Goal: Task Accomplishment & Management: Manage account settings

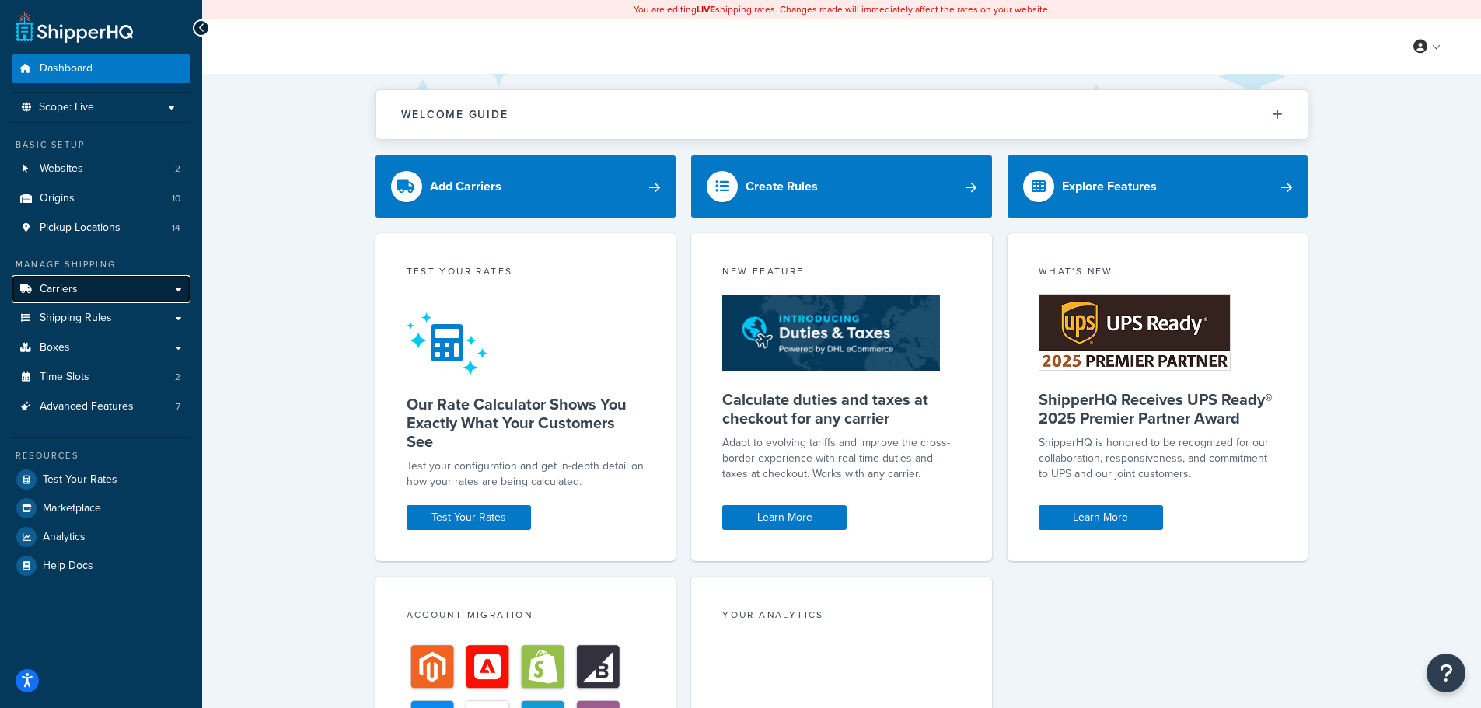
click at [58, 288] on span "Carriers" at bounding box center [59, 289] width 38 height 13
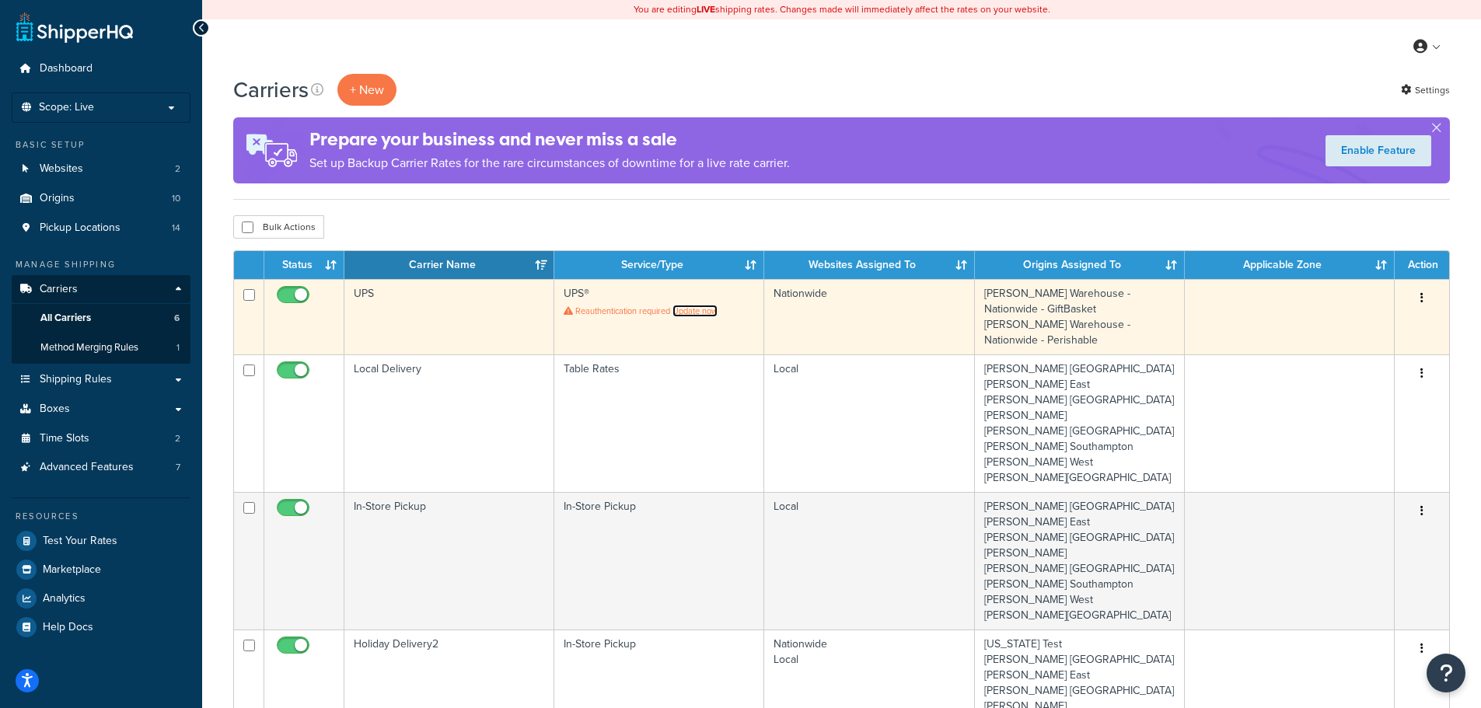
click at [688, 310] on link "Update now" at bounding box center [694, 311] width 45 height 12
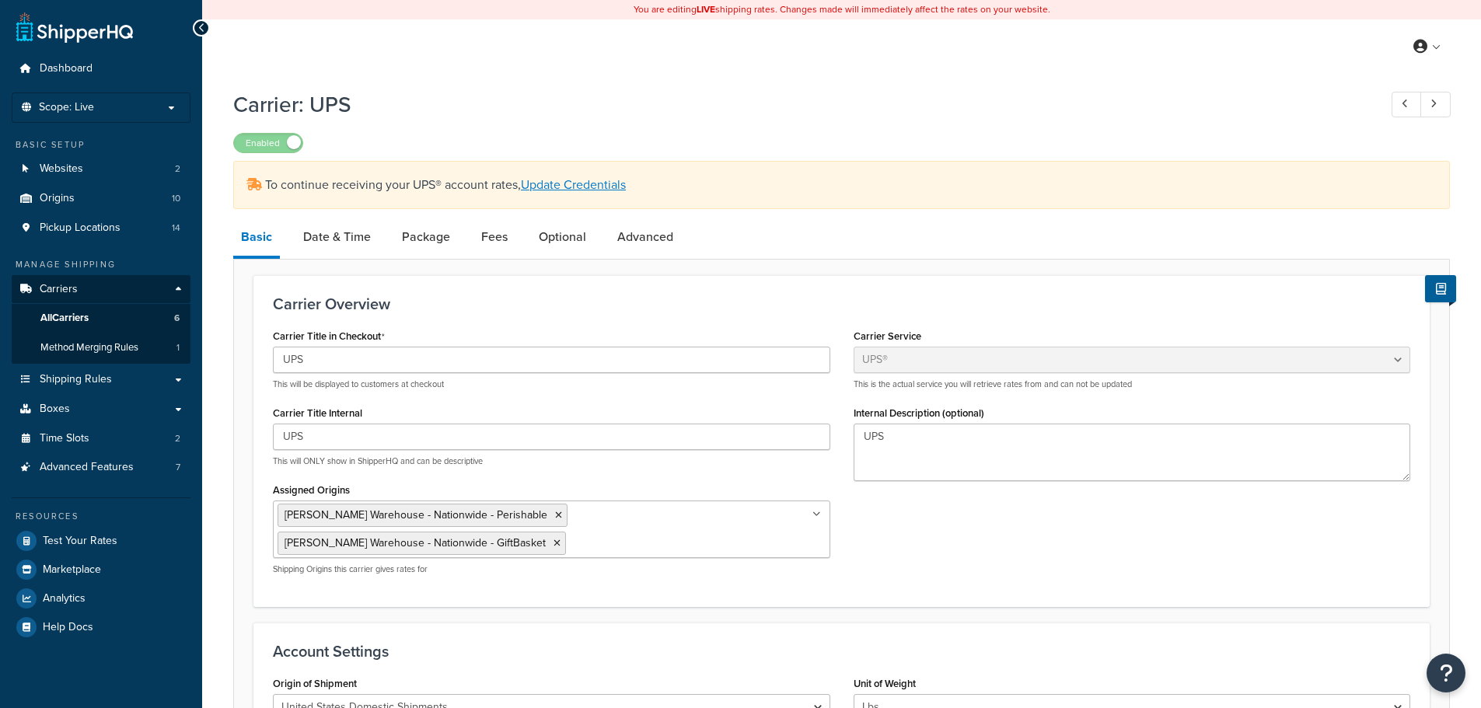
select select "ups"
select select "2"
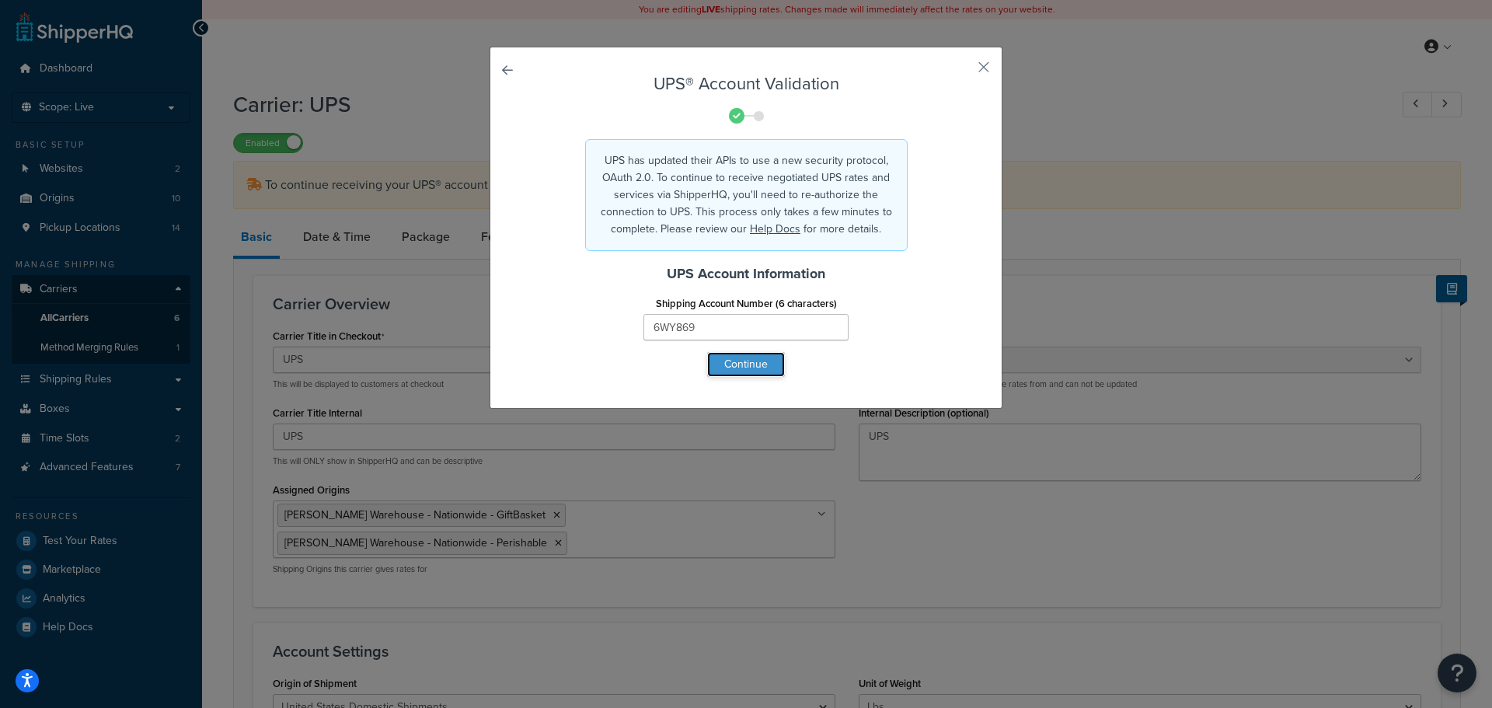
click at [727, 367] on button "Continue" at bounding box center [746, 364] width 78 height 25
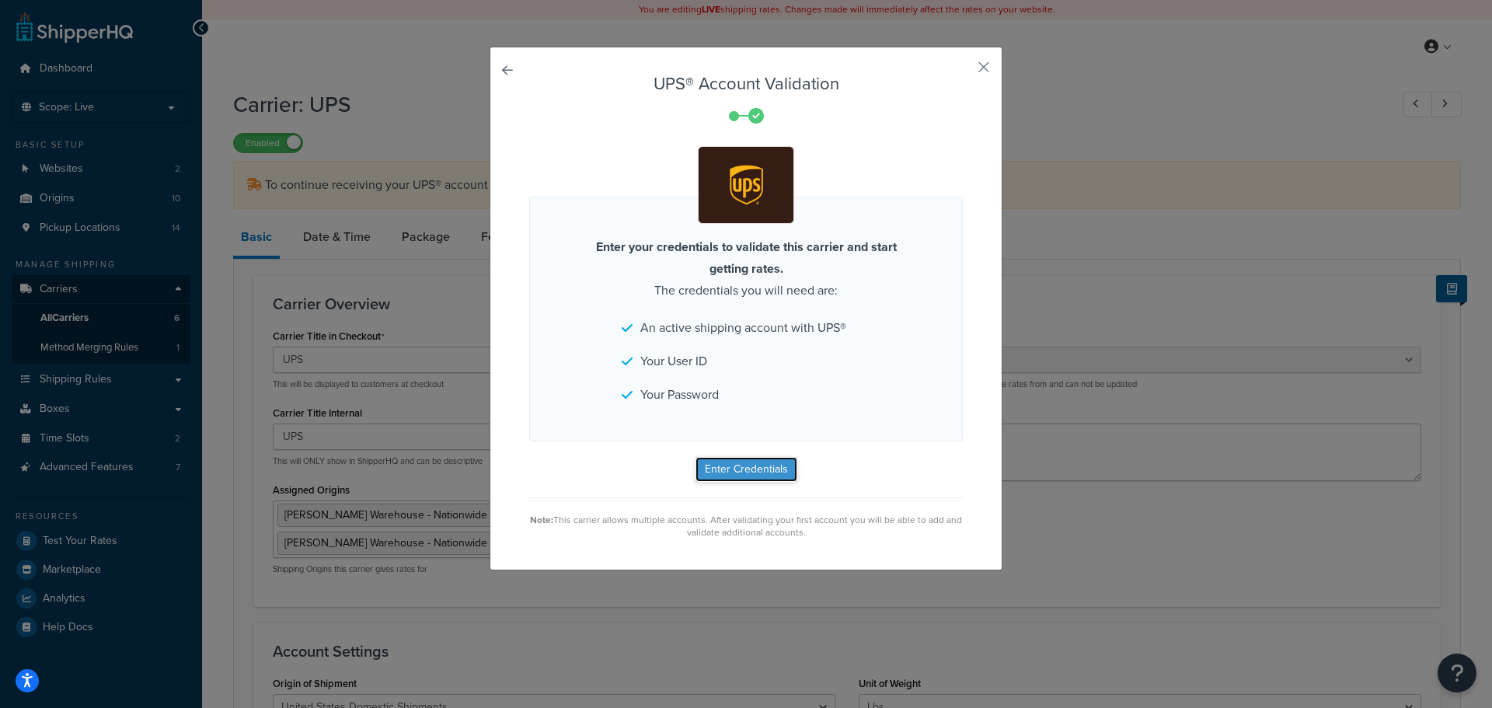
click at [739, 470] on button "Enter Credentials" at bounding box center [747, 469] width 102 height 25
click at [870, 364] on div "Enter your credentials to validate this carrier and start getting rates. The cr…" at bounding box center [746, 319] width 434 height 245
click at [963, 71] on button "button" at bounding box center [961, 73] width 4 height 4
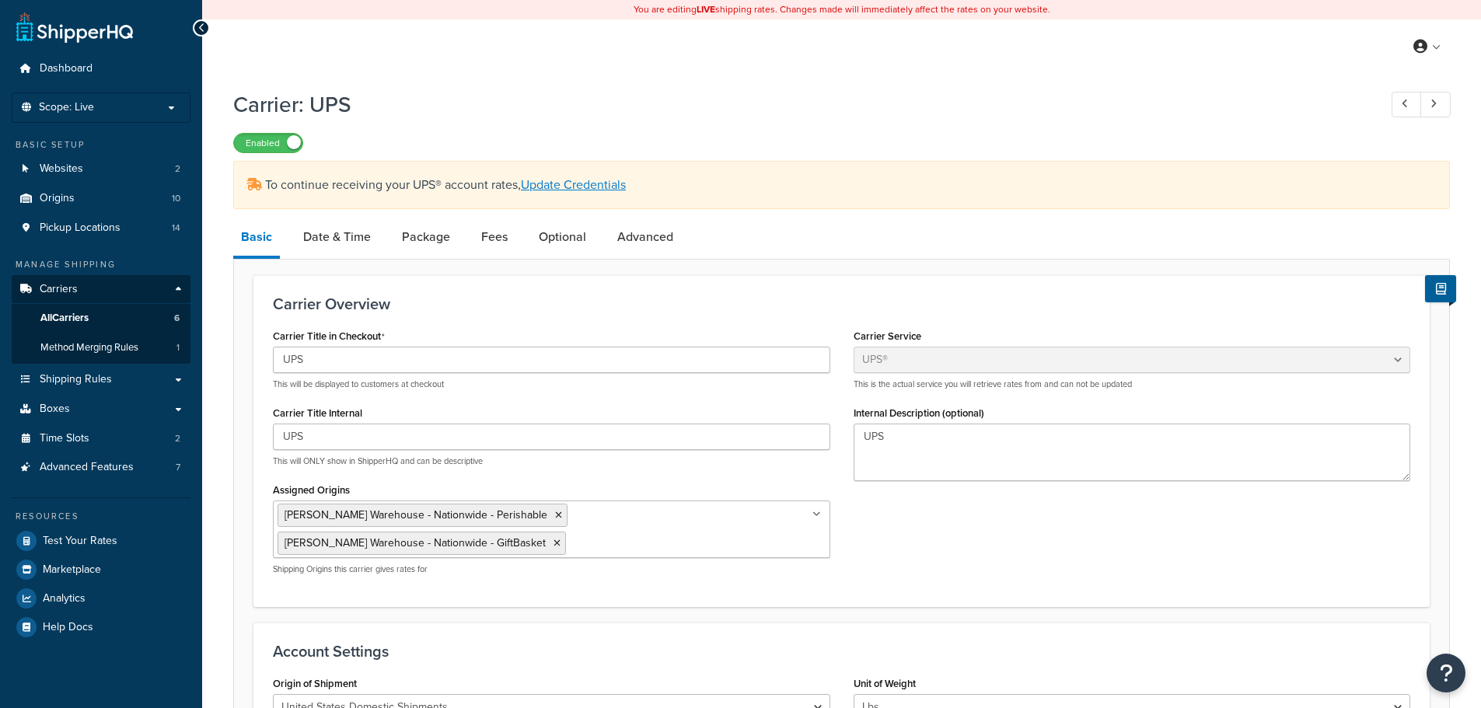
select select "ups"
select select "2"
click at [602, 187] on link "Update Credentials" at bounding box center [573, 185] width 105 height 18
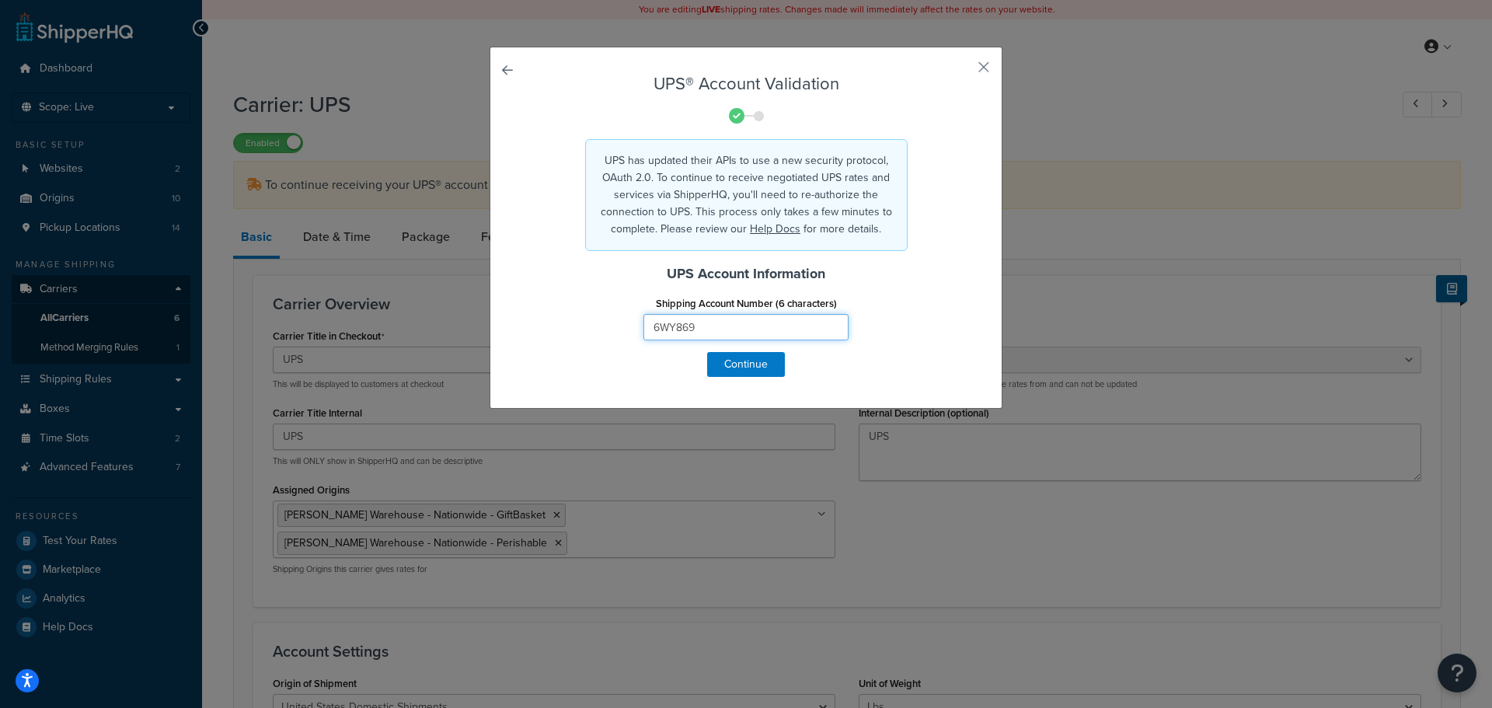
drag, startPoint x: 726, startPoint y: 324, endPoint x: 585, endPoint y: 328, distance: 140.7
click at [586, 329] on div "Shipping Account Number (6 characters) 6WY869" at bounding box center [746, 322] width 457 height 60
drag, startPoint x: 919, startPoint y: 282, endPoint x: 863, endPoint y: 315, distance: 65.5
click at [919, 282] on h4 "UPS Account Information" at bounding box center [746, 273] width 434 height 21
click at [745, 361] on button "Continue" at bounding box center [746, 364] width 78 height 25
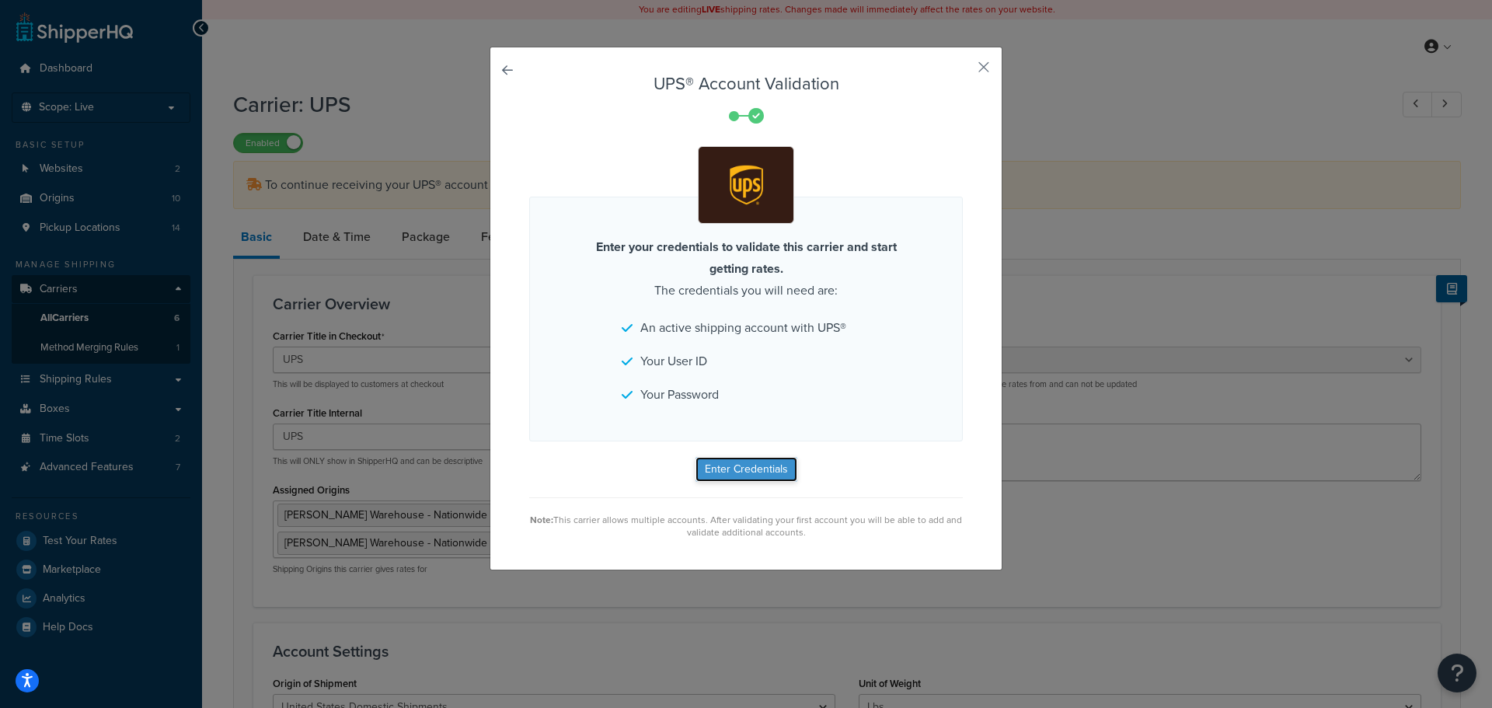
click at [711, 474] on button "Enter Credentials" at bounding box center [747, 469] width 102 height 25
click at [1082, 83] on div "UPS® Account Validation Enter your credentials to validate this carrier and sta…" at bounding box center [746, 354] width 1492 height 708
click at [963, 71] on button "button" at bounding box center [961, 73] width 4 height 4
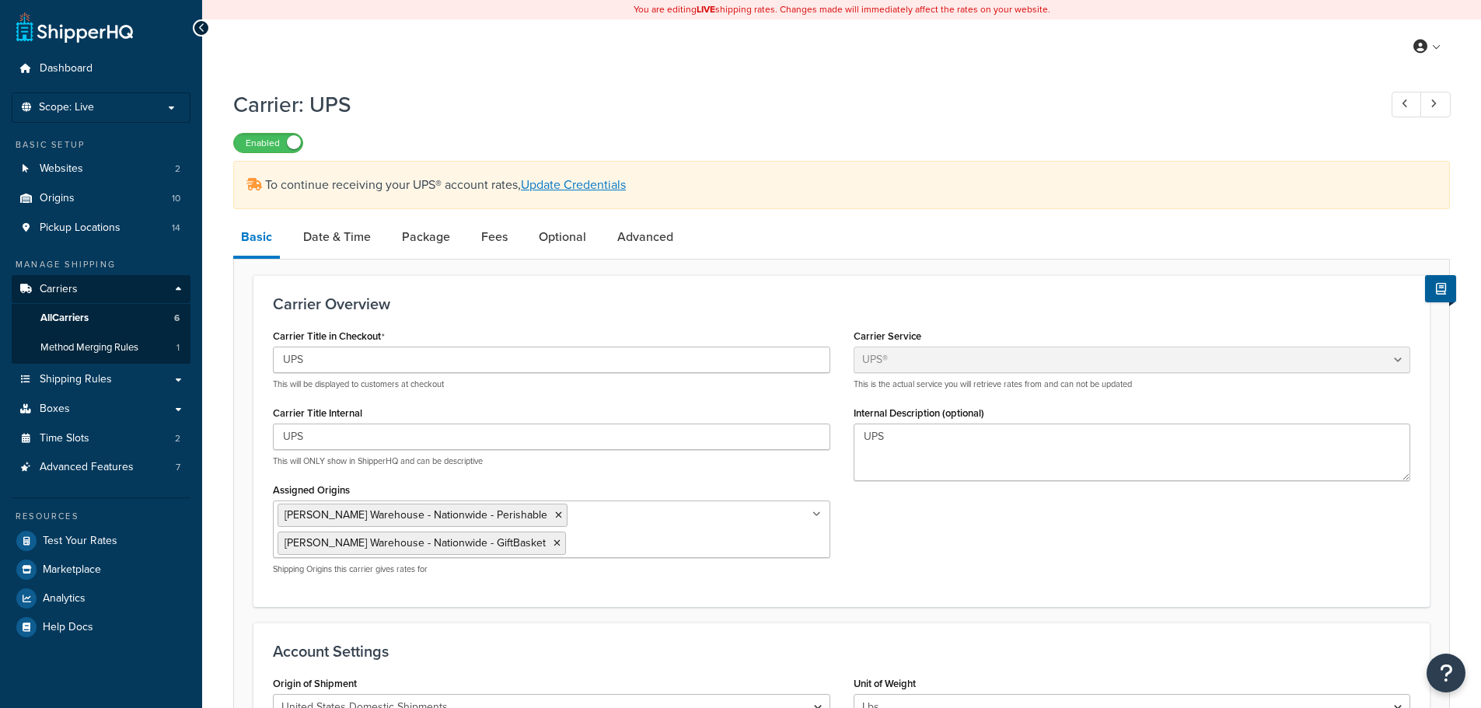
select select "ups"
select select "2"
click at [69, 309] on link "All Carriers 6" at bounding box center [101, 318] width 179 height 29
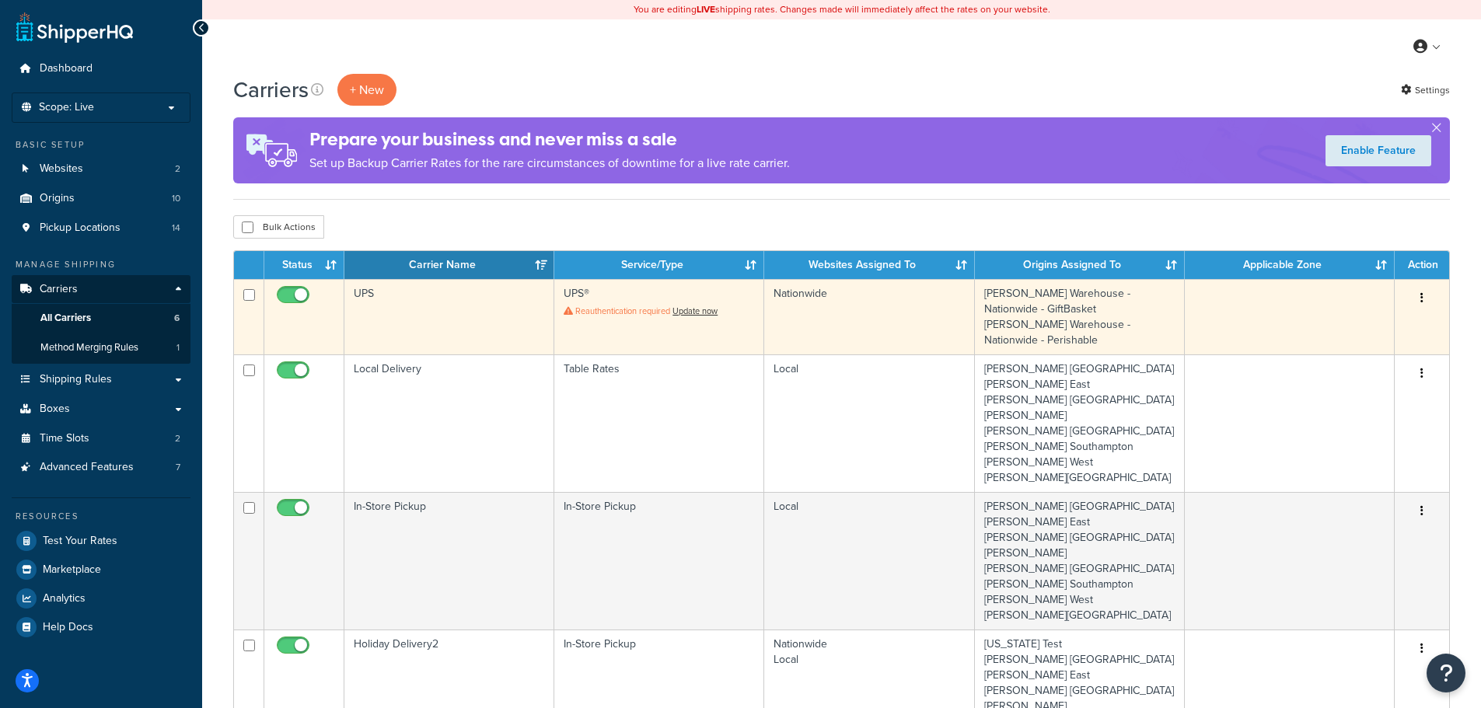
click at [433, 306] on td "UPS" at bounding box center [449, 316] width 210 height 75
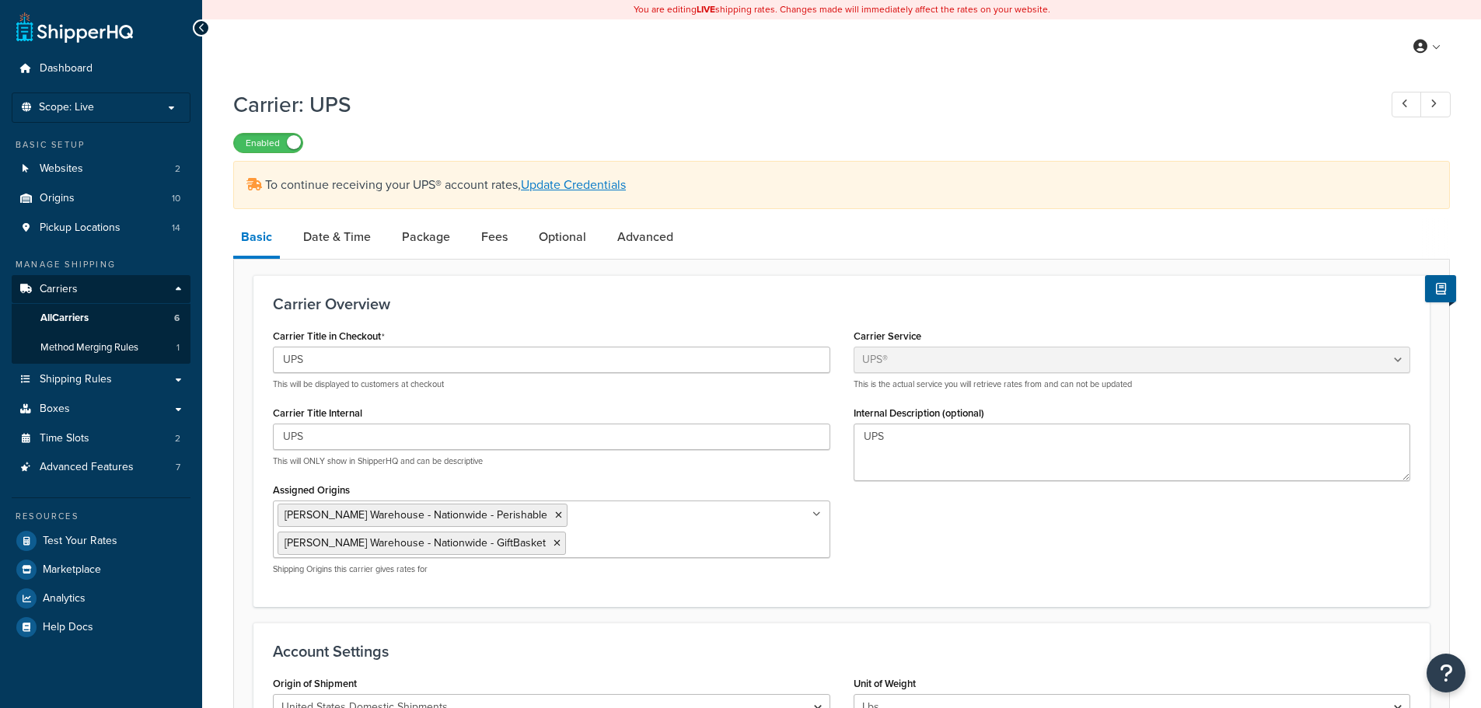
select select "ups"
select select "2"
click at [326, 238] on link "Date & Time" at bounding box center [336, 236] width 83 height 37
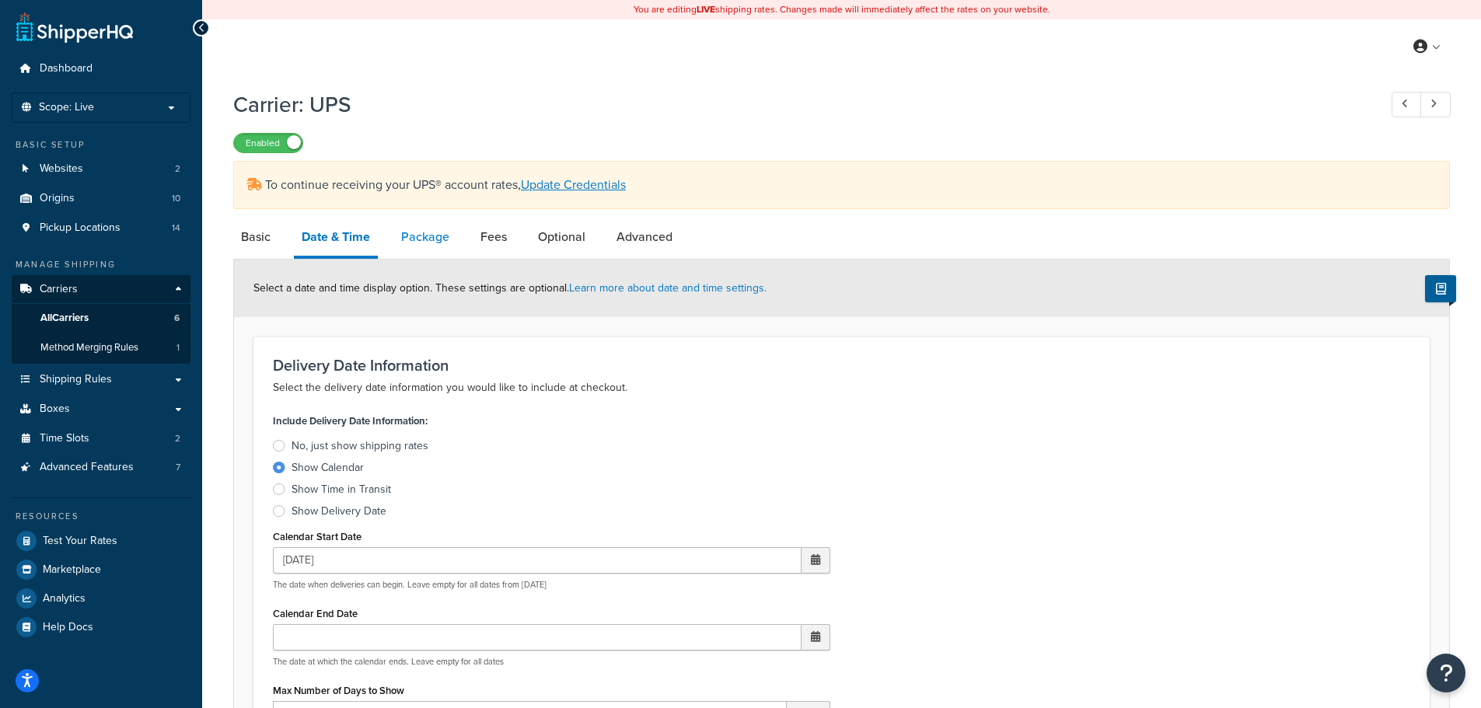
click at [432, 237] on link "Package" at bounding box center [425, 236] width 64 height 37
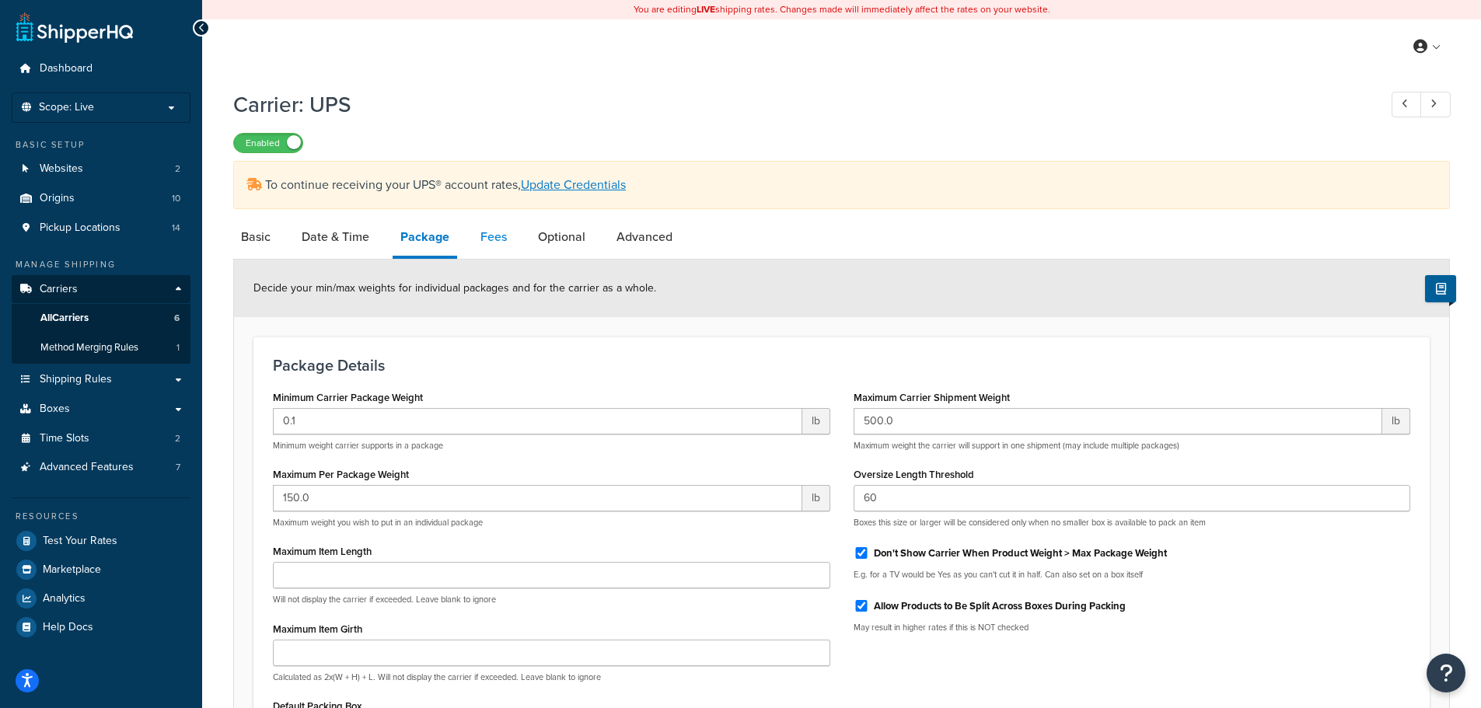
click at [495, 235] on link "Fees" at bounding box center [494, 236] width 42 height 37
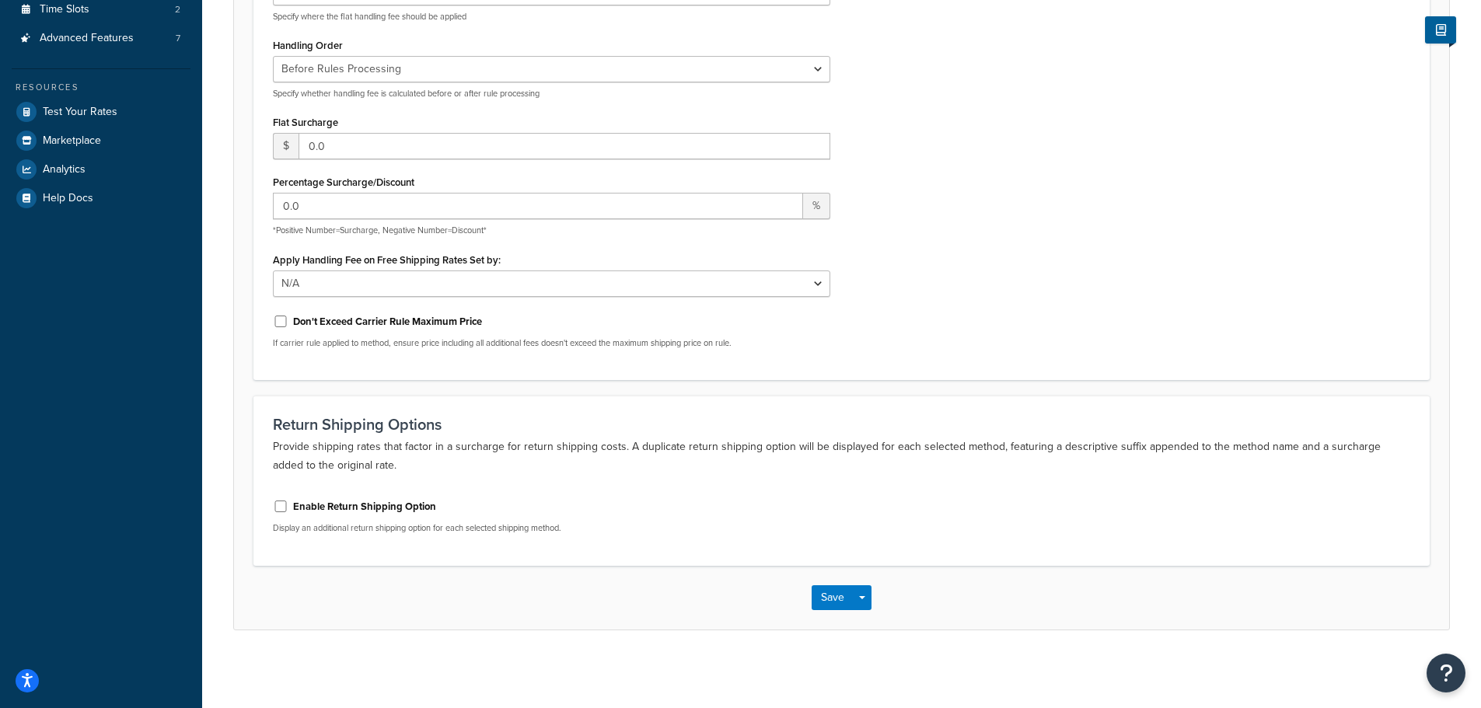
scroll to position [41, 0]
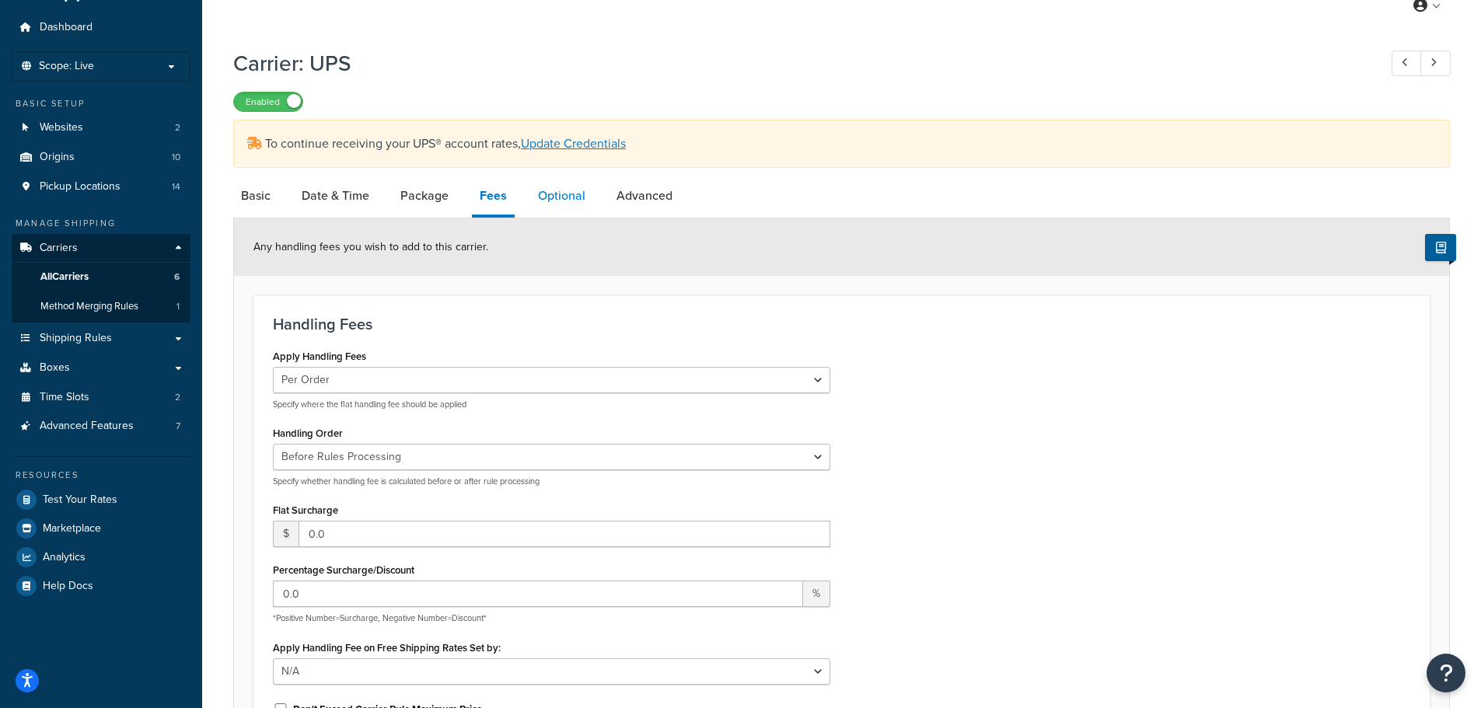
click at [557, 197] on link "Optional" at bounding box center [561, 195] width 63 height 37
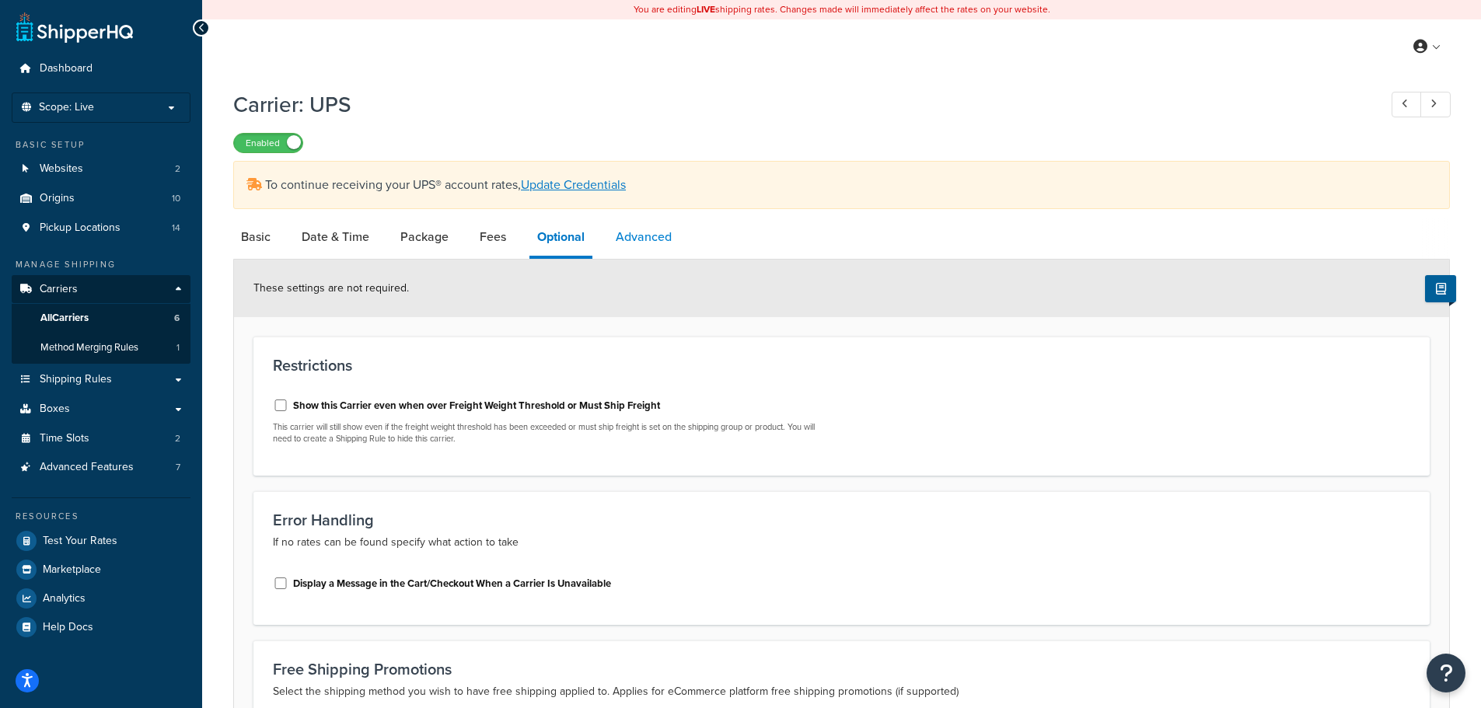
click at [628, 235] on link "Advanced" at bounding box center [644, 236] width 72 height 37
select select "false"
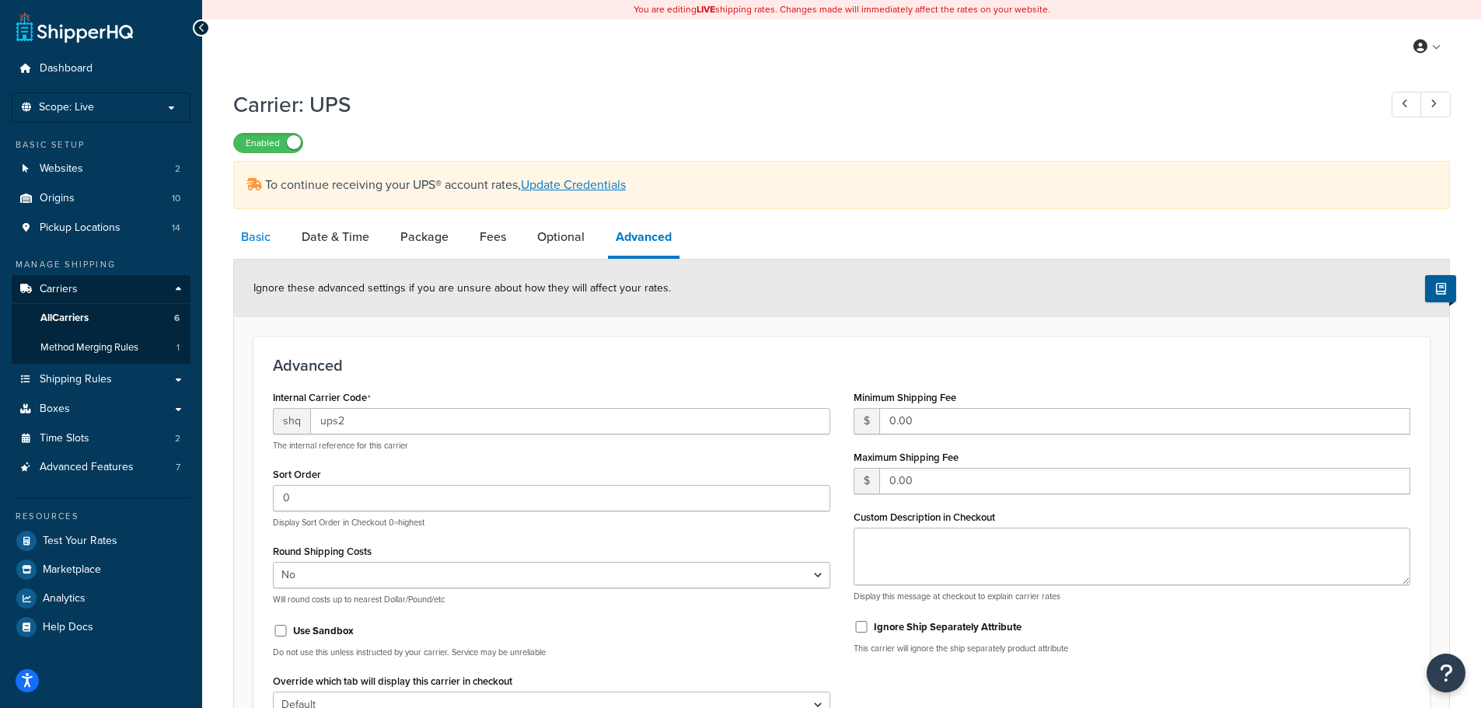
click at [248, 236] on link "Basic" at bounding box center [255, 236] width 45 height 37
select select "ups"
select select "2"
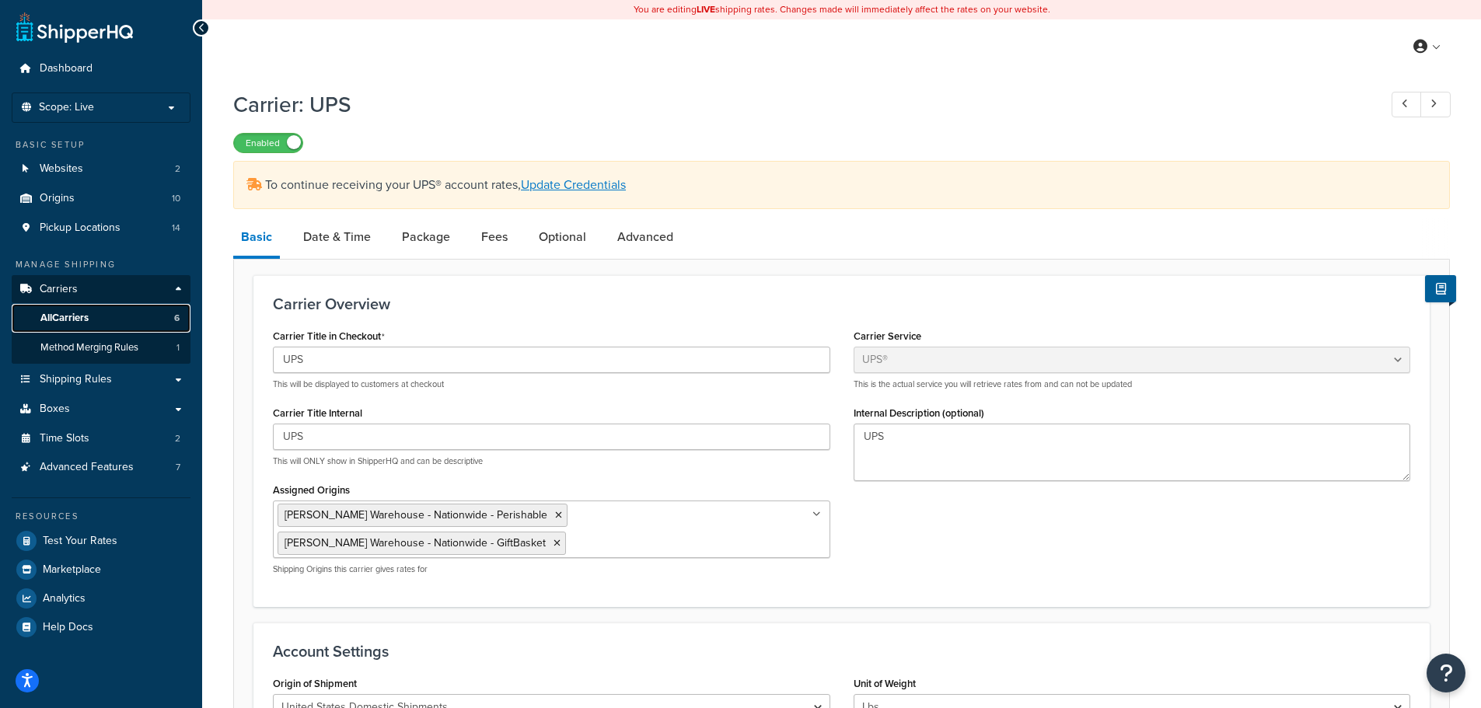
click at [70, 312] on span "All Carriers" at bounding box center [64, 318] width 48 height 13
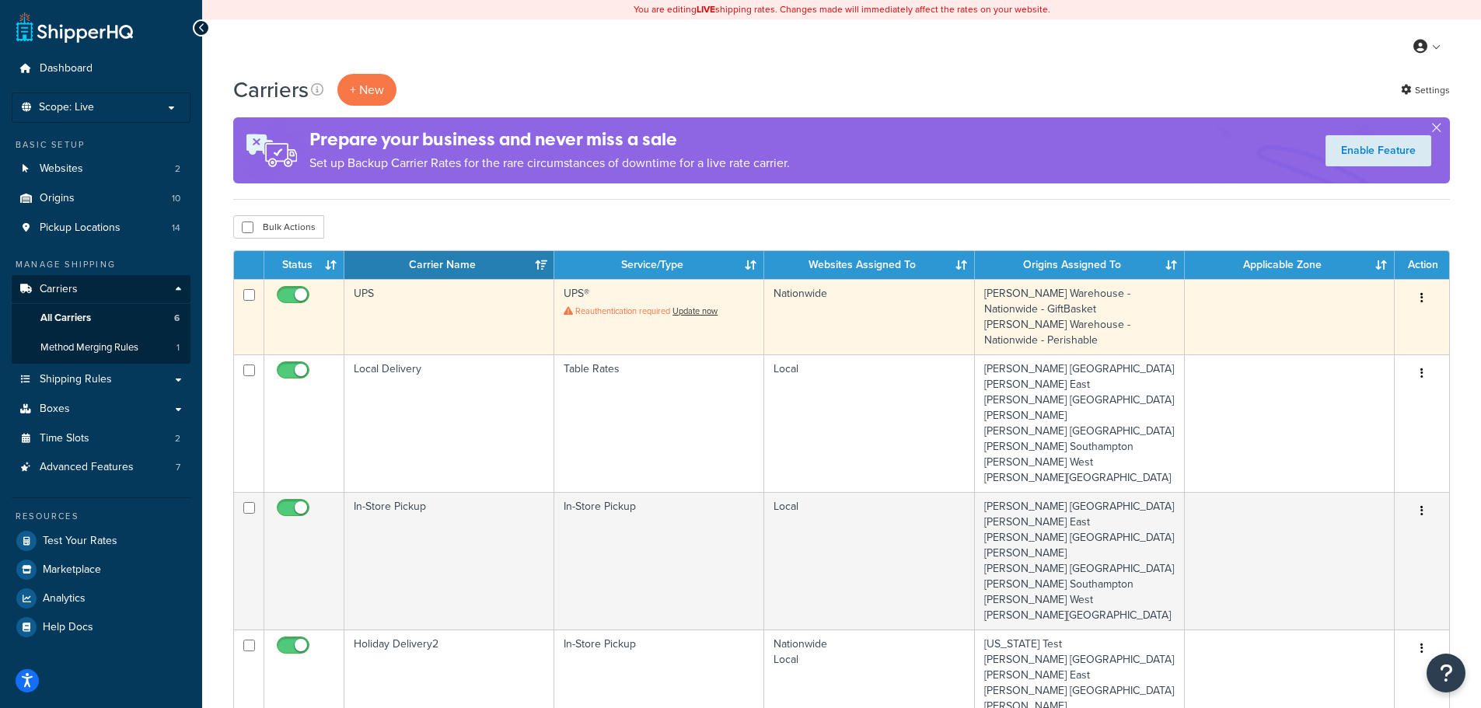
click at [1423, 297] on button "button" at bounding box center [1422, 298] width 22 height 25
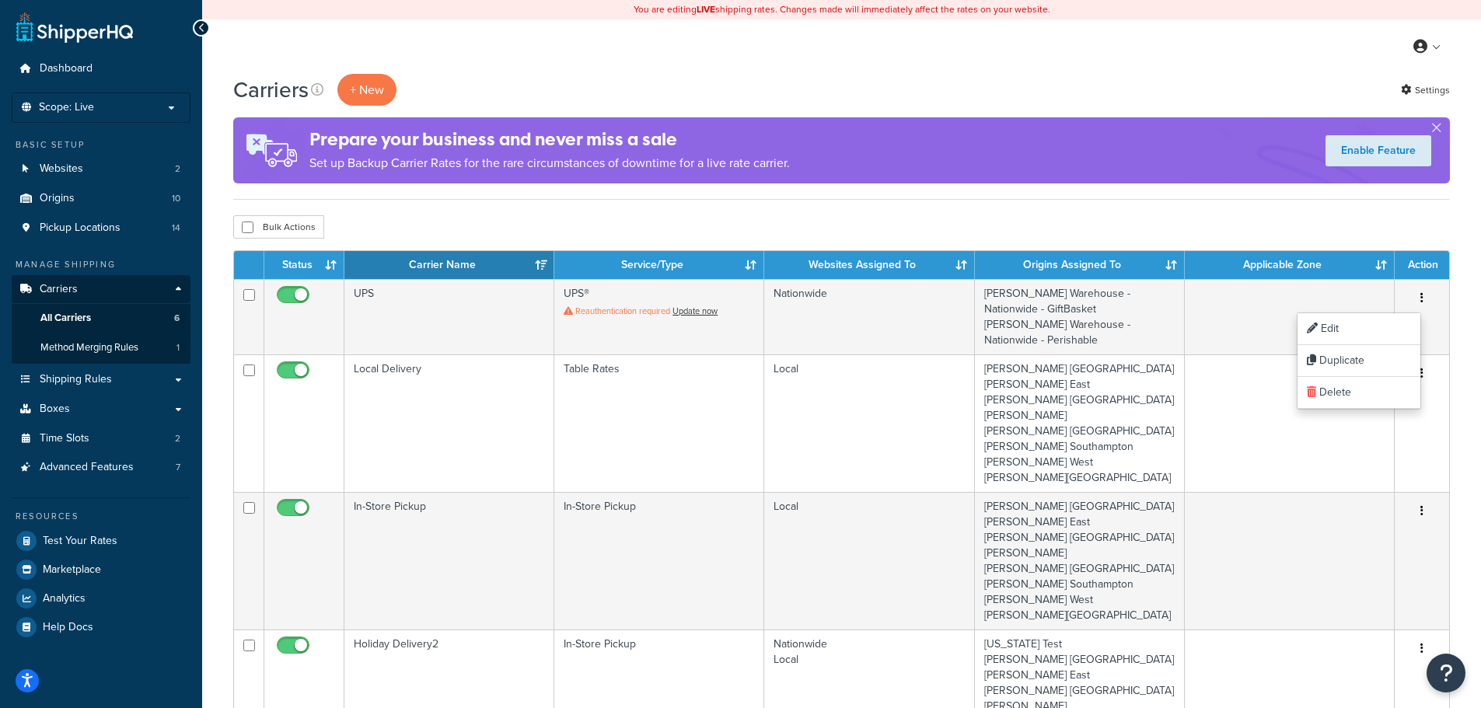
click at [1153, 221] on div "Bulk Actions Duplicate Delete" at bounding box center [841, 226] width 1216 height 23
click at [1428, 89] on link "Settings" at bounding box center [1425, 90] width 49 height 22
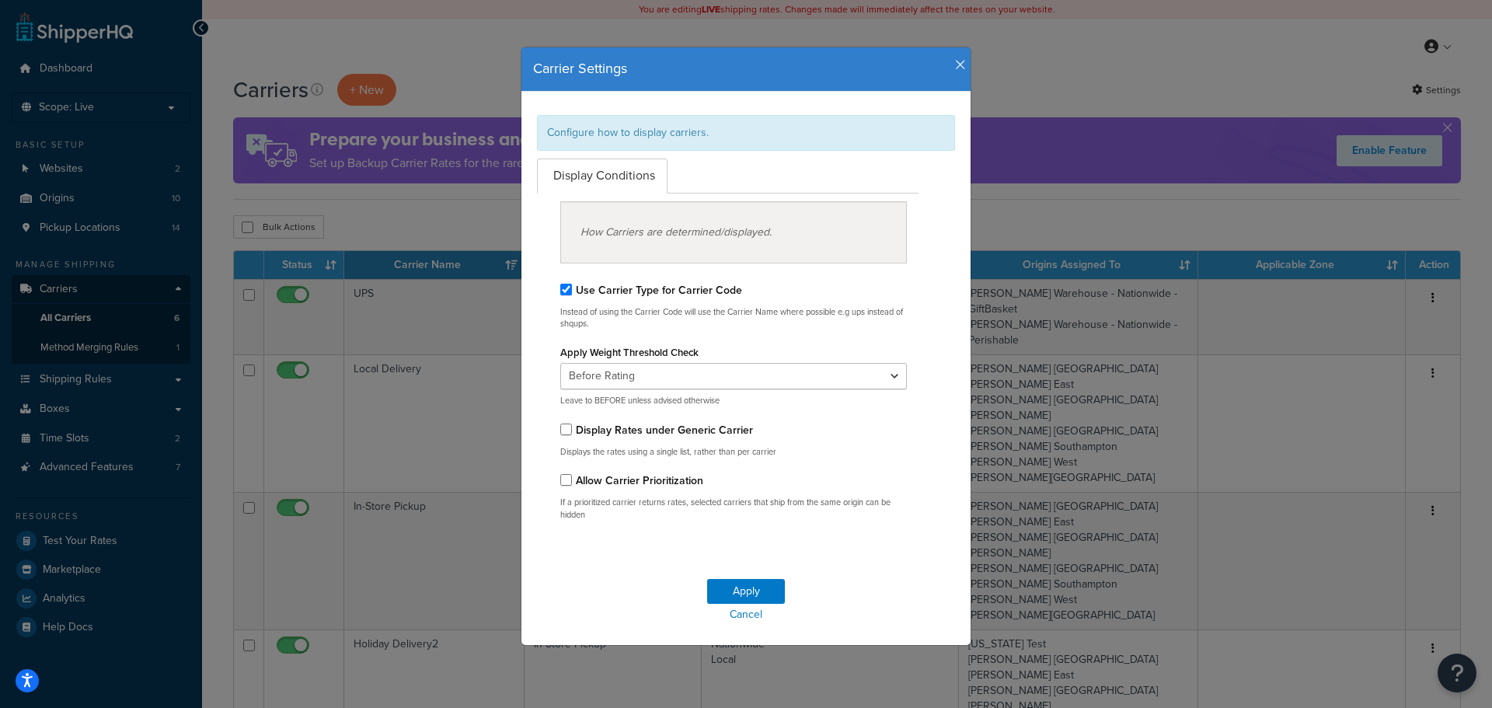
click at [955, 62] on icon "button" at bounding box center [960, 65] width 11 height 14
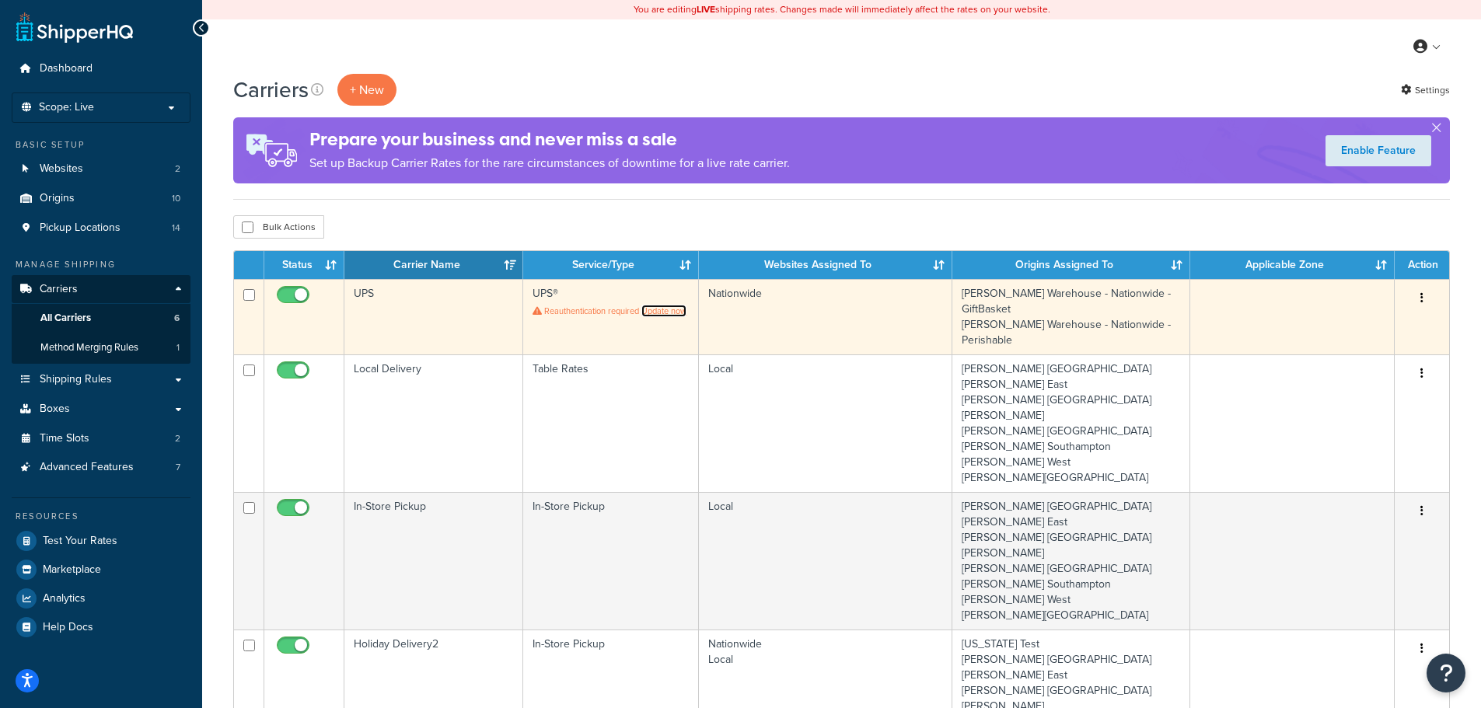
click at [661, 311] on link "Update now" at bounding box center [663, 311] width 45 height 12
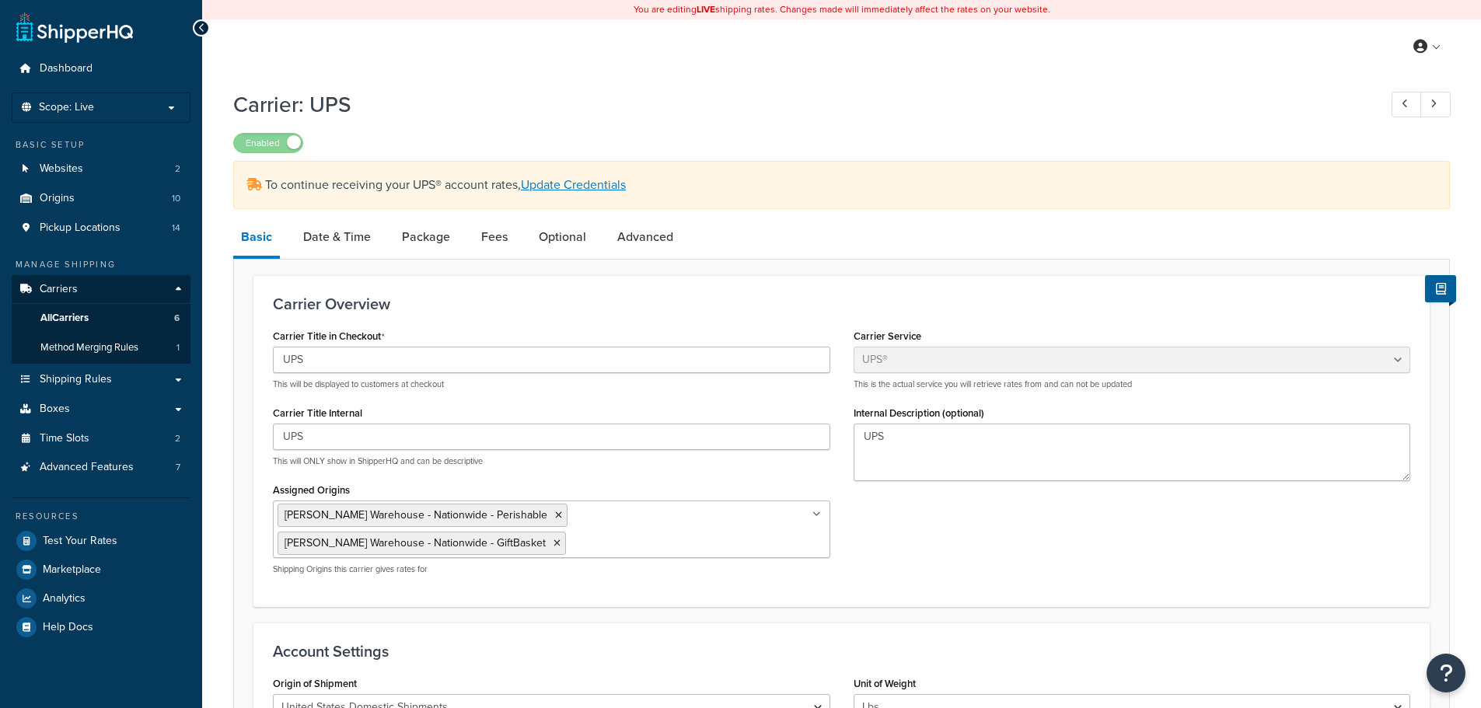
select select "ups"
select select "2"
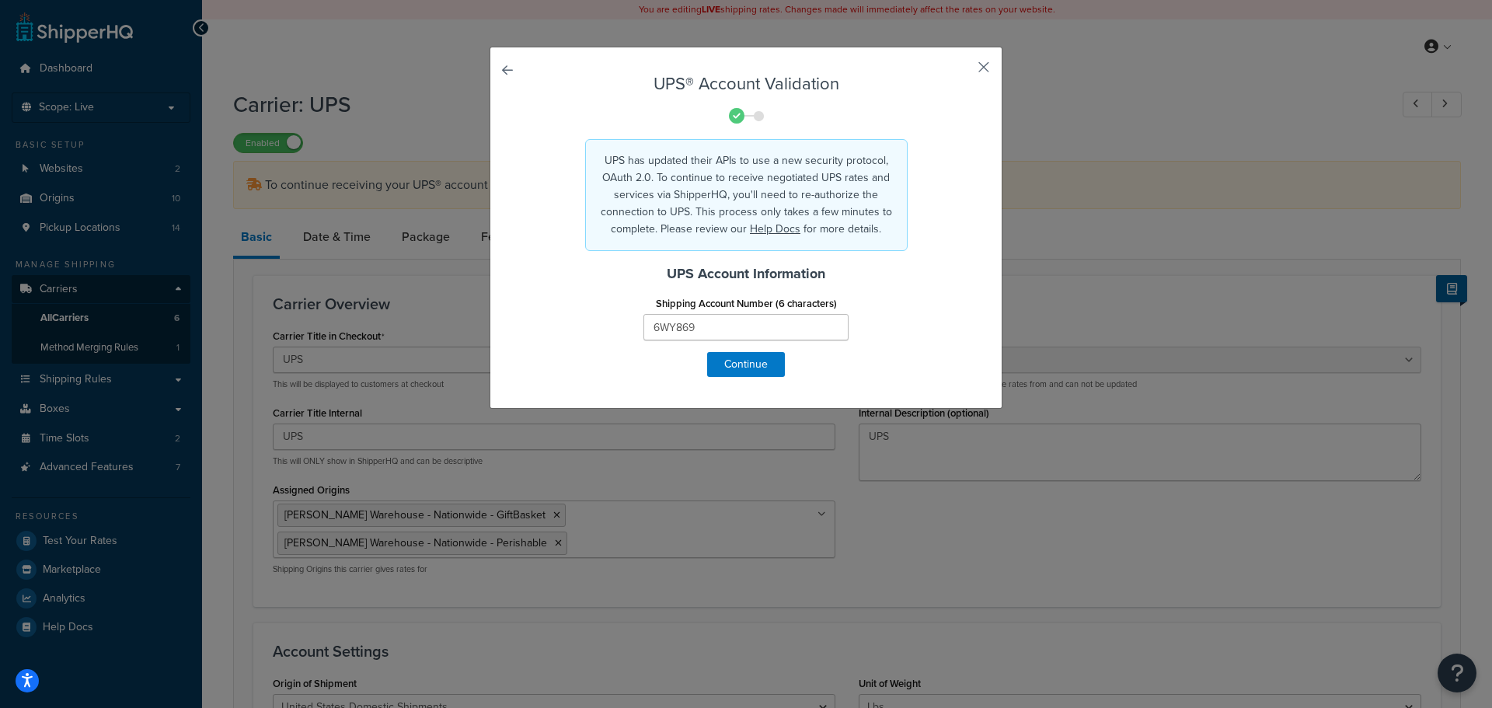
click at [963, 71] on button "button" at bounding box center [961, 73] width 4 height 4
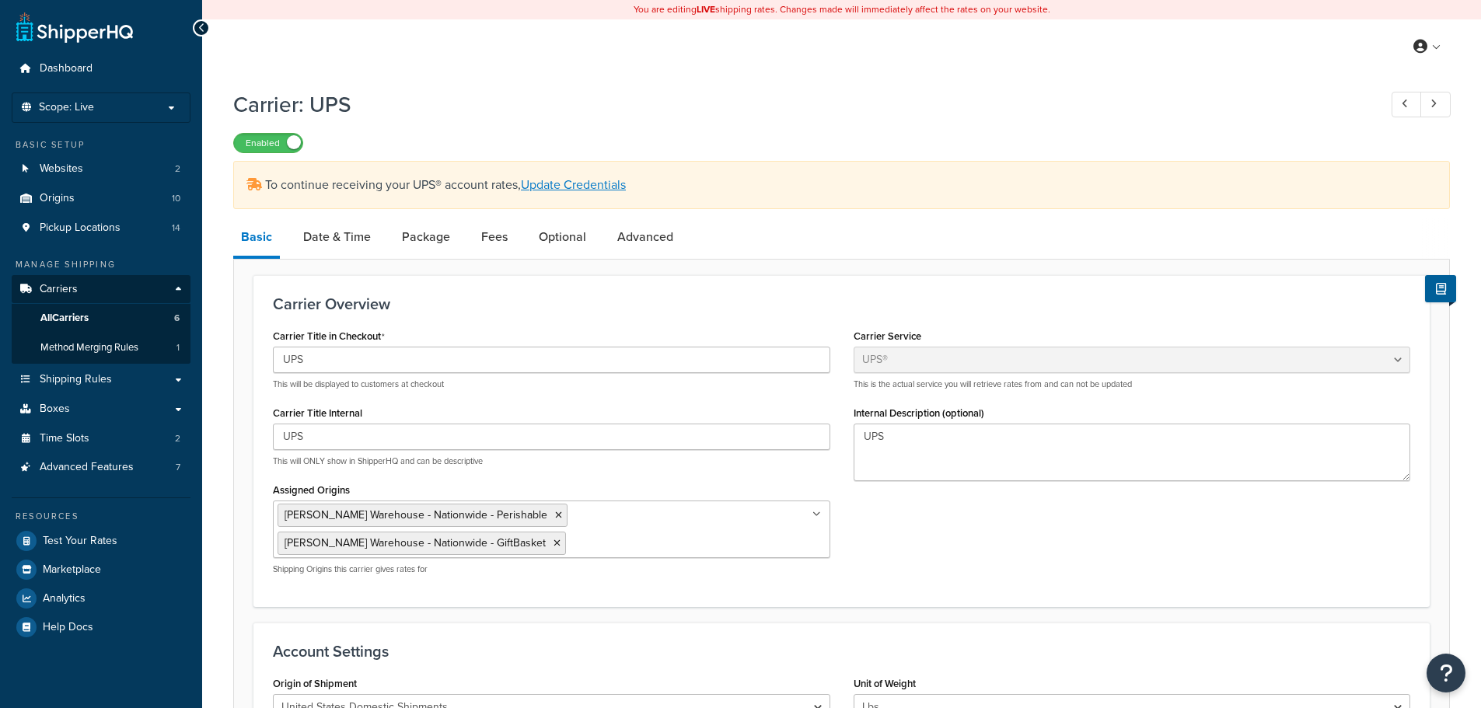
select select "ups"
select select "2"
drag, startPoint x: 59, startPoint y: 284, endPoint x: 70, endPoint y: 310, distance: 28.6
click at [60, 285] on span "Carriers" at bounding box center [59, 289] width 38 height 13
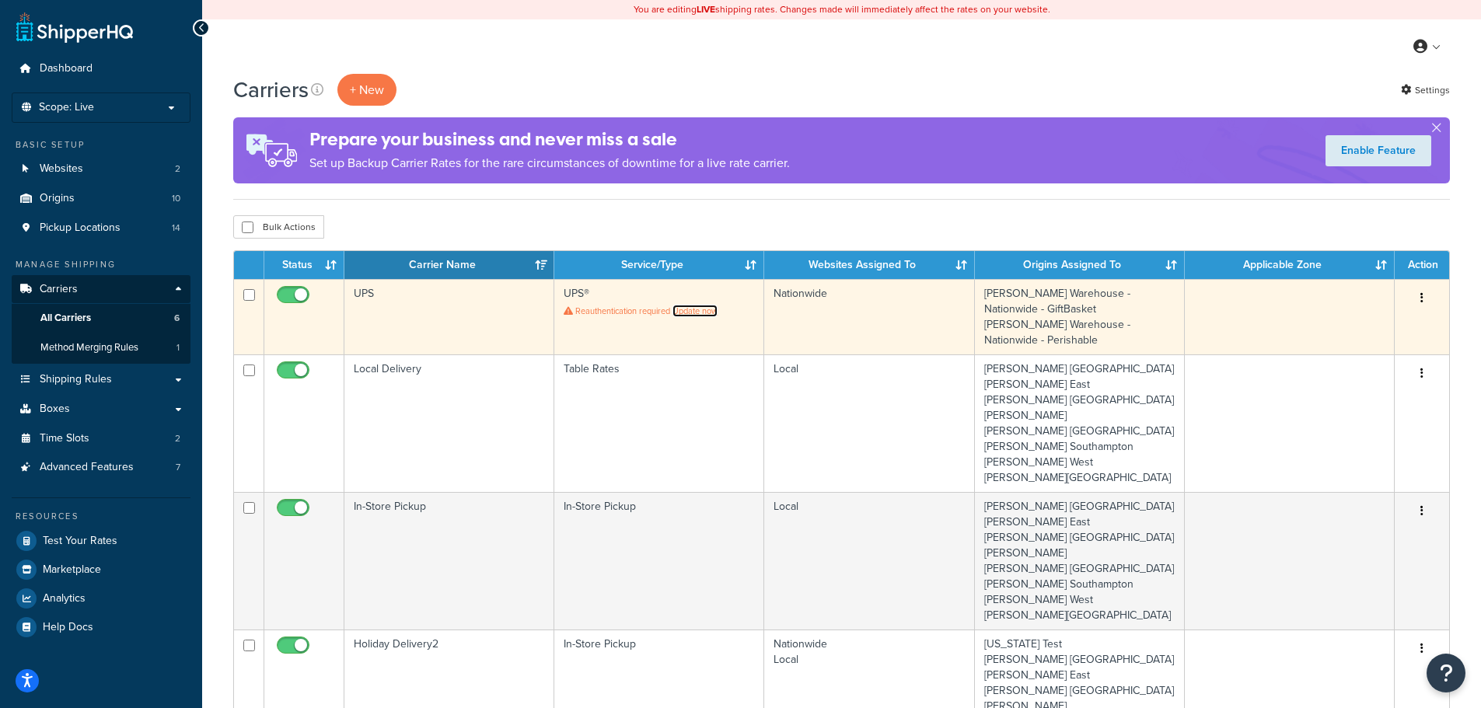
click at [704, 312] on link "Update now" at bounding box center [694, 311] width 45 height 12
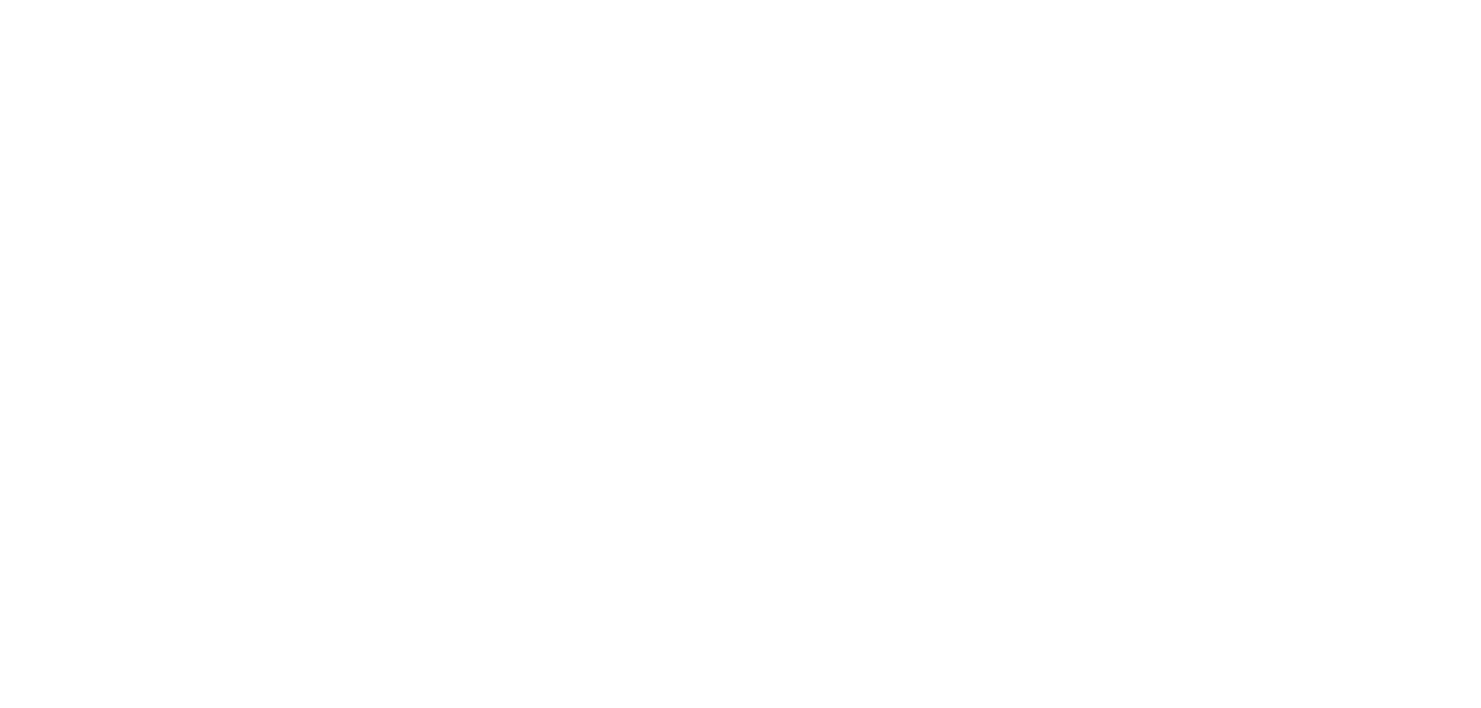
select select "ups"
select select "2"
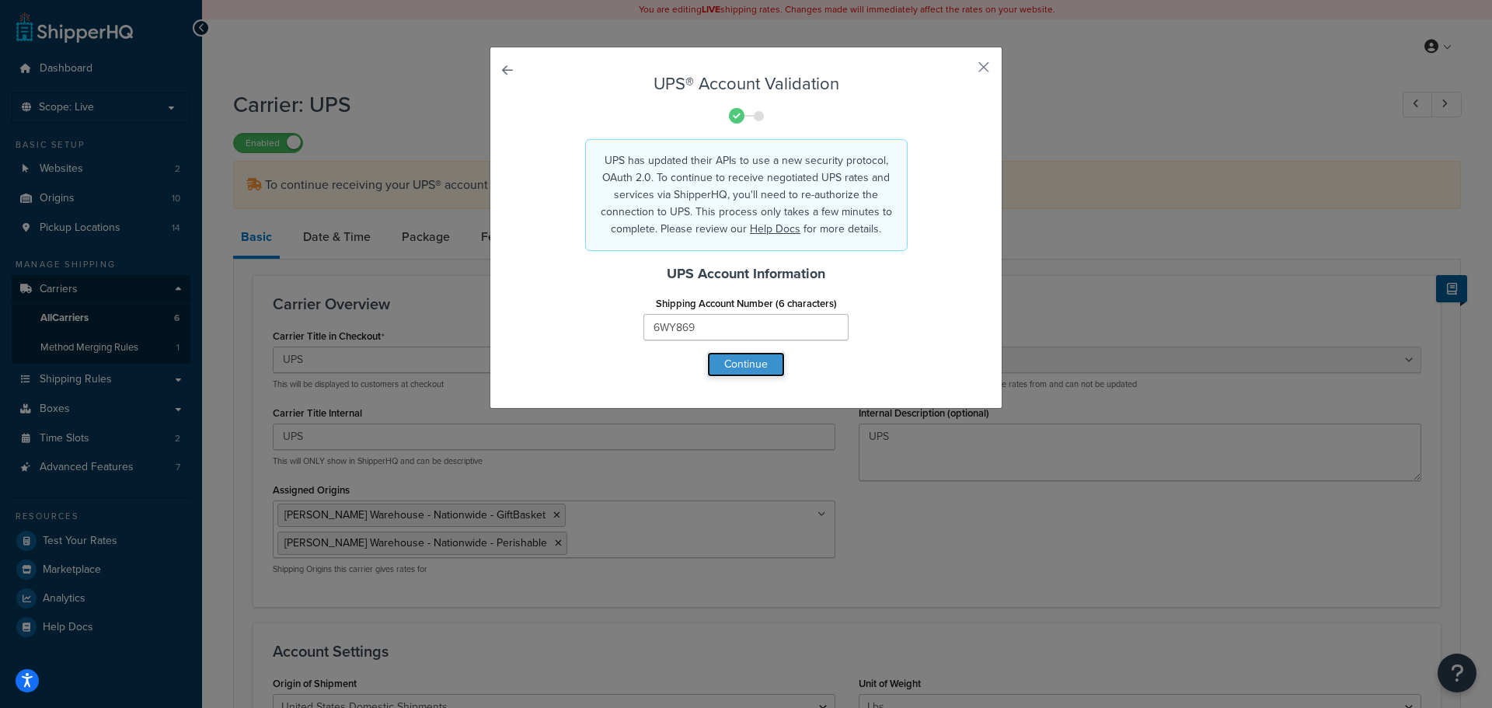
click at [740, 364] on button "Continue" at bounding box center [746, 364] width 78 height 25
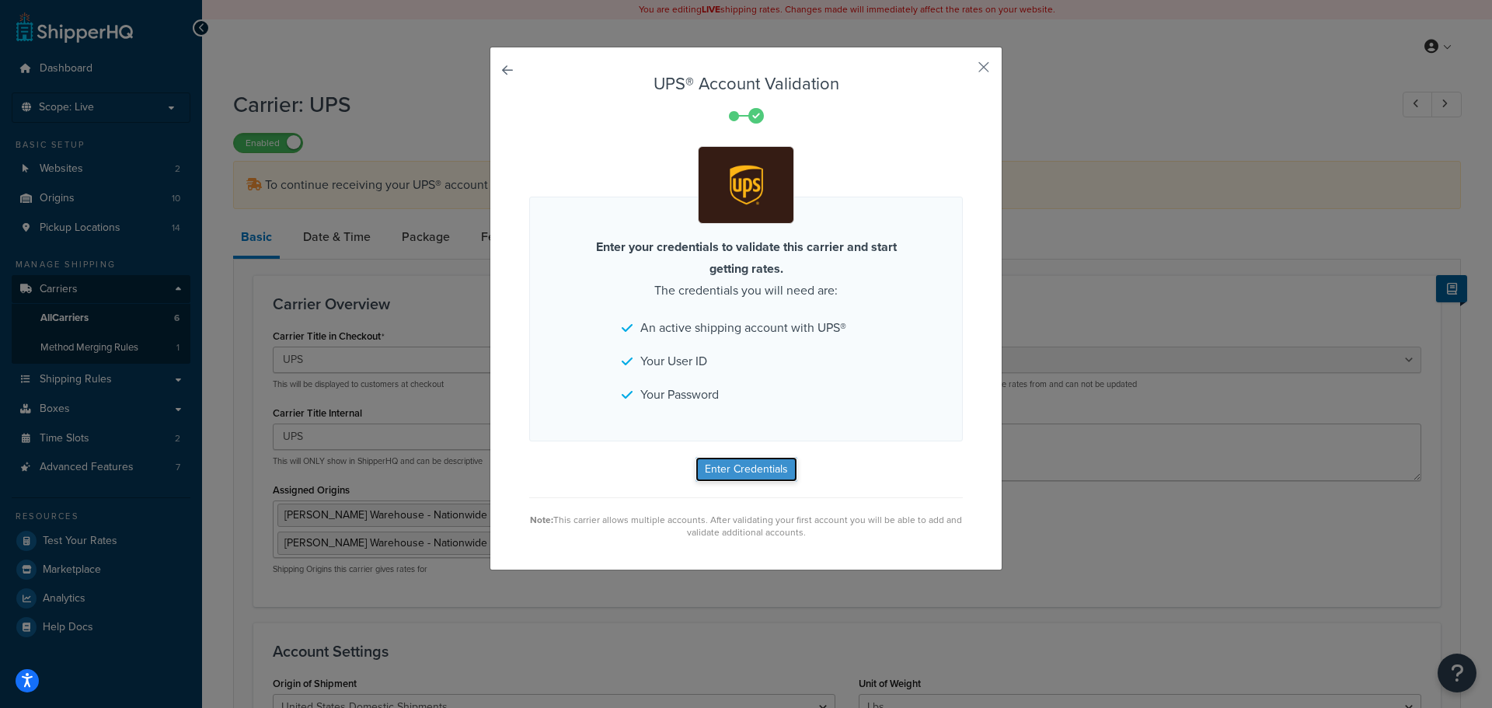
click at [743, 459] on button "Enter Credentials" at bounding box center [747, 469] width 102 height 25
click at [420, 590] on div "UPS® Account Validation Enter your credentials to validate this carrier and sta…" at bounding box center [746, 354] width 1492 height 708
click at [963, 71] on button "button" at bounding box center [961, 73] width 4 height 4
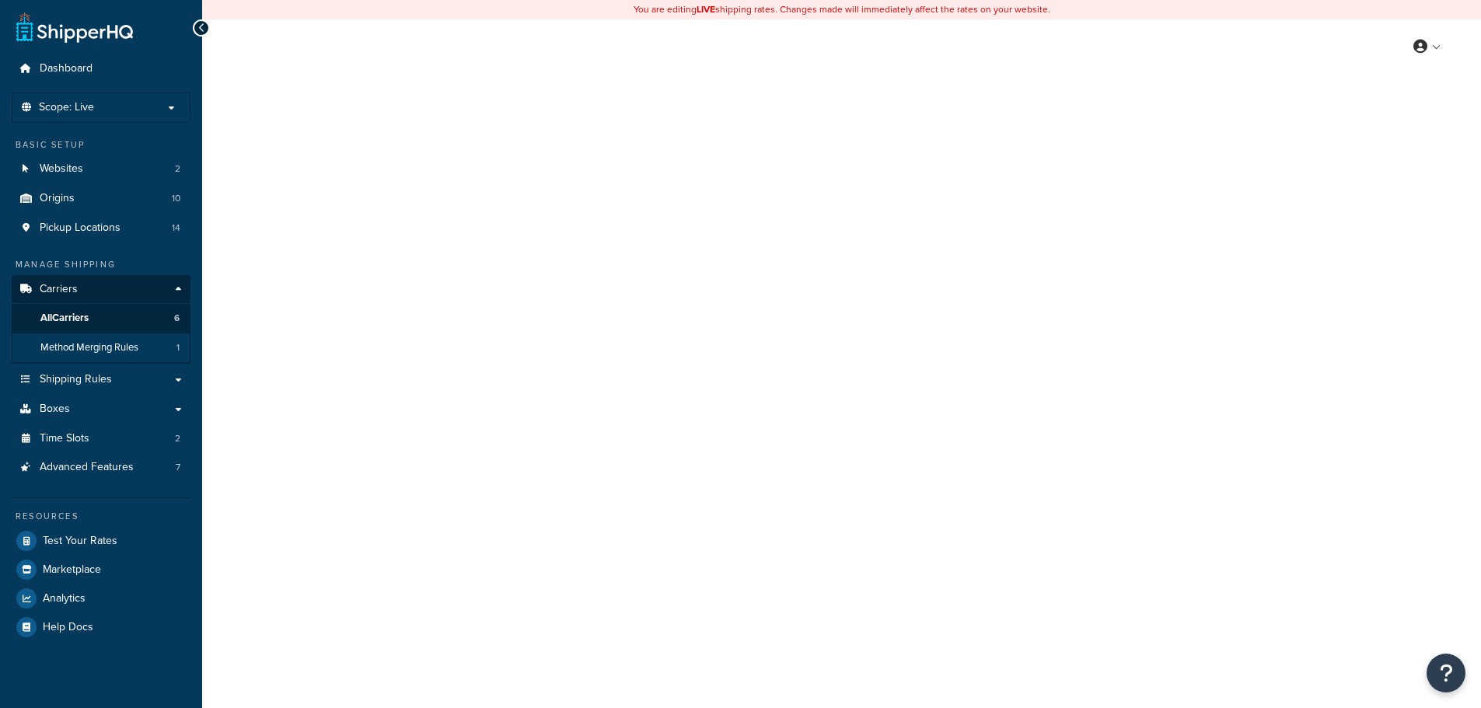
select select "ups"
select select "2"
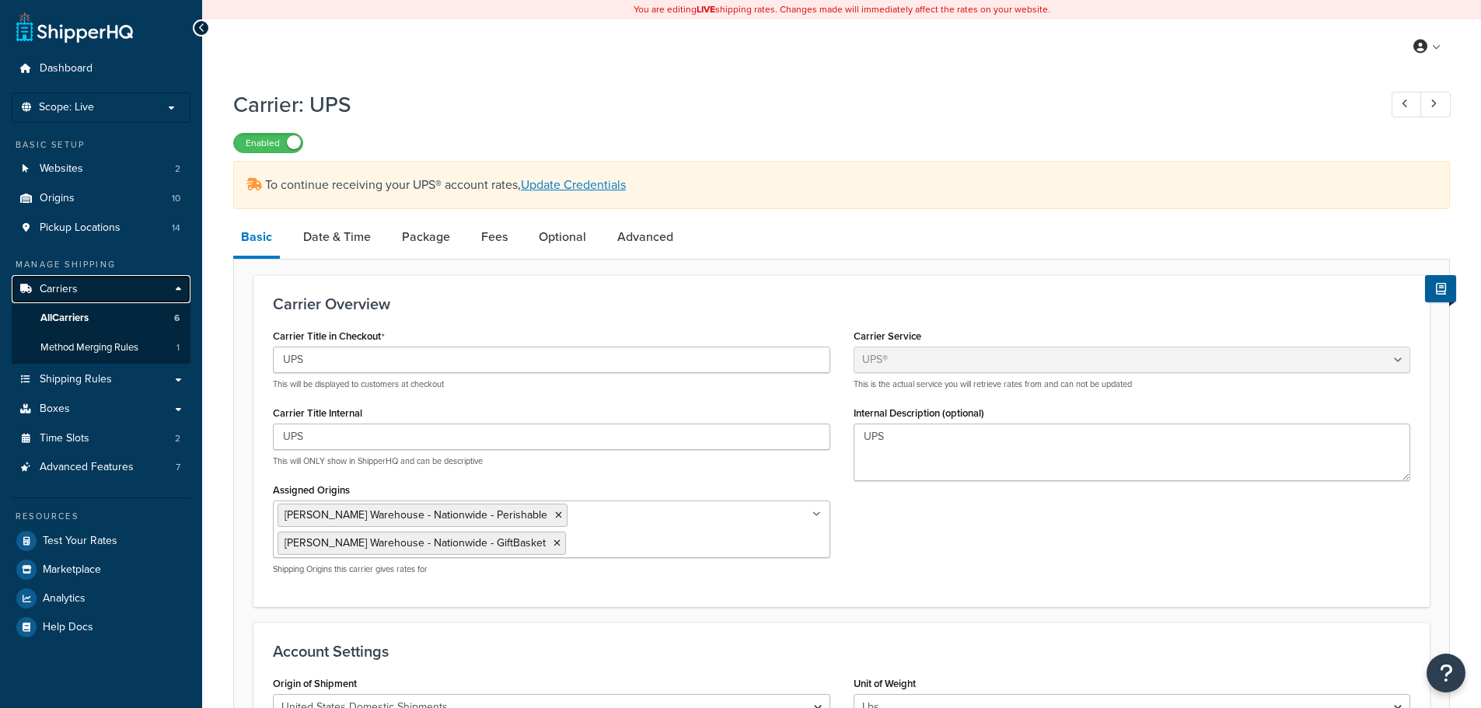
click at [65, 286] on span "Carriers" at bounding box center [59, 289] width 38 height 13
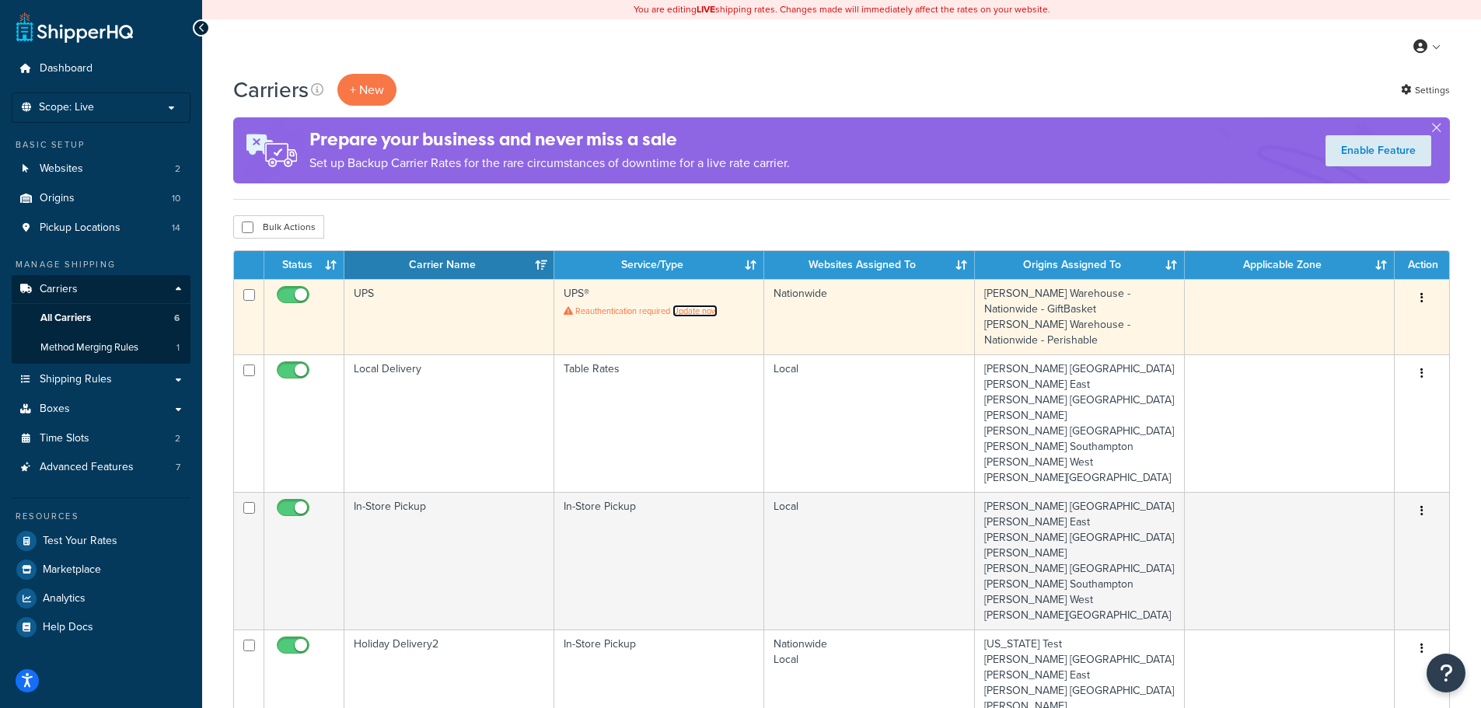
click at [695, 310] on link "Update now" at bounding box center [694, 311] width 45 height 12
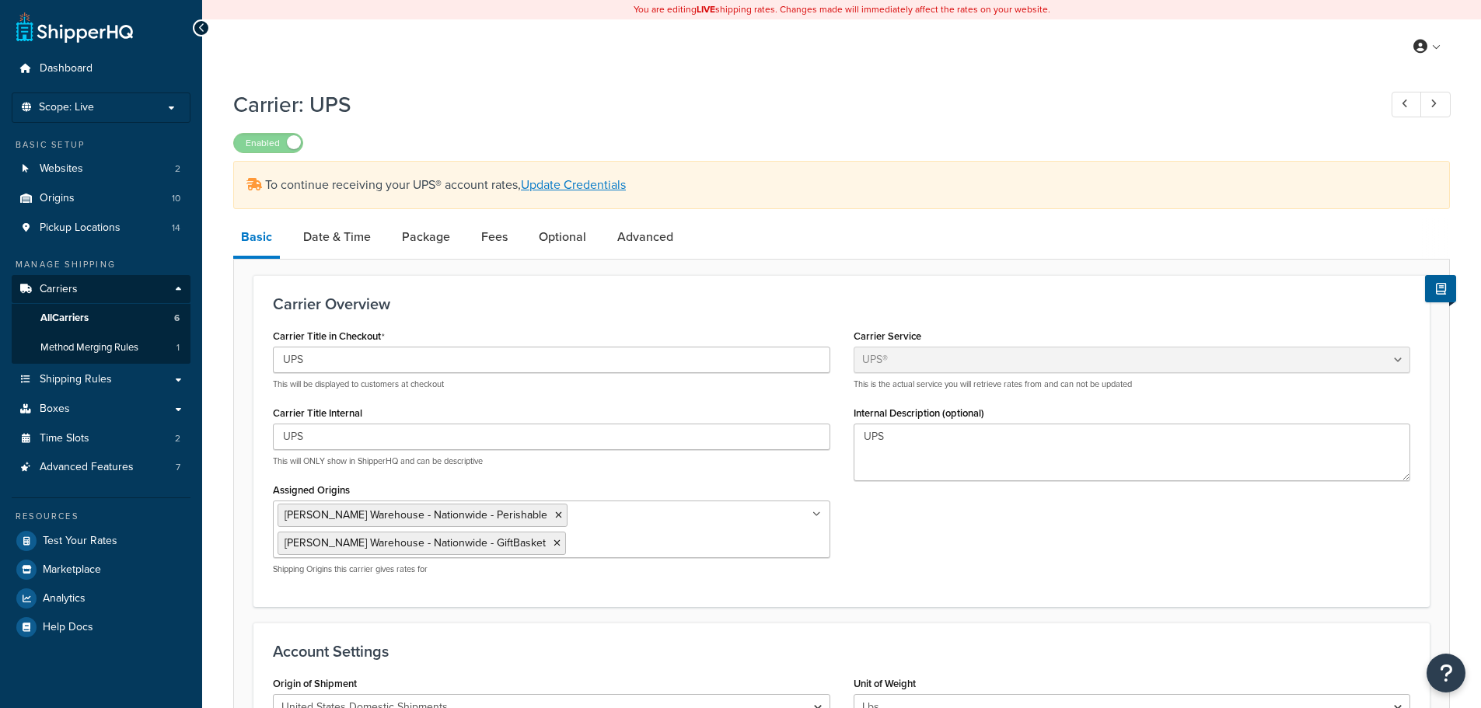
select select "ups"
select select "2"
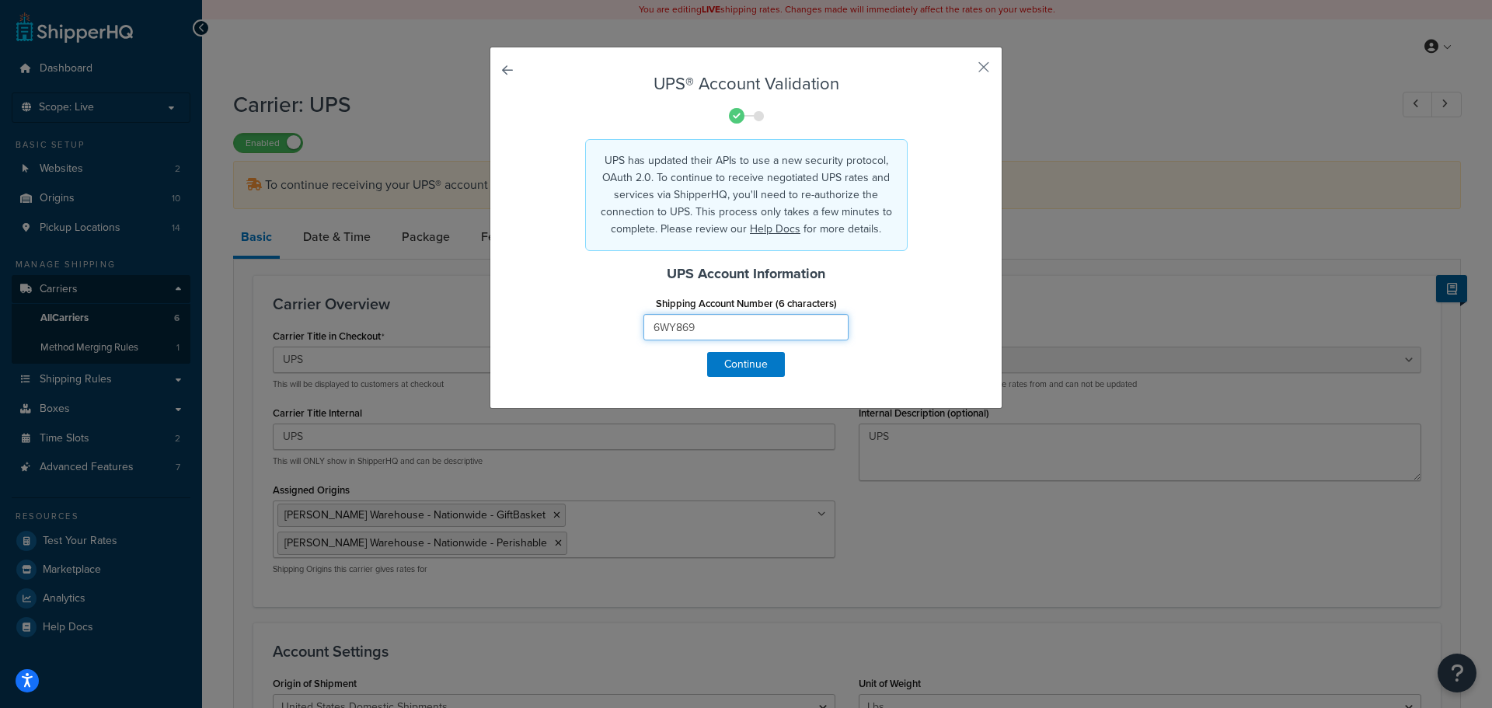
drag, startPoint x: 694, startPoint y: 326, endPoint x: 576, endPoint y: 337, distance: 118.6
click at [576, 337] on div "Shipping Account Number (6 characters) 6WY869" at bounding box center [746, 322] width 457 height 60
drag, startPoint x: 693, startPoint y: 213, endPoint x: 888, endPoint y: 213, distance: 195.1
click at [888, 213] on p "UPS has updated their APIs to use a new security protocol, OAuth 2.0. To contin…" at bounding box center [746, 194] width 296 height 85
drag, startPoint x: 658, startPoint y: 228, endPoint x: 737, endPoint y: 232, distance: 78.6
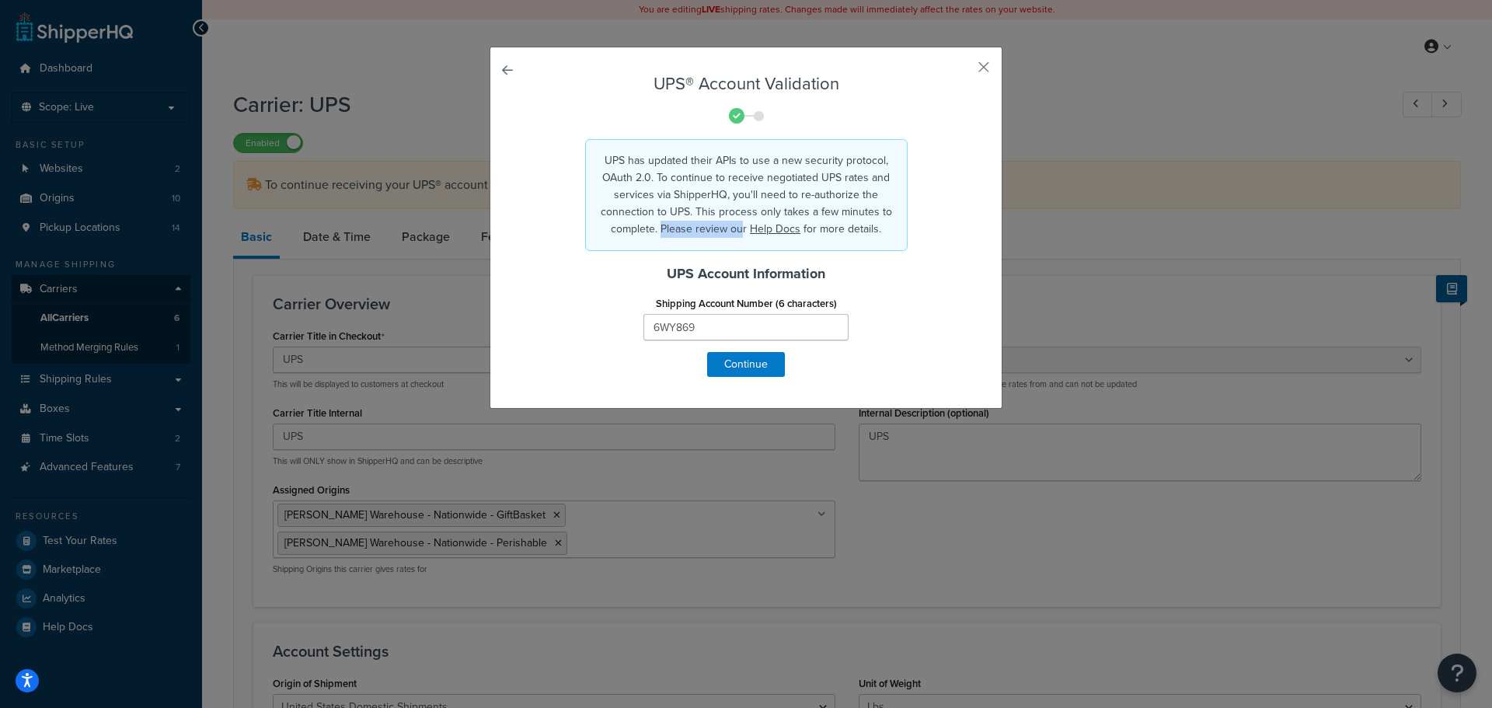
click at [737, 232] on p "UPS has updated their APIs to use a new security protocol, OAuth 2.0. To contin…" at bounding box center [746, 194] width 296 height 85
click at [767, 231] on link "Help Docs" at bounding box center [775, 229] width 51 height 16
drag, startPoint x: 703, startPoint y: 323, endPoint x: 671, endPoint y: 320, distance: 32.0
click at [671, 320] on input "6WY869" at bounding box center [746, 327] width 205 height 26
click at [935, 225] on form "UPS® Account Validation UPS has updated their APIs to use a new security protoc…" at bounding box center [746, 226] width 434 height 302
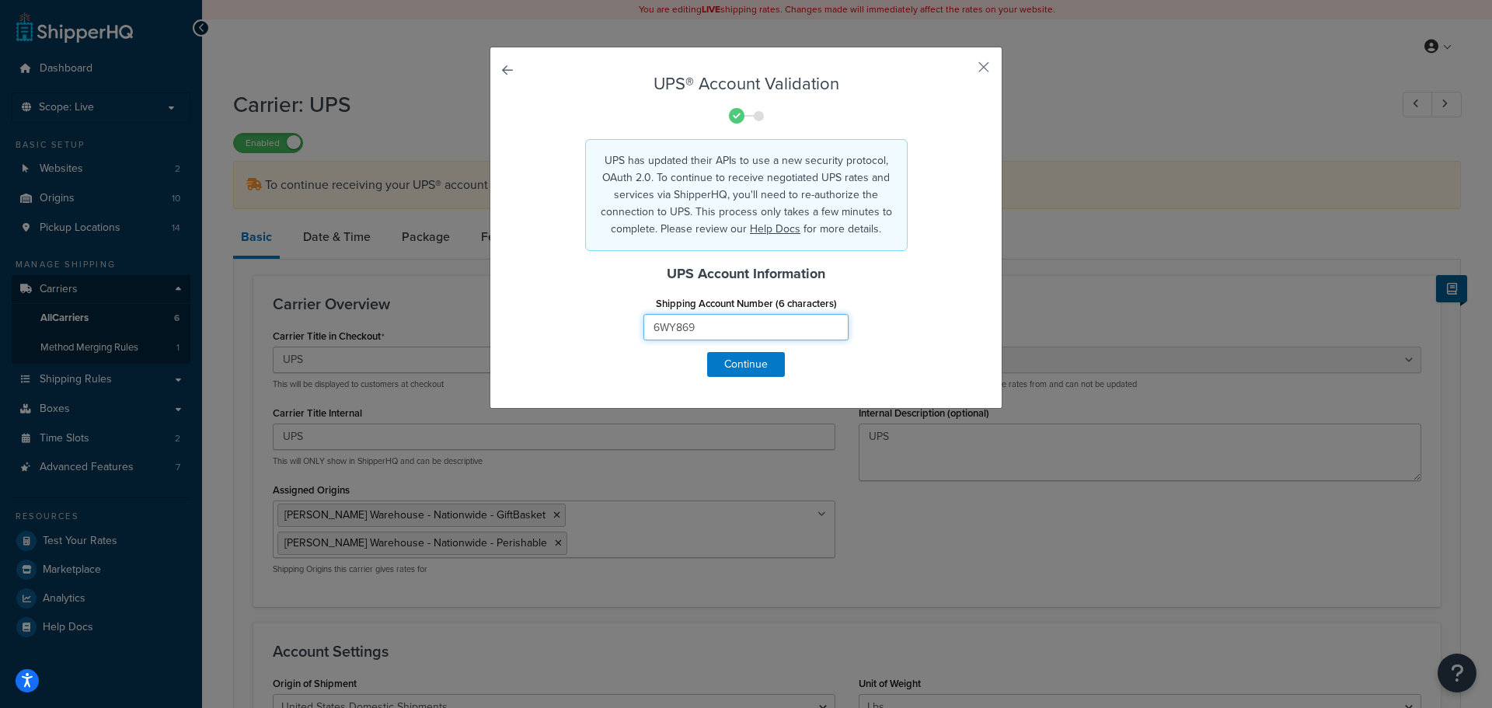
click at [674, 326] on input "6WY869" at bounding box center [746, 327] width 205 height 26
click at [755, 372] on button "Continue" at bounding box center [746, 364] width 78 height 25
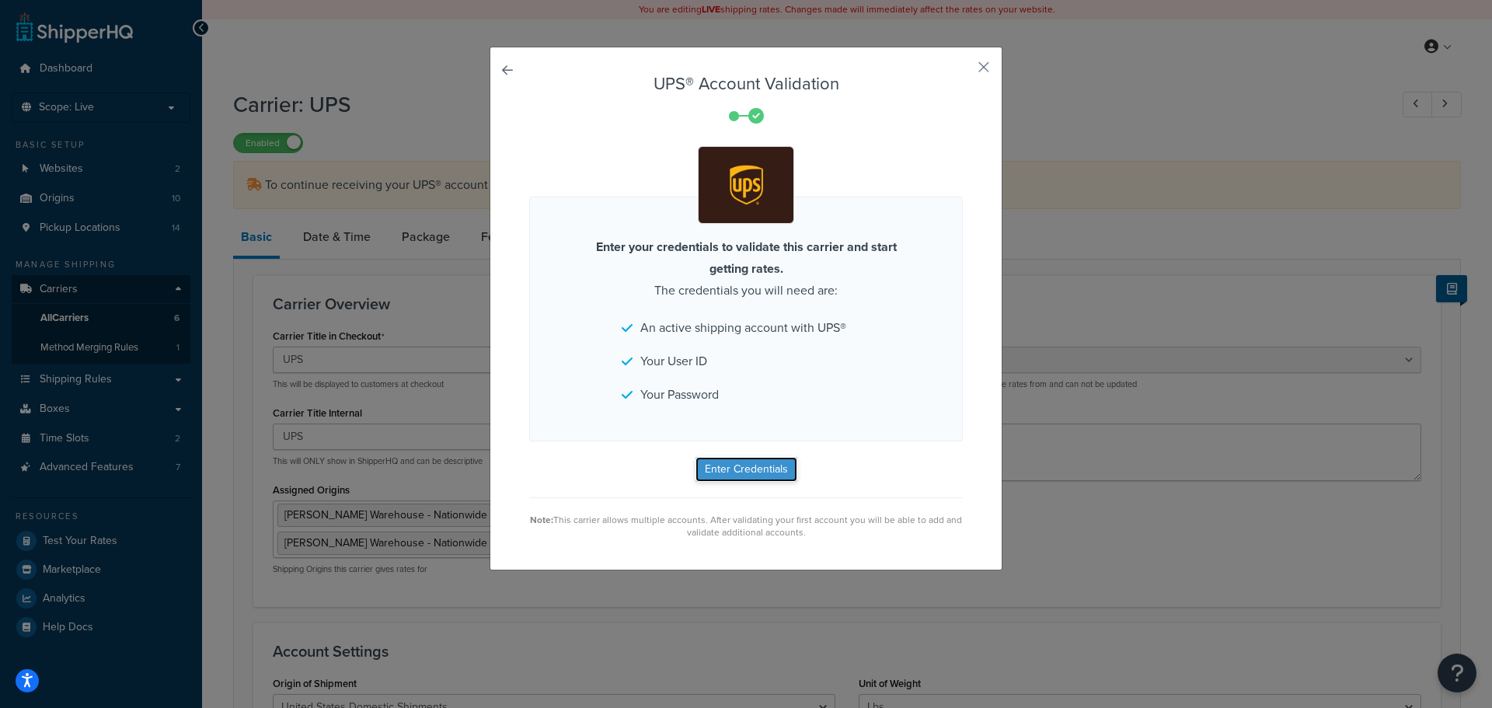
click at [757, 469] on button "Enter Credentials" at bounding box center [747, 469] width 102 height 25
click at [963, 71] on button "button" at bounding box center [961, 73] width 4 height 4
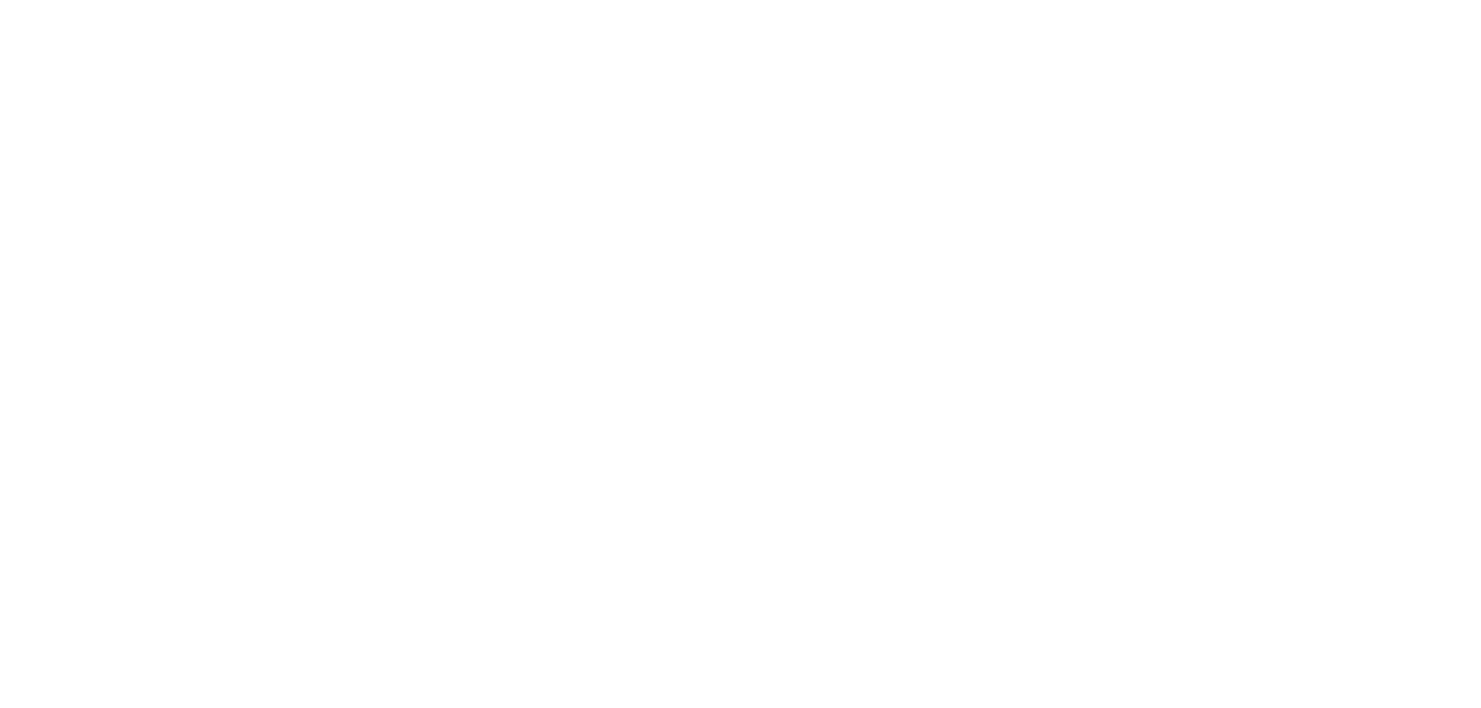
select select "ups"
select select "2"
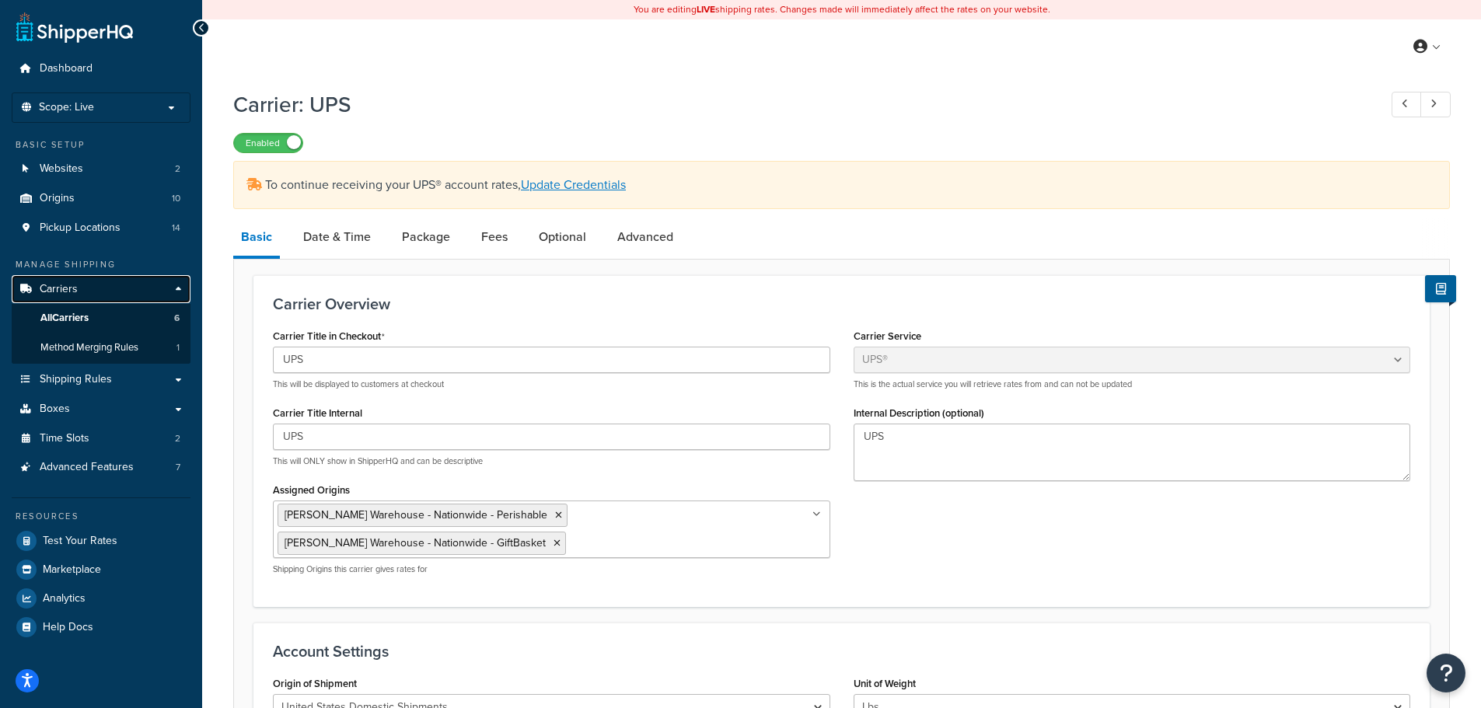
click at [89, 286] on link "Carriers" at bounding box center [101, 289] width 179 height 29
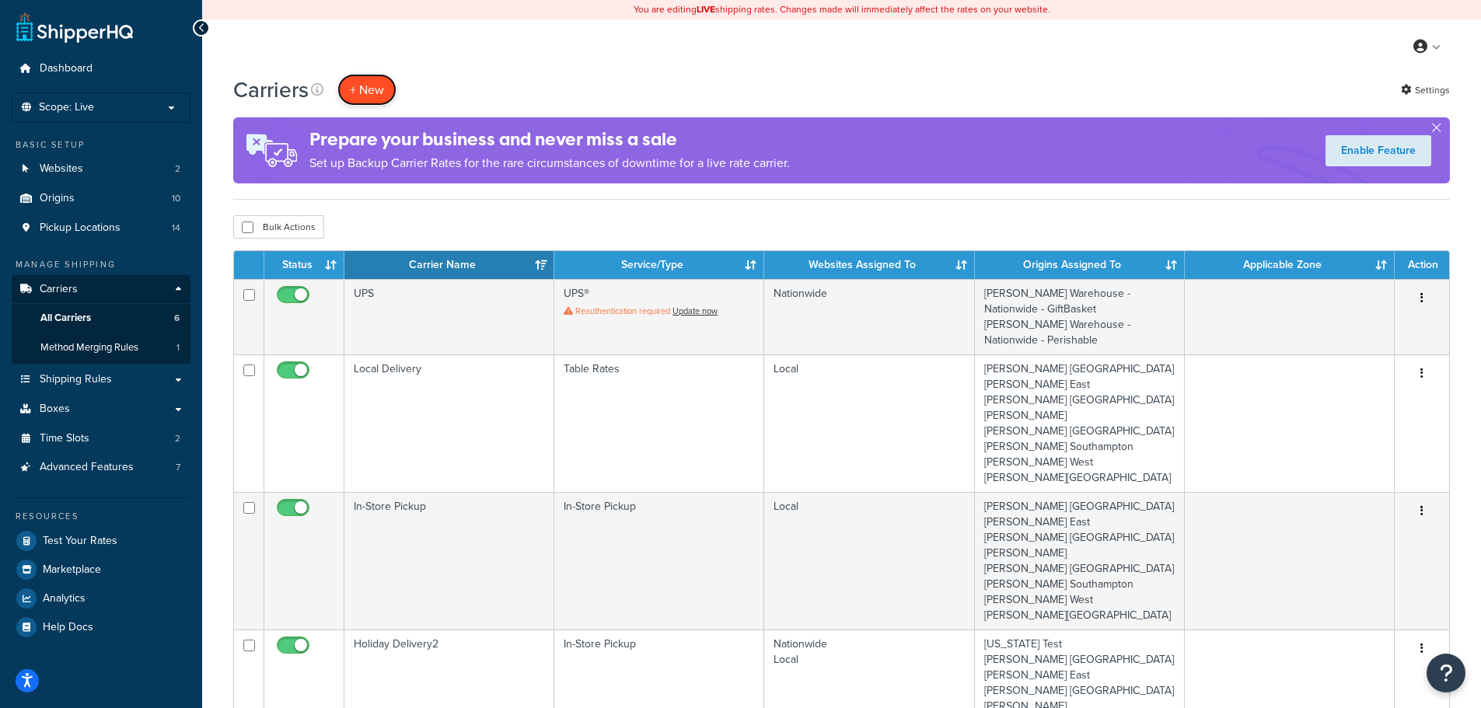
click at [375, 91] on button "+ New" at bounding box center [366, 90] width 59 height 32
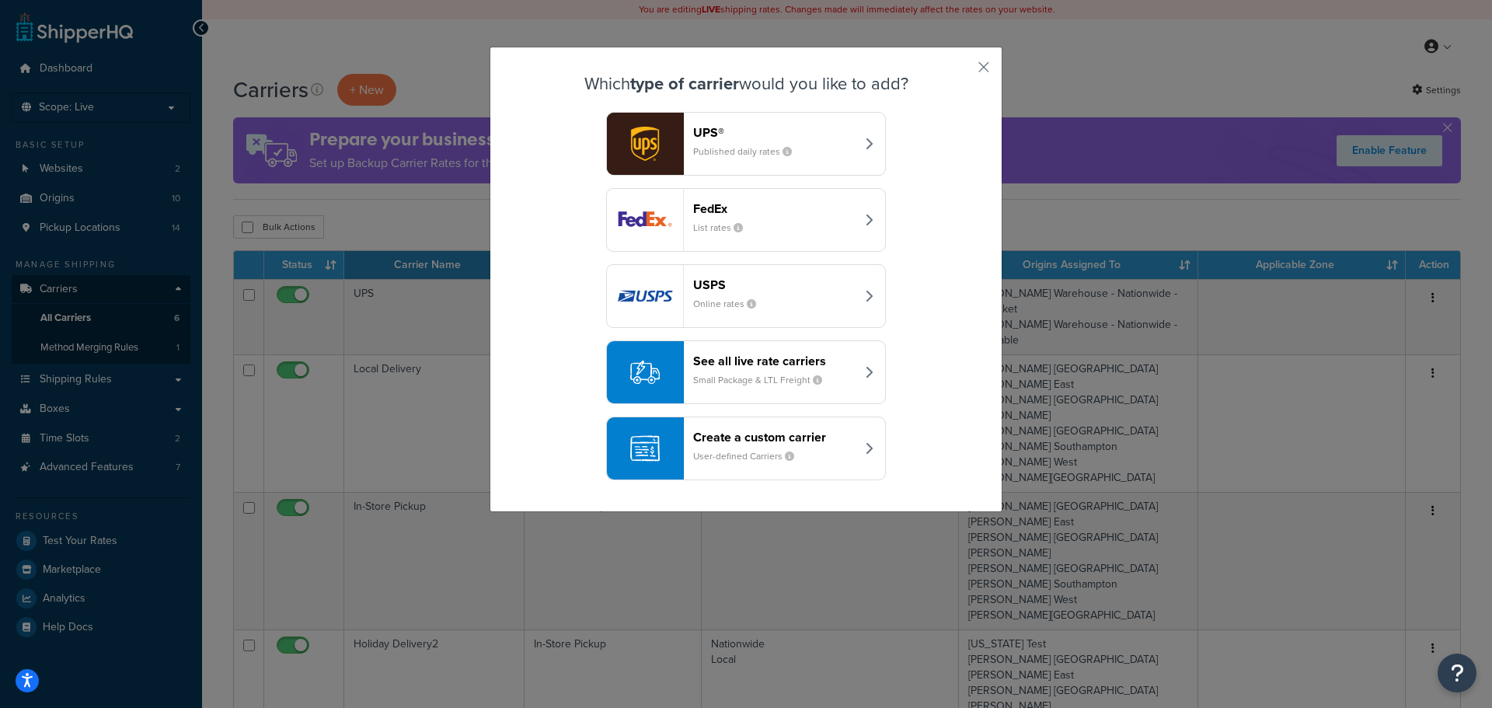
click at [725, 372] on div "See all live rate carriers Small Package & LTL Freight" at bounding box center [774, 372] width 162 height 37
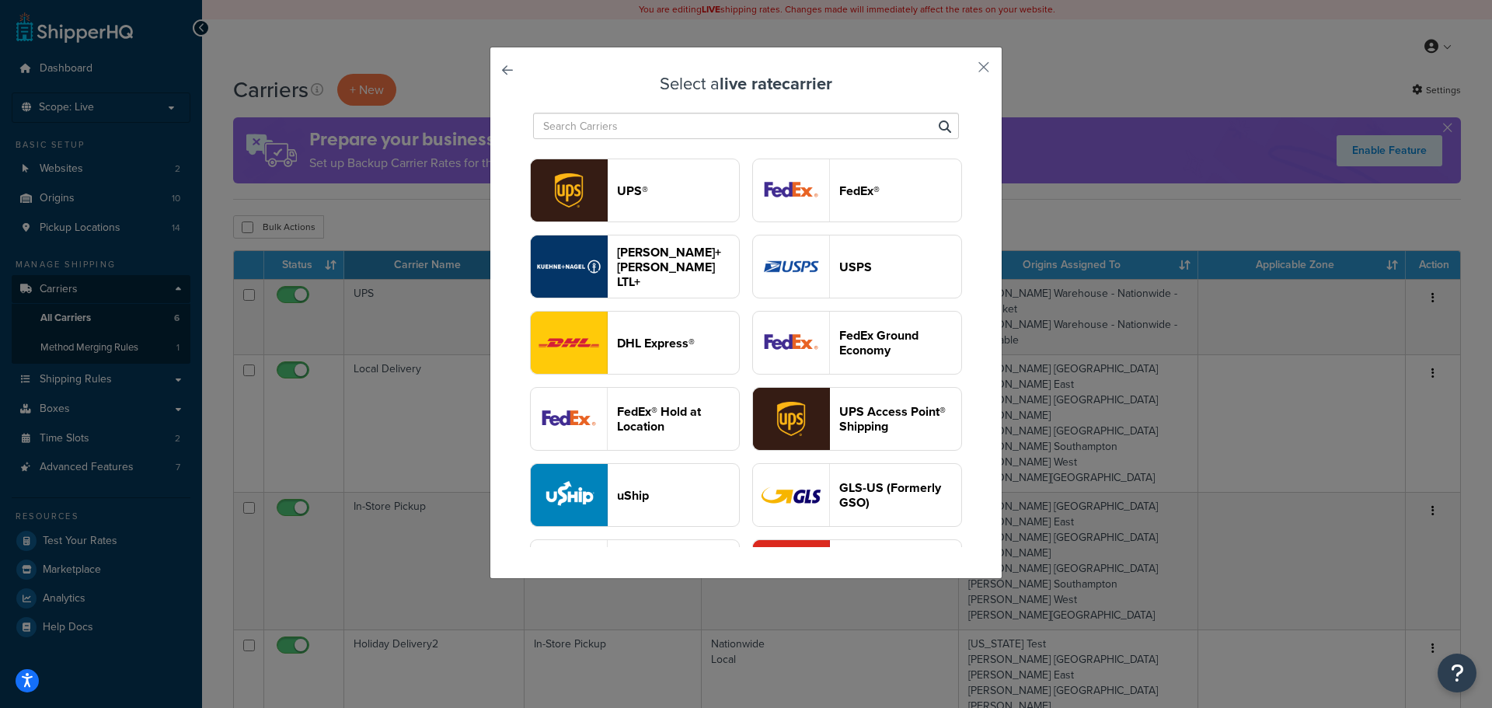
click at [740, 200] on button "UPS®" at bounding box center [635, 191] width 210 height 64
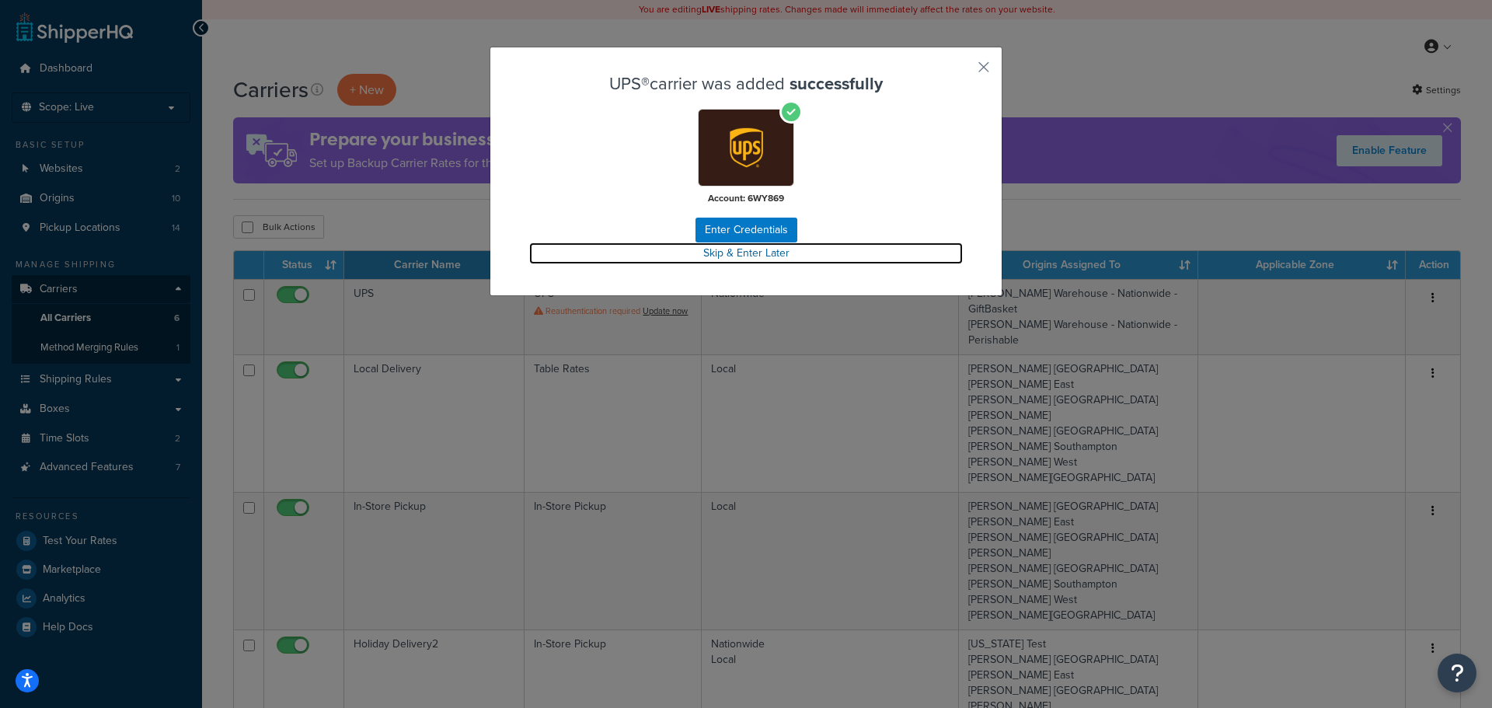
click at [743, 253] on link "Skip & Enter Later" at bounding box center [746, 253] width 434 height 22
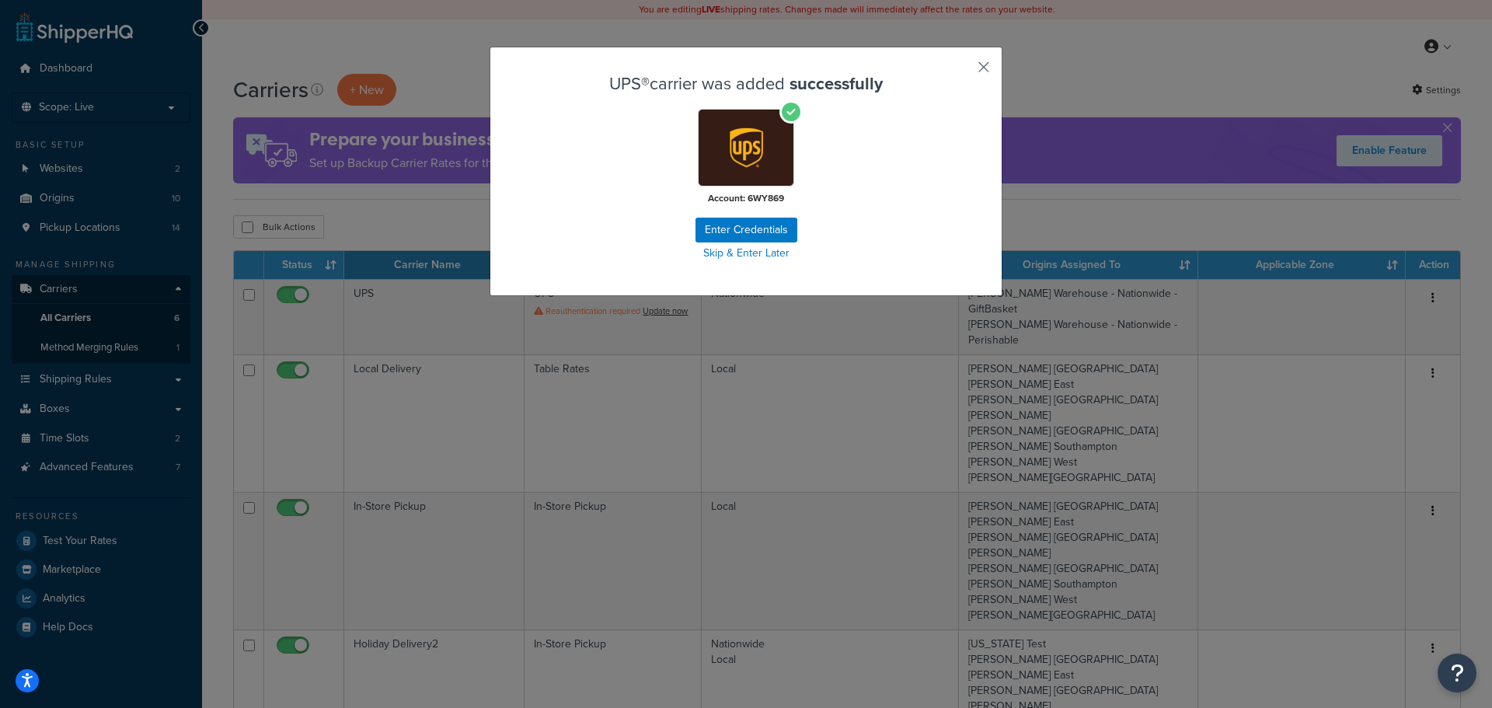
click at [963, 71] on button "button" at bounding box center [961, 73] width 4 height 4
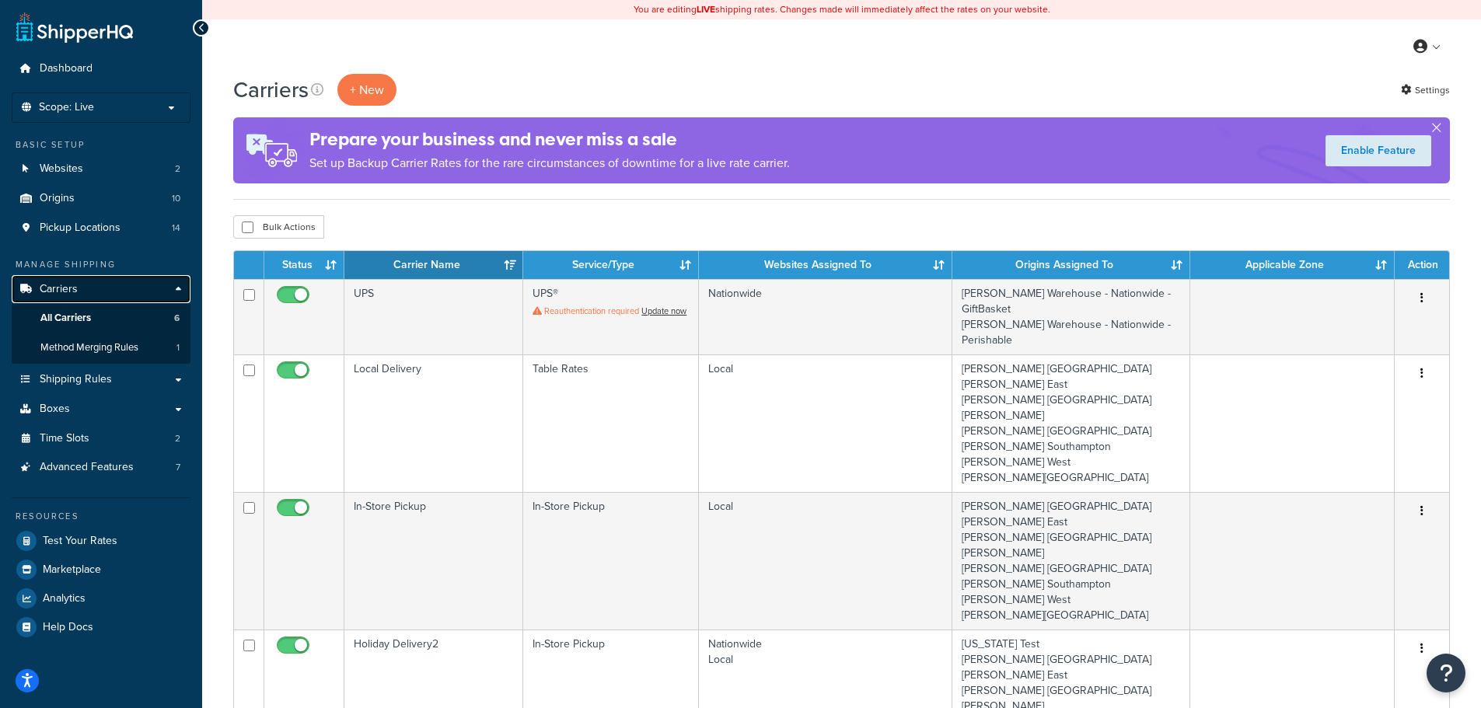
click at [72, 287] on span "Carriers" at bounding box center [59, 289] width 38 height 13
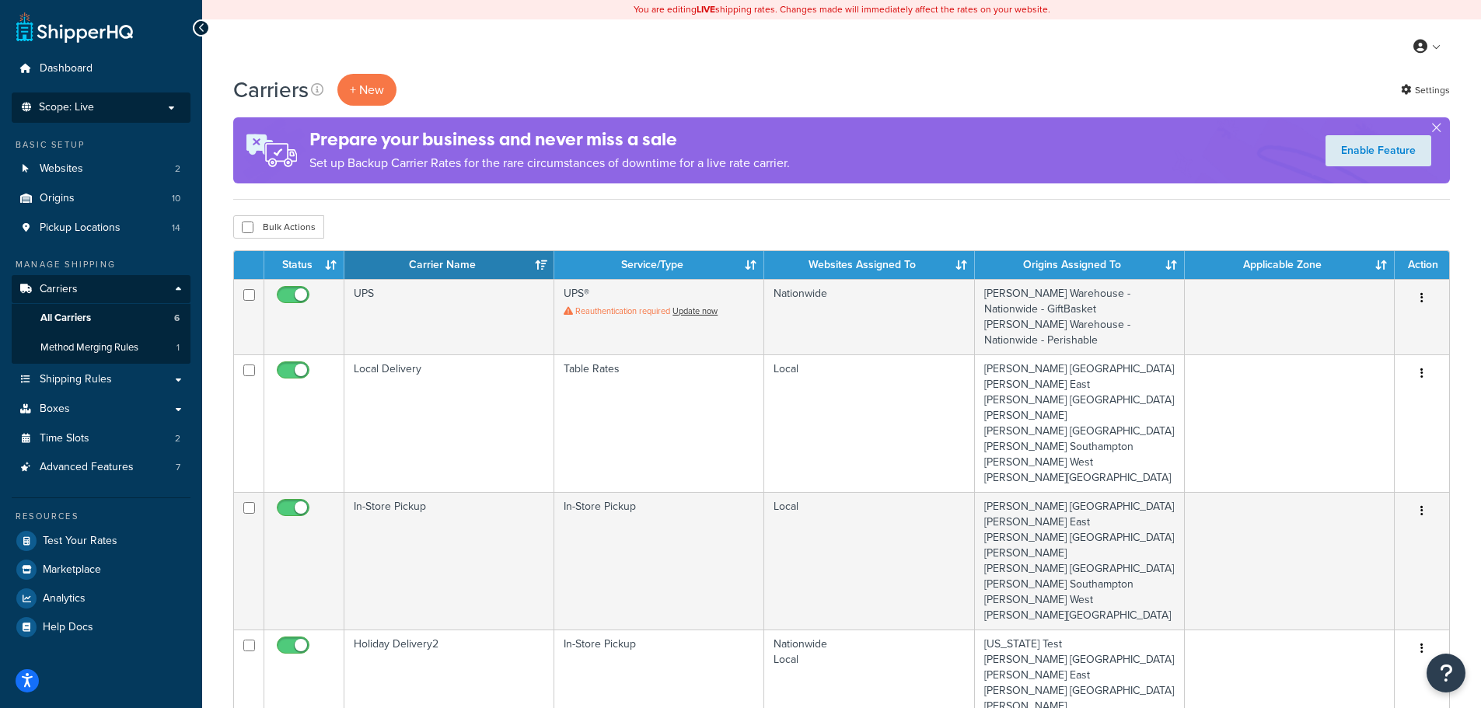
click at [103, 106] on p "Scope: Live" at bounding box center [101, 107] width 165 height 13
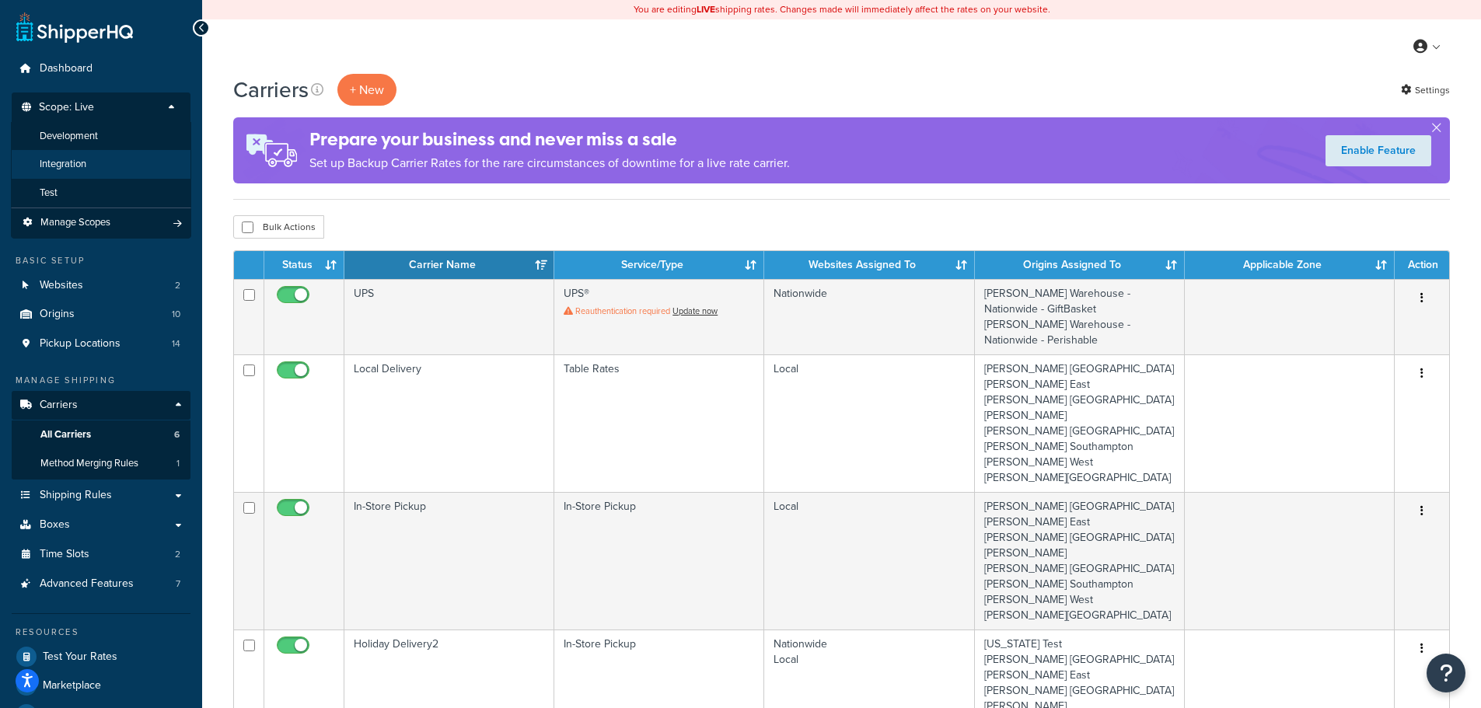
click at [82, 162] on span "Integration" at bounding box center [63, 164] width 47 height 13
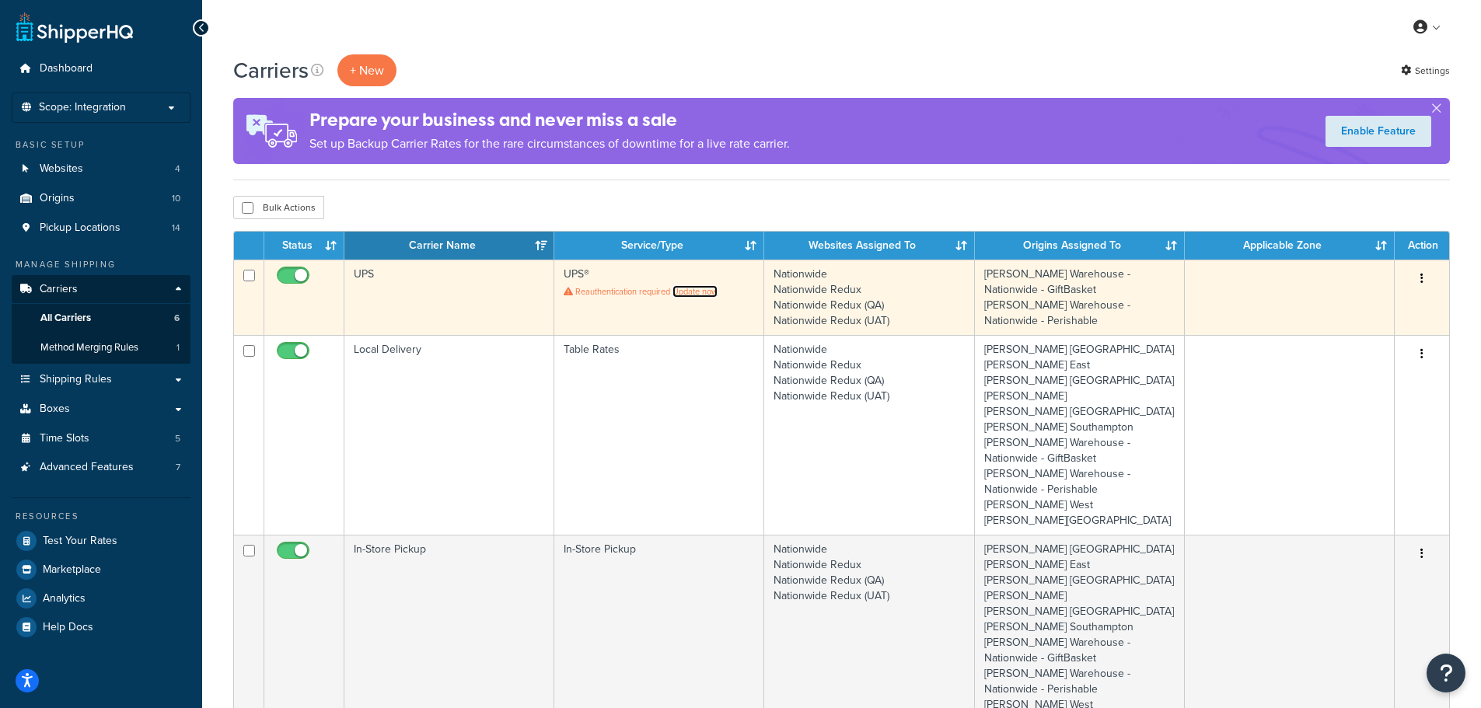
click at [704, 293] on link "Update now" at bounding box center [694, 291] width 45 height 12
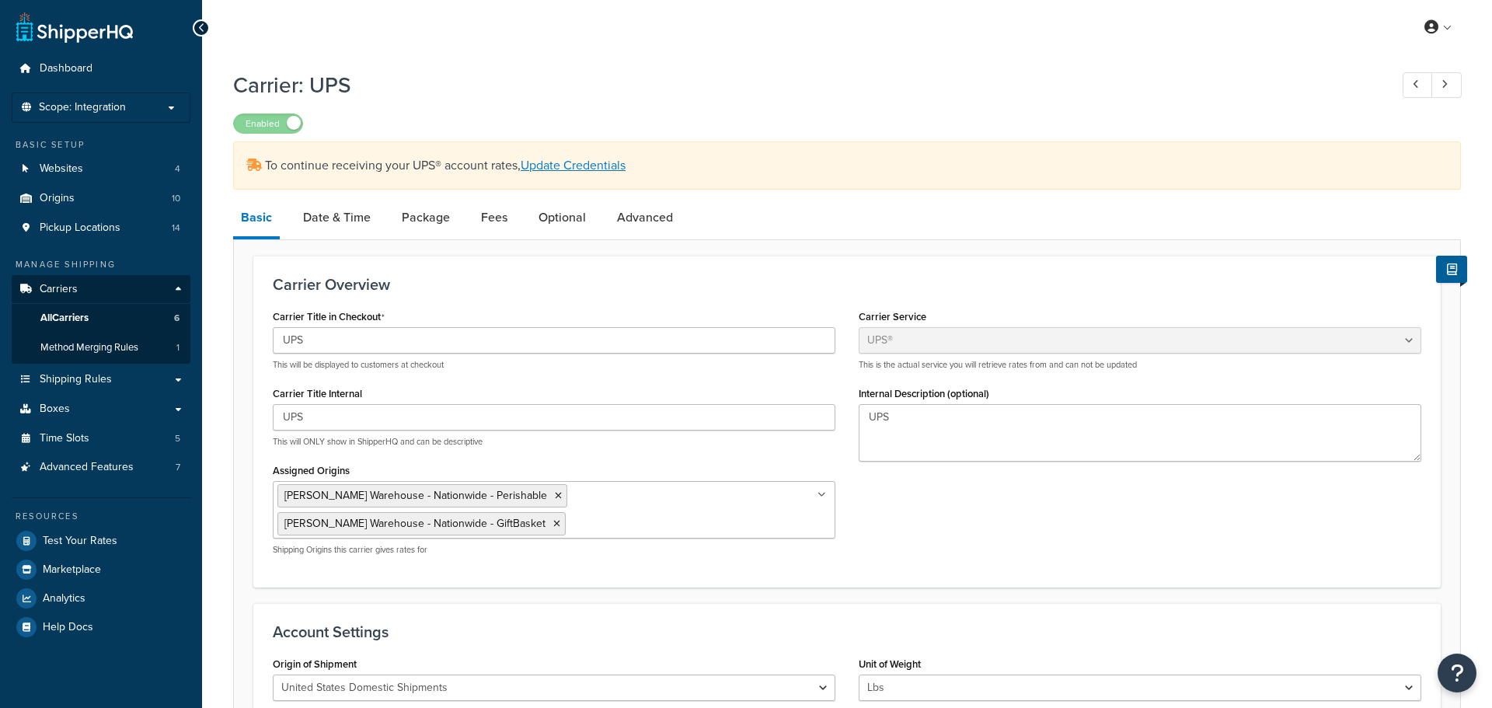
select select "ups"
select select "2"
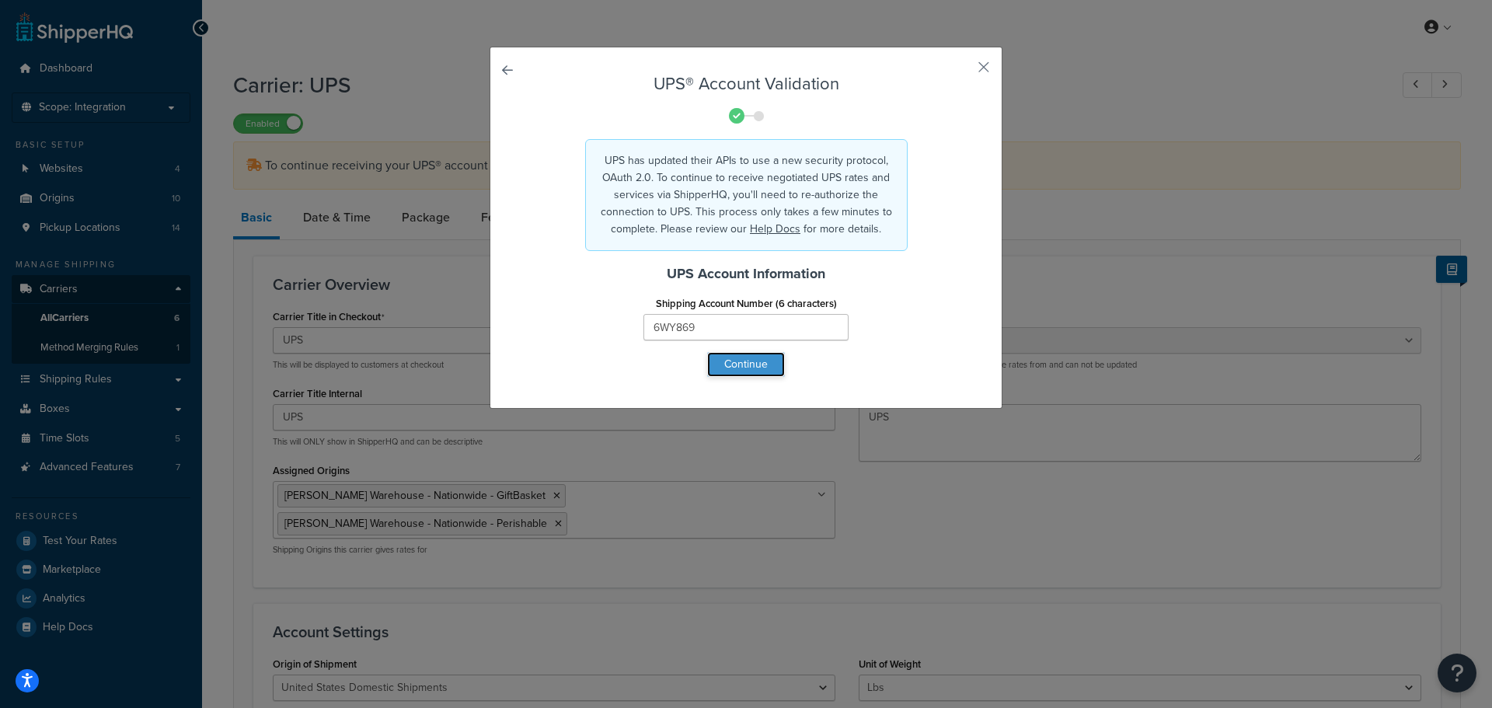
click at [761, 363] on button "Continue" at bounding box center [746, 364] width 78 height 25
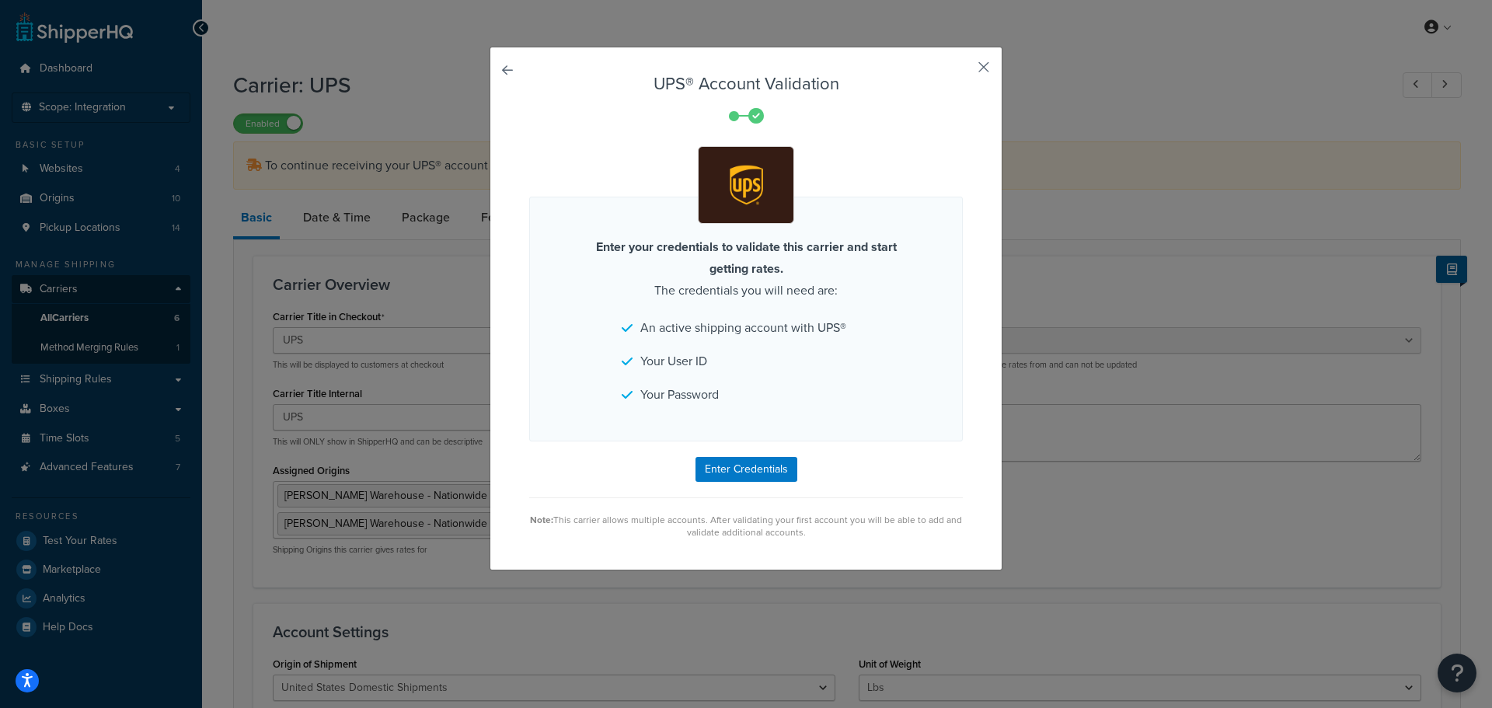
click at [963, 71] on button "button" at bounding box center [961, 73] width 4 height 4
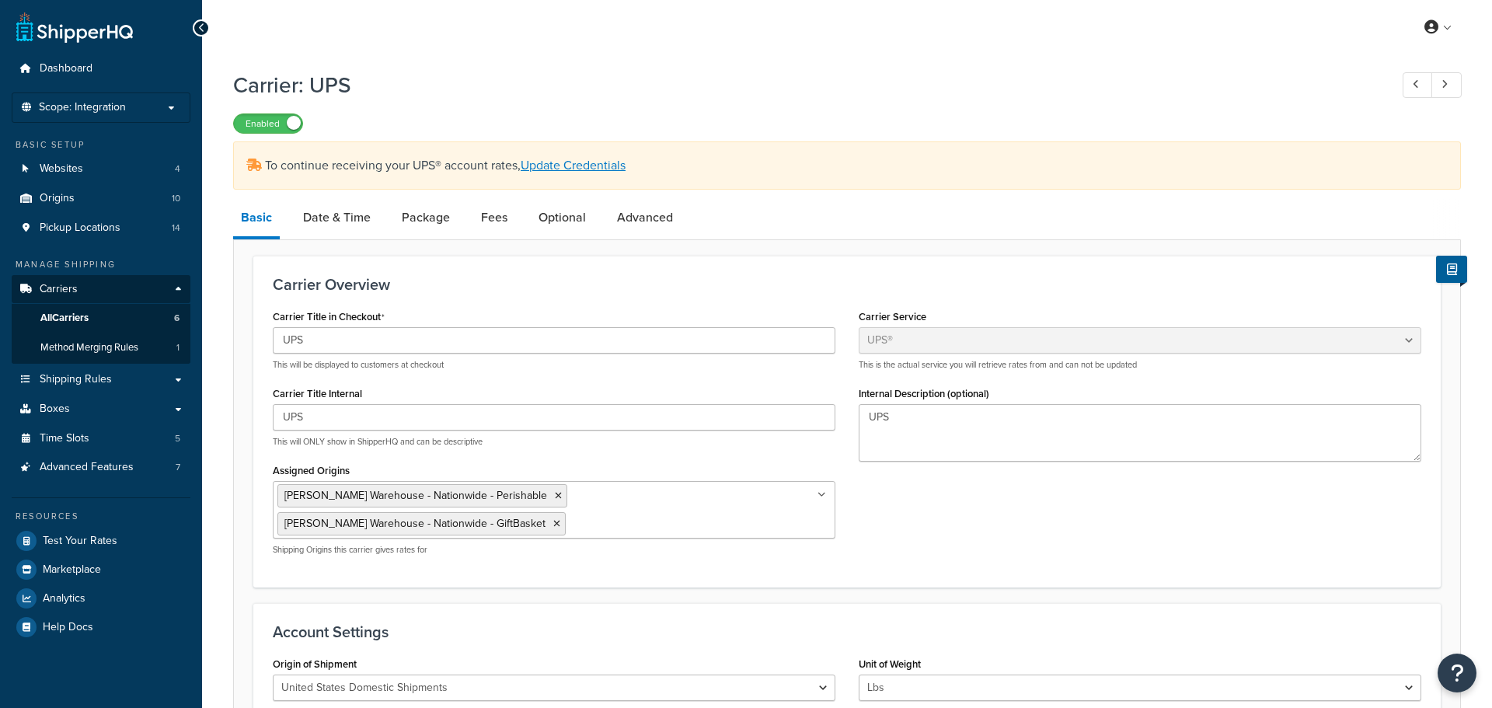
select select "ups"
select select "2"
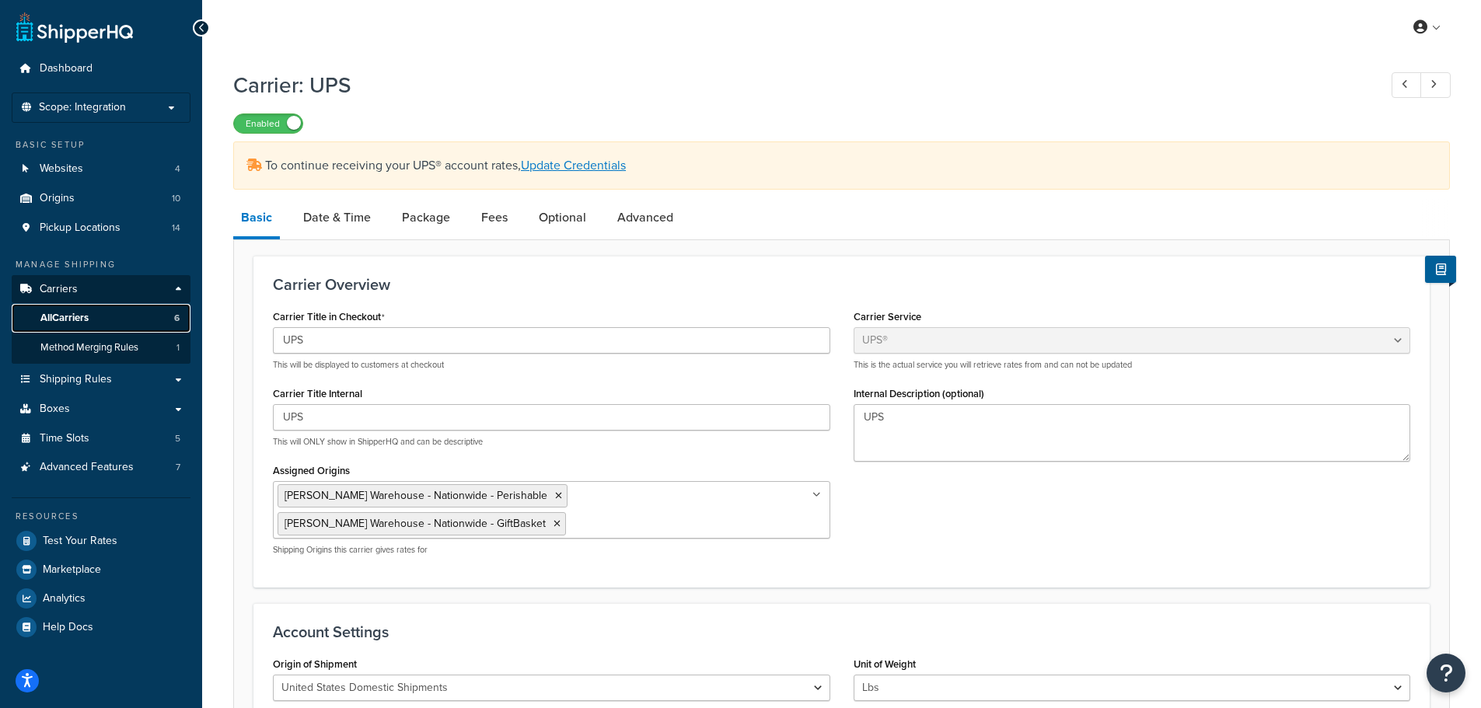
click at [70, 314] on span "All Carriers" at bounding box center [64, 318] width 48 height 13
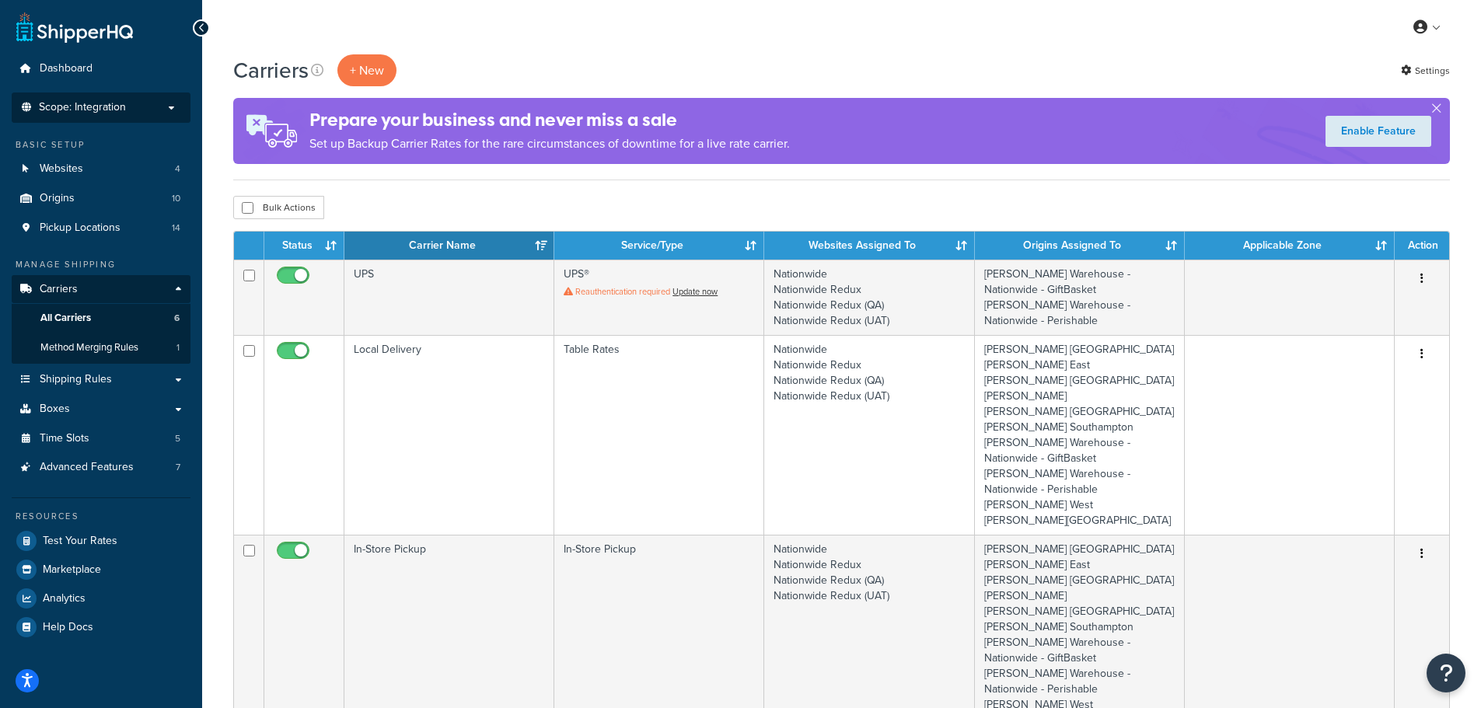
click at [100, 106] on span "Scope: Integration" at bounding box center [82, 107] width 87 height 13
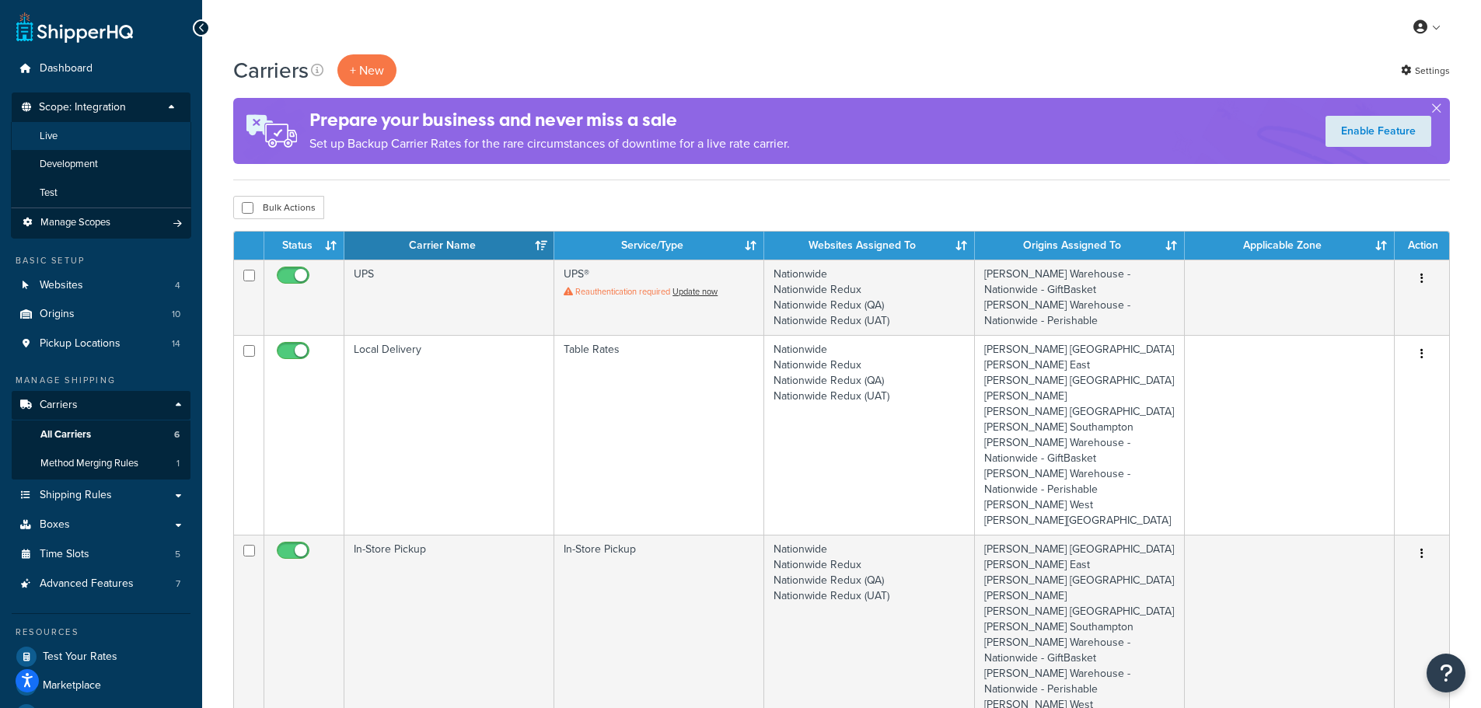
click at [58, 138] on span "Live" at bounding box center [49, 136] width 18 height 13
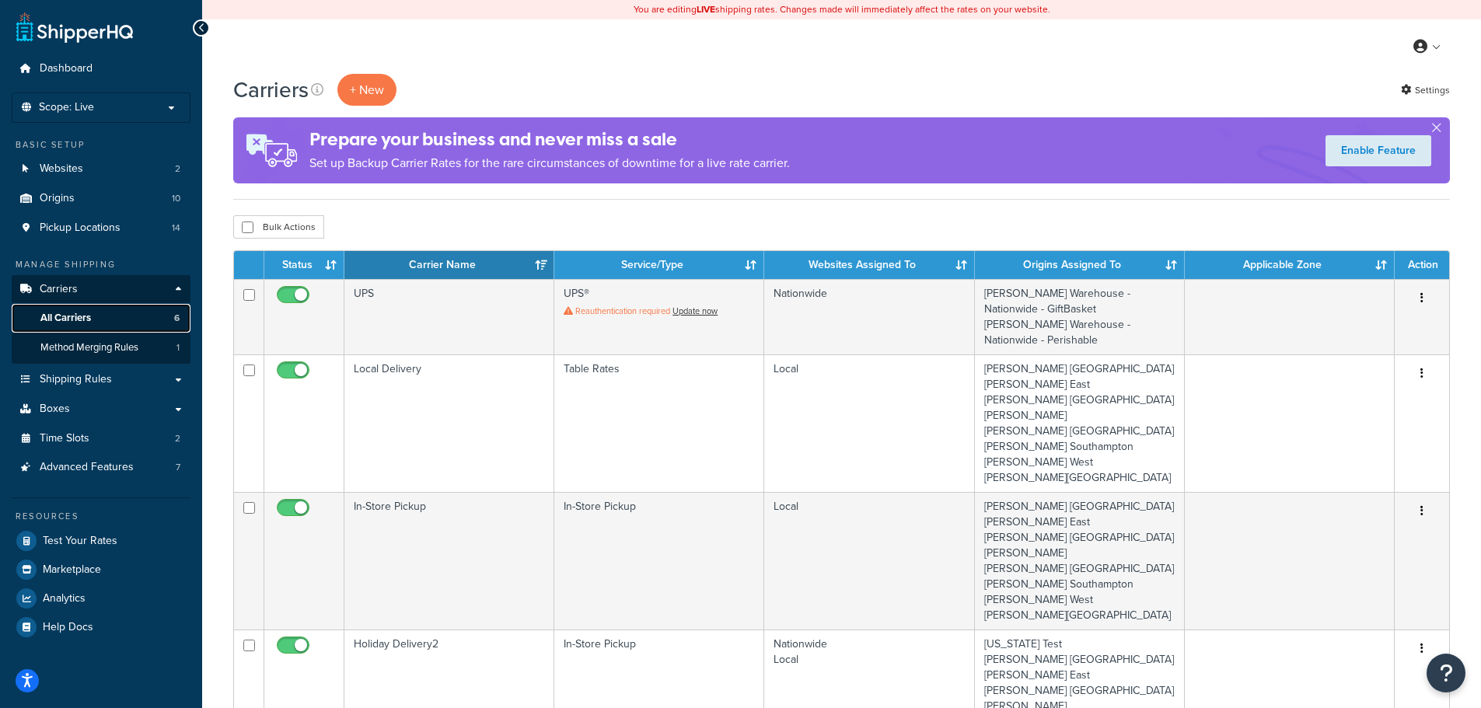
click at [68, 315] on span "All Carriers" at bounding box center [65, 318] width 51 height 13
click at [72, 107] on span "Scope: Live" at bounding box center [66, 107] width 55 height 13
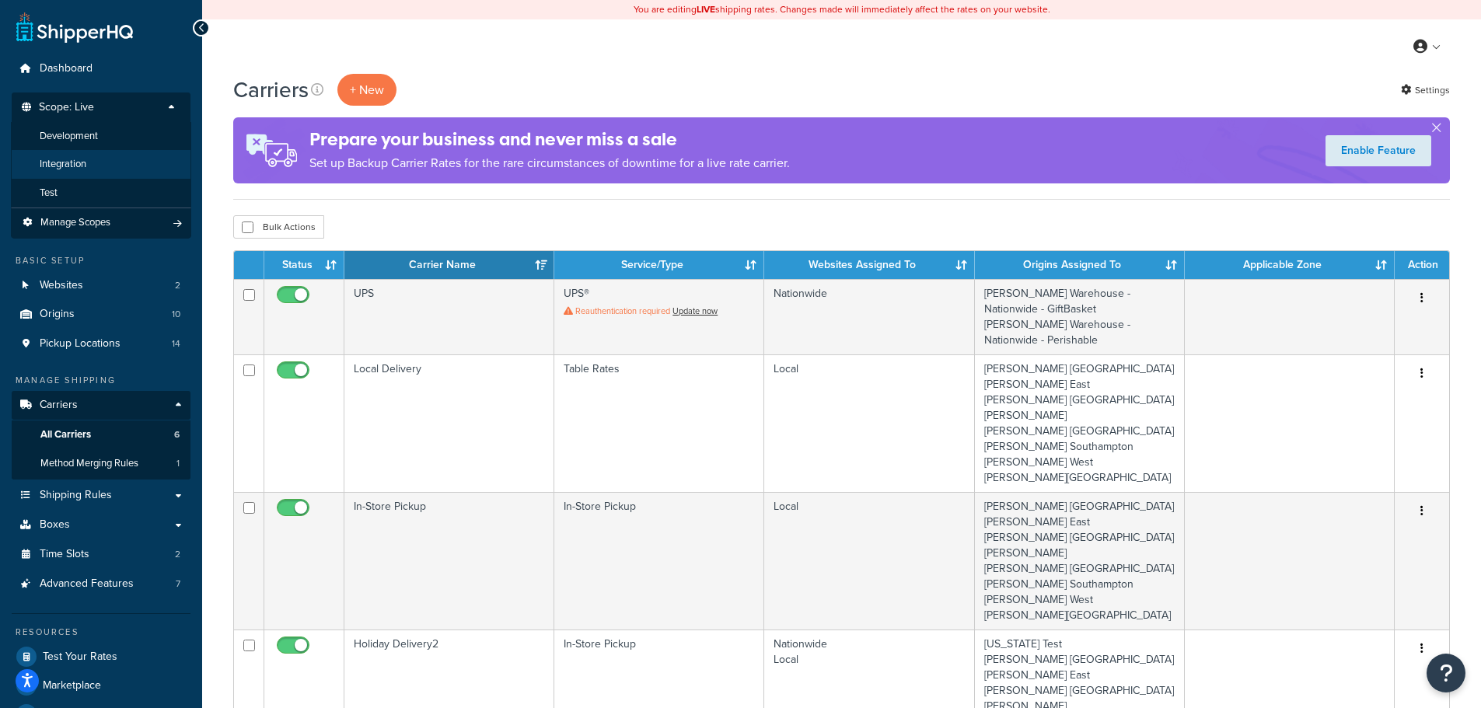
click at [72, 162] on span "Integration" at bounding box center [63, 164] width 47 height 13
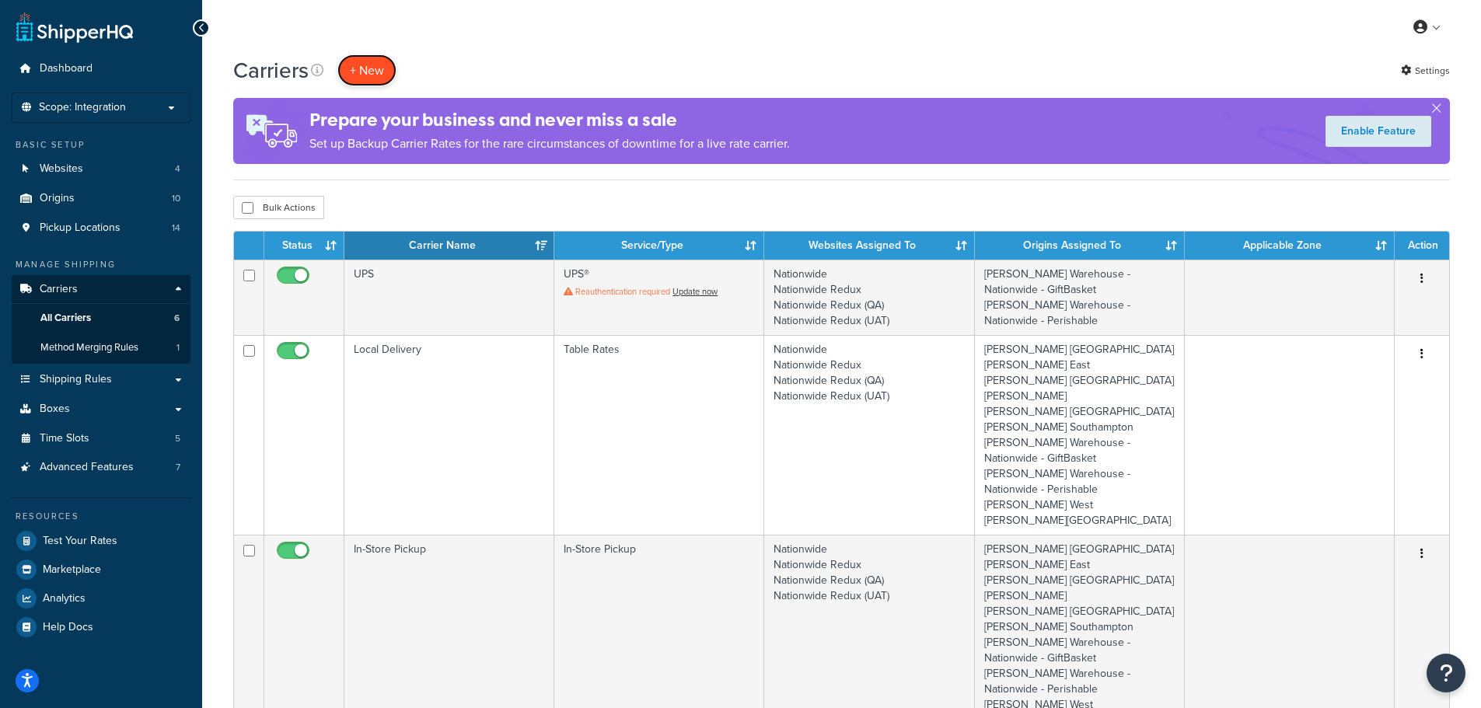
click at [379, 74] on button "+ New" at bounding box center [366, 70] width 59 height 32
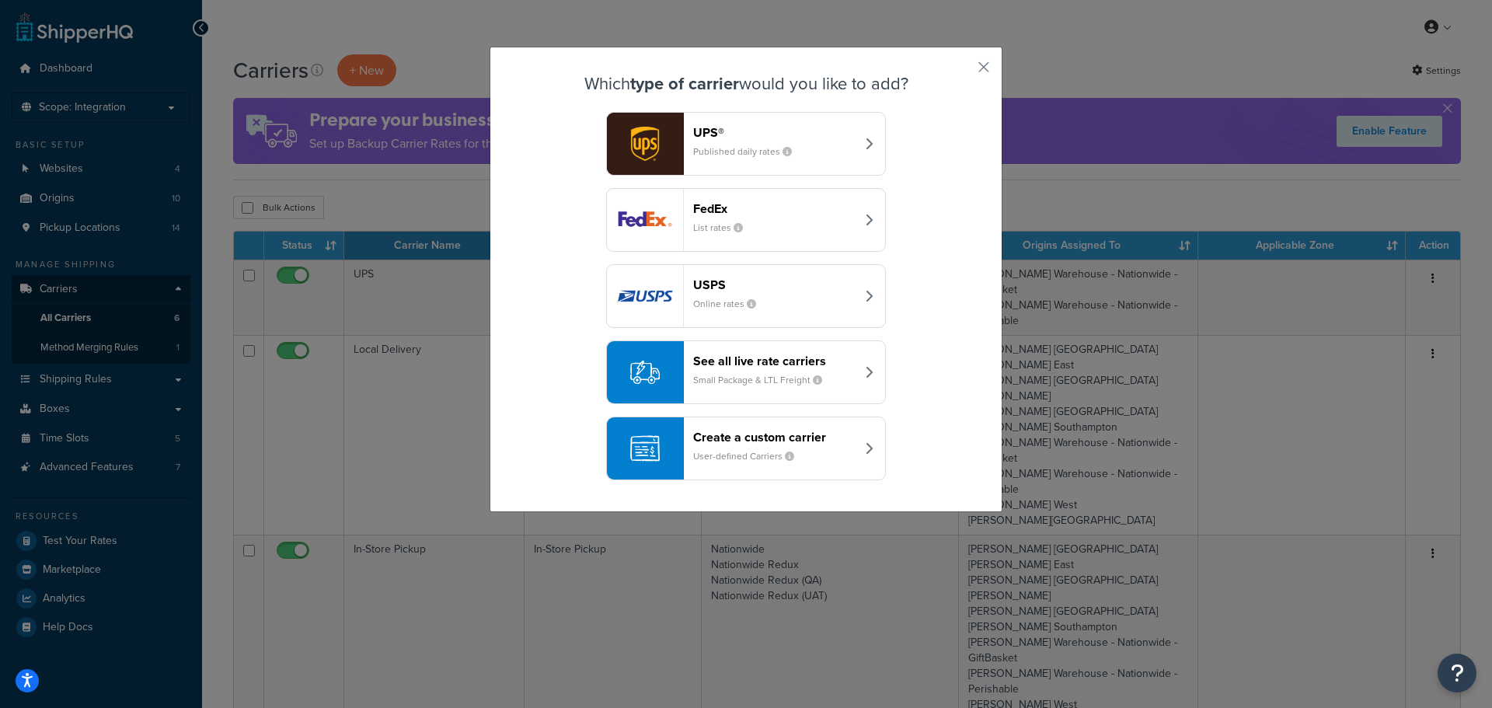
click at [755, 378] on small "Small Package & LTL Freight" at bounding box center [763, 380] width 141 height 14
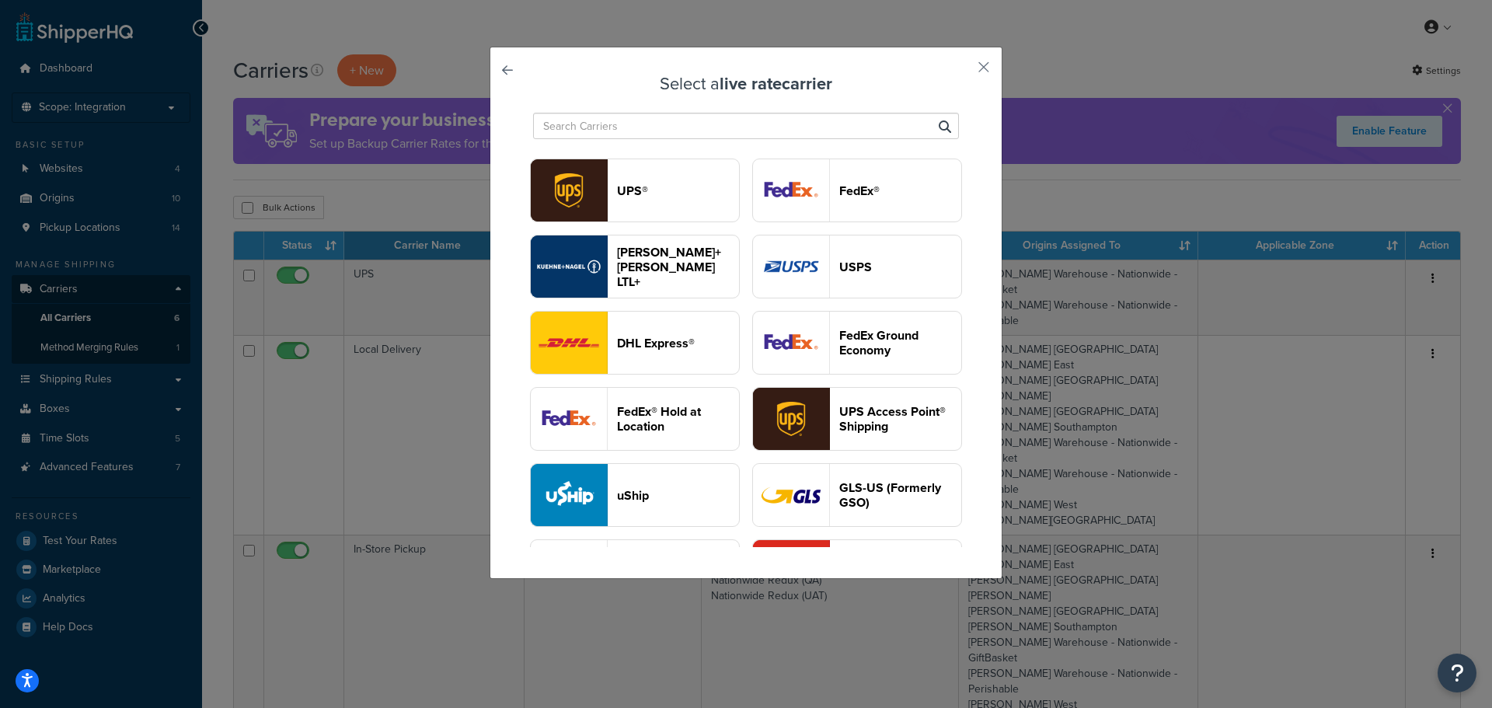
click at [739, 186] on header "UPS®" at bounding box center [678, 190] width 122 height 15
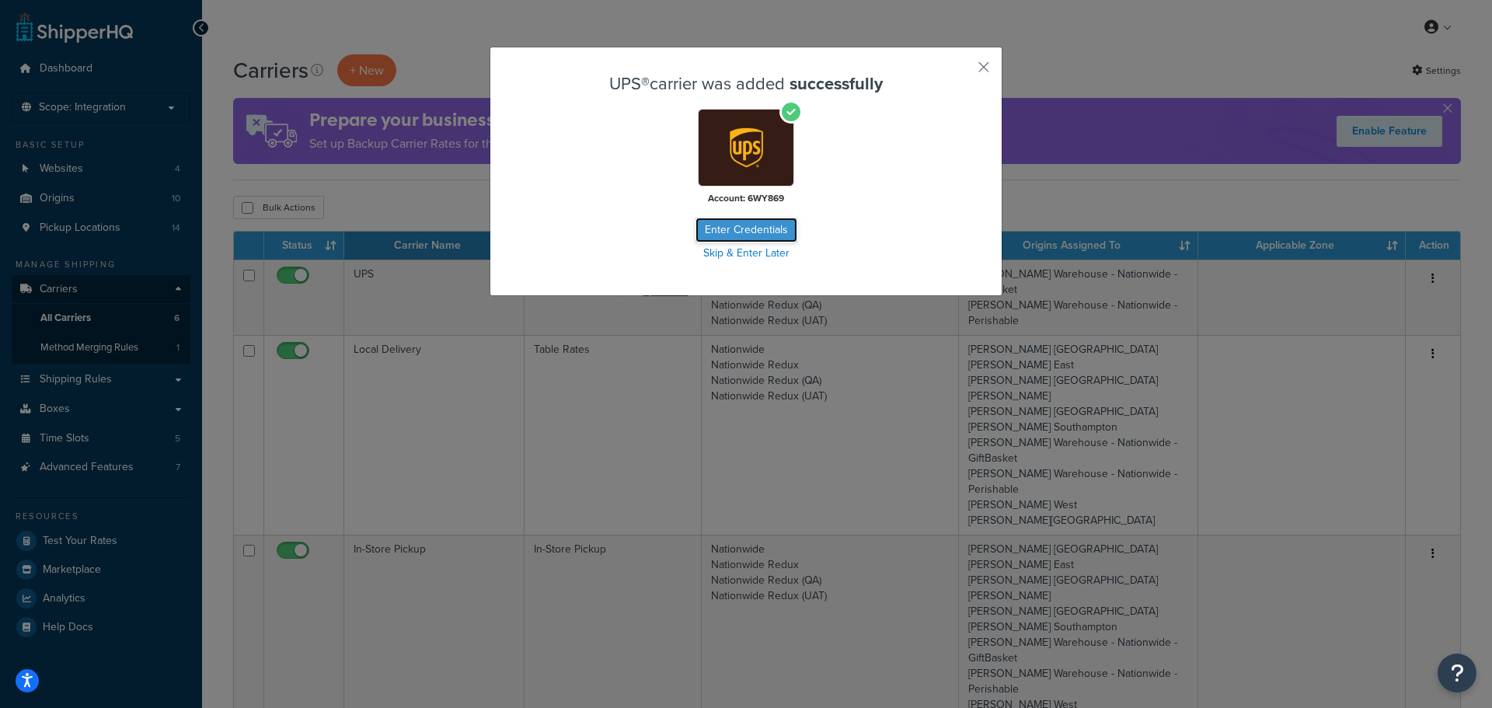
click at [751, 230] on button "Enter Credentials" at bounding box center [747, 230] width 102 height 25
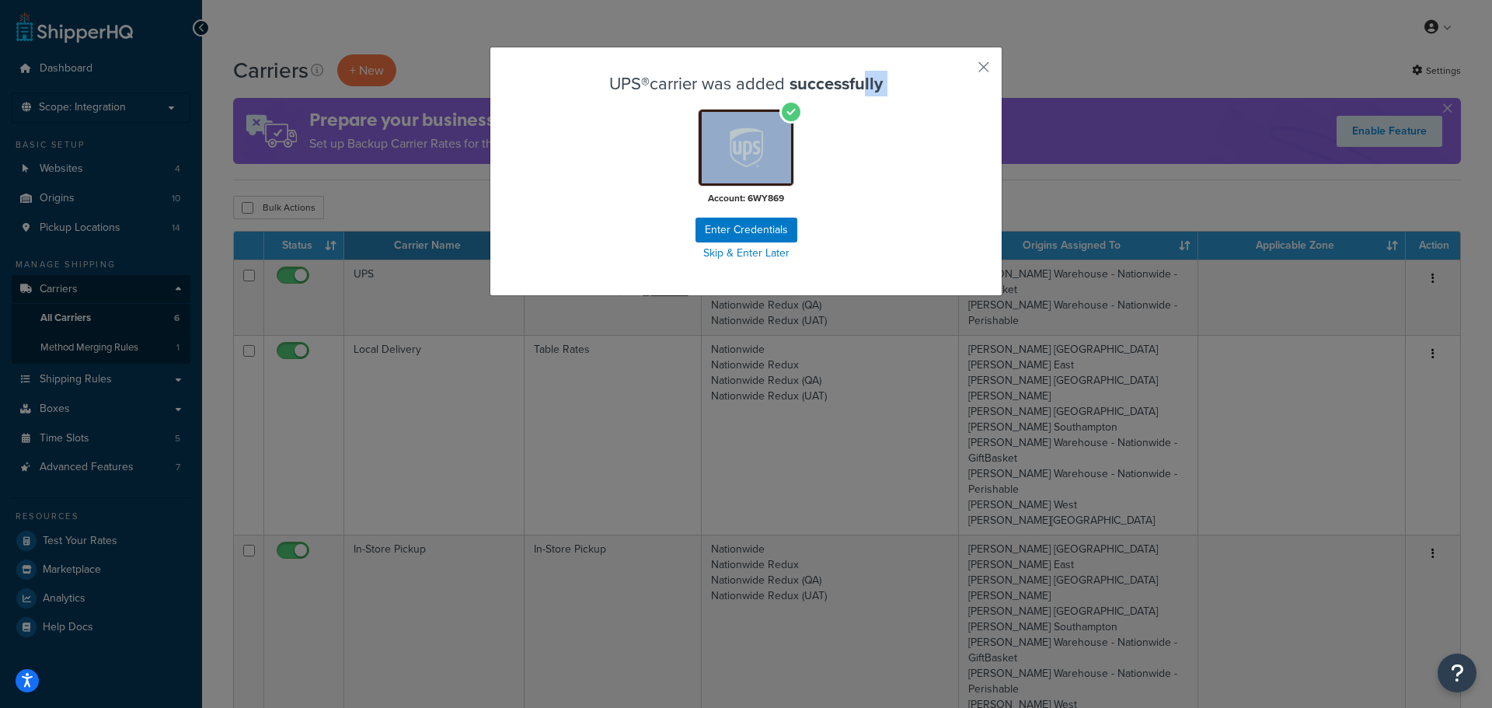
drag, startPoint x: 863, startPoint y: 65, endPoint x: 882, endPoint y: 123, distance: 60.5
click at [882, 123] on div "UPS® carrier was added successfully Account: 6WY869 Enter Credentials Skip & En…" at bounding box center [746, 171] width 513 height 249
click at [755, 227] on button "Enter Credentials" at bounding box center [747, 230] width 102 height 25
click at [764, 229] on button "Enter Credentials" at bounding box center [747, 230] width 102 height 25
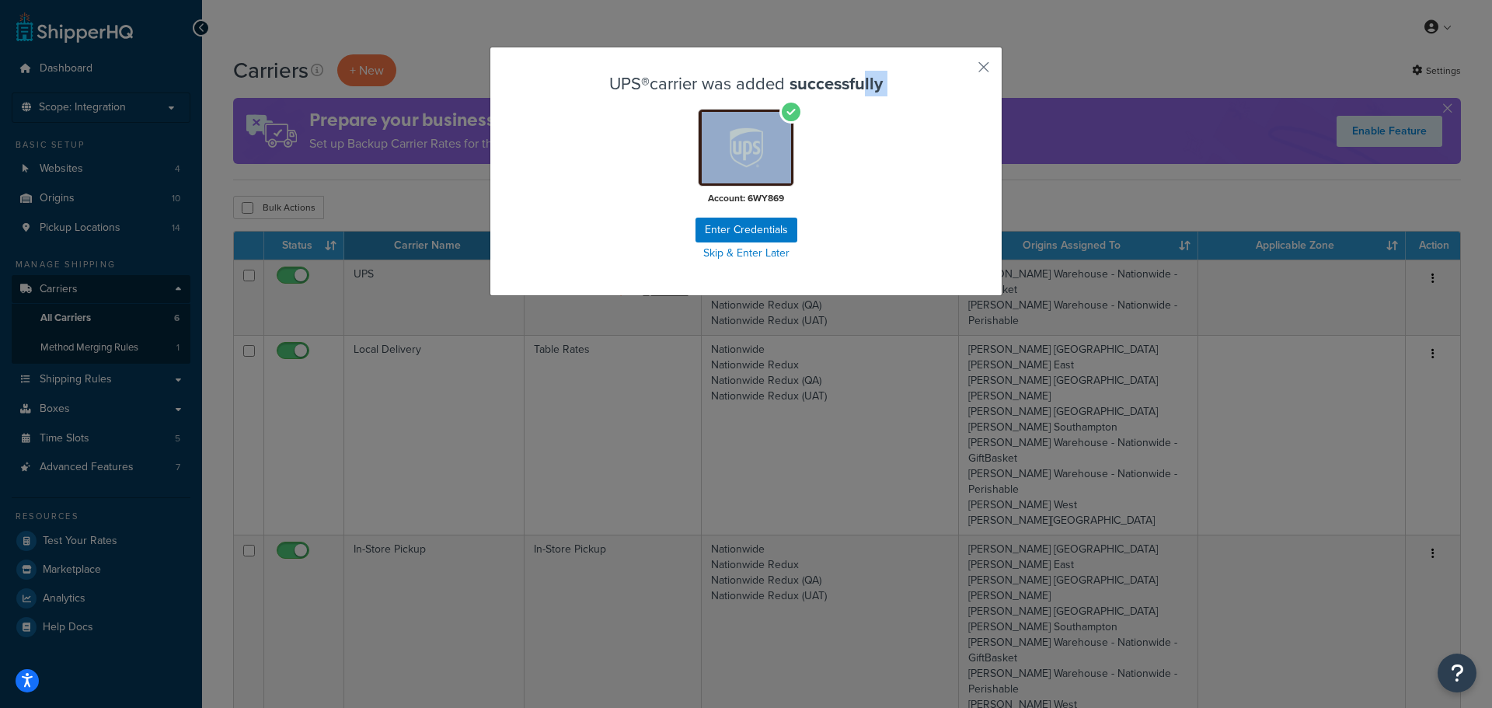
click at [858, 175] on div "Account: 6WY869" at bounding box center [746, 158] width 434 height 99
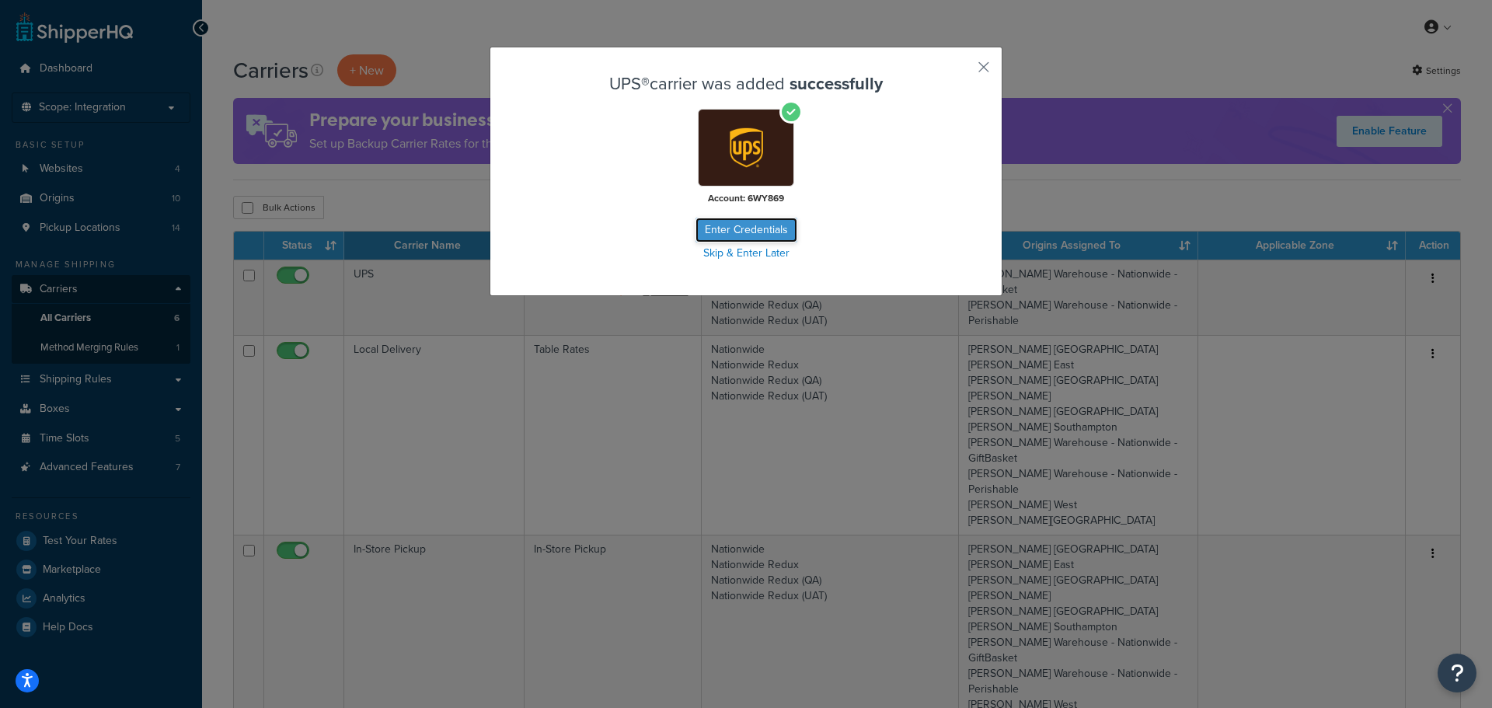
click at [757, 232] on button "Enter Credentials" at bounding box center [747, 230] width 102 height 25
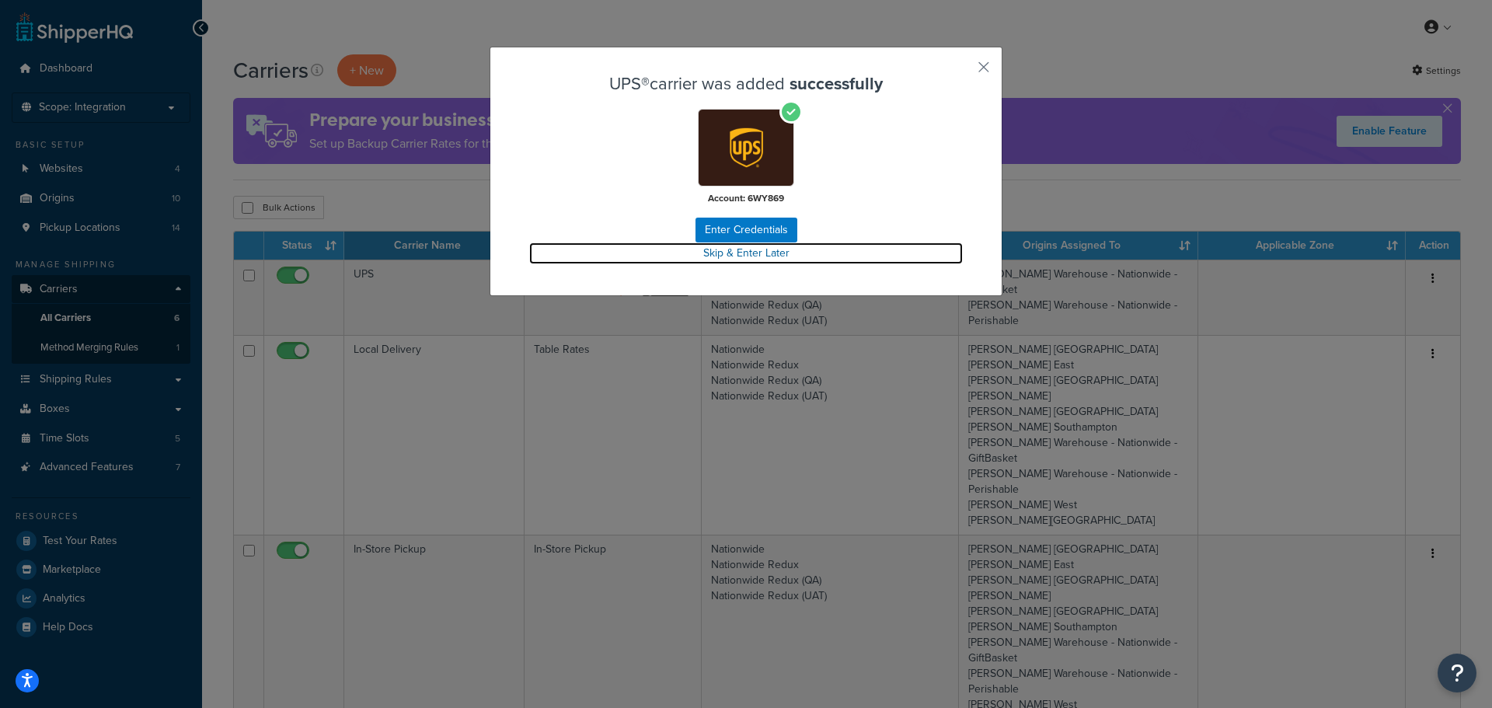
click at [752, 257] on link "Skip & Enter Later" at bounding box center [746, 253] width 434 height 22
click at [759, 254] on link "Skip & Enter Later" at bounding box center [746, 253] width 434 height 22
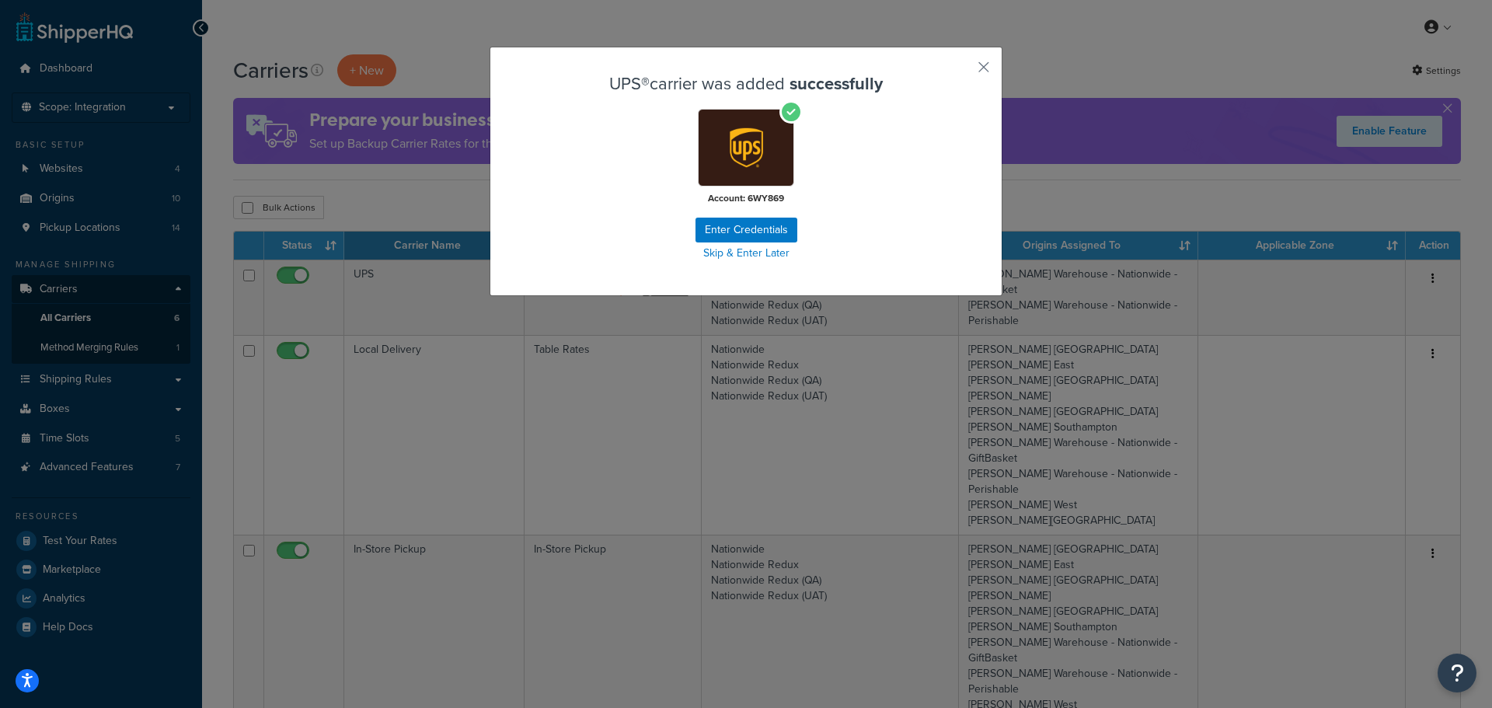
click at [759, 149] on img at bounding box center [746, 148] width 89 height 72
click at [732, 228] on button "Enter Credentials" at bounding box center [747, 230] width 102 height 25
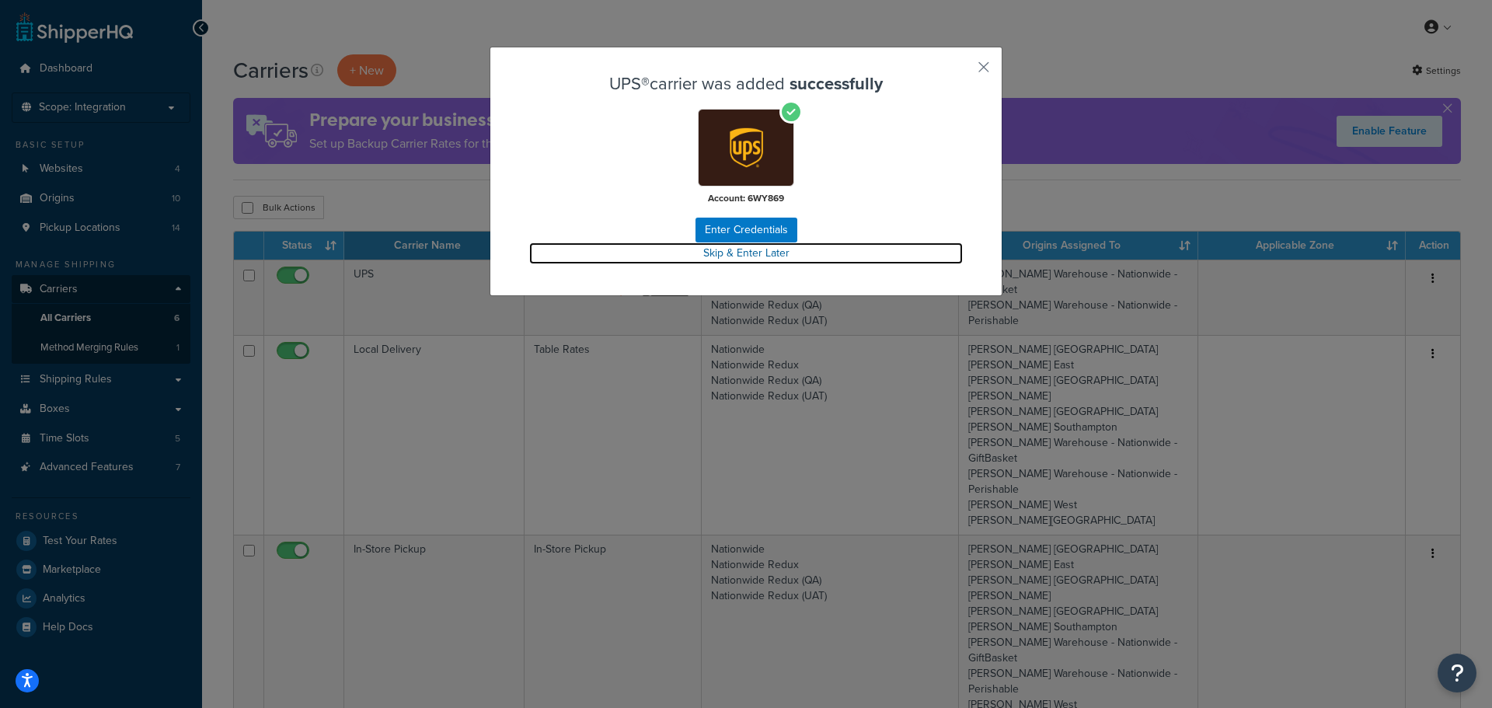
click at [759, 250] on link "Skip & Enter Later" at bounding box center [746, 253] width 434 height 22
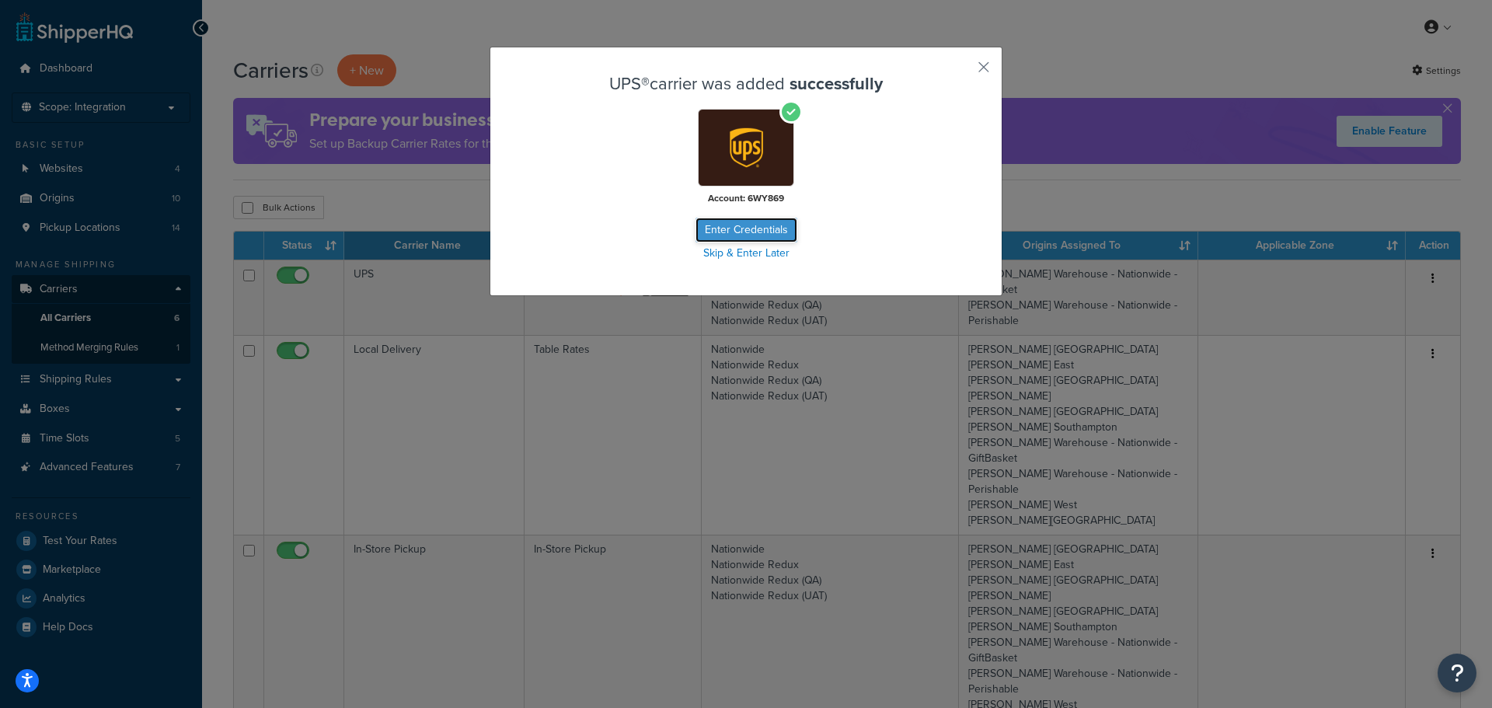
click at [757, 224] on button "Enter Credentials" at bounding box center [747, 230] width 102 height 25
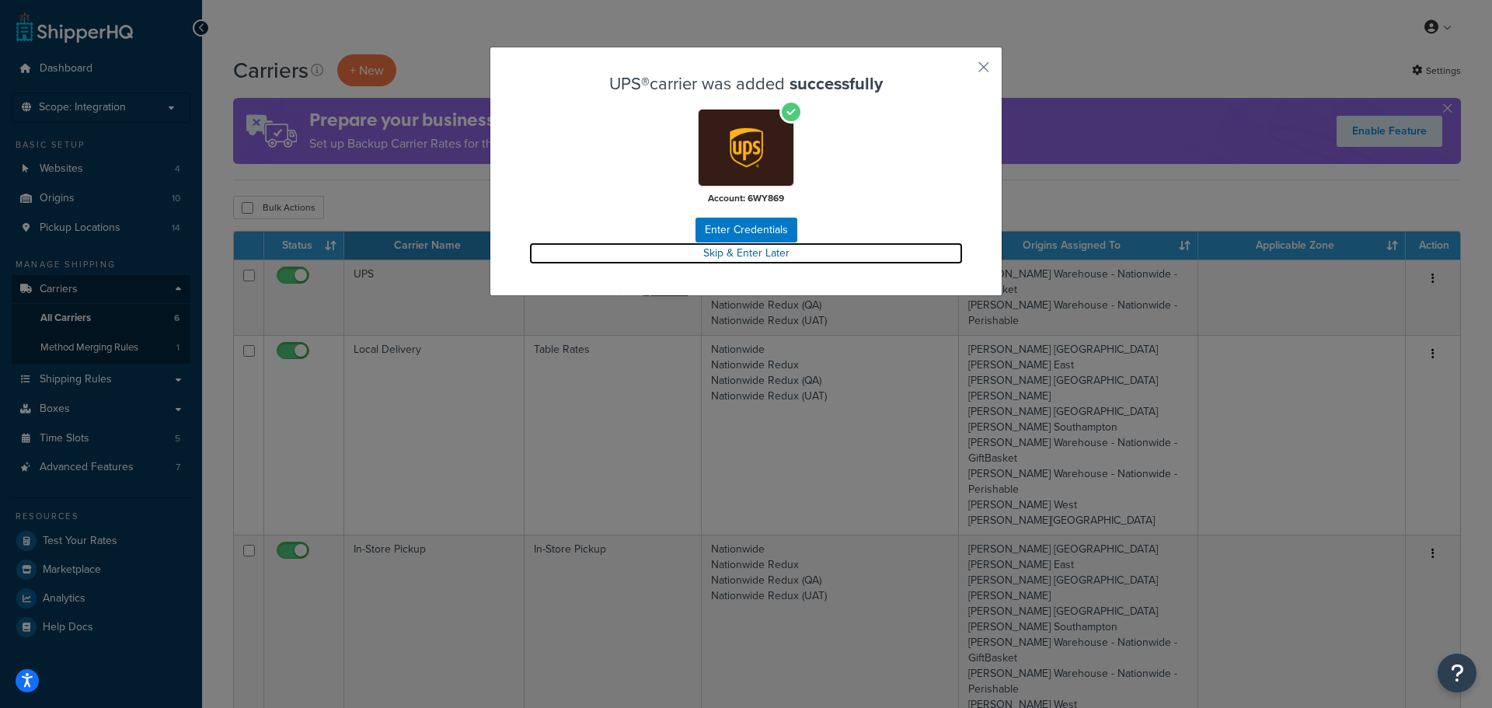
click at [757, 249] on link "Skip & Enter Later" at bounding box center [746, 253] width 434 height 22
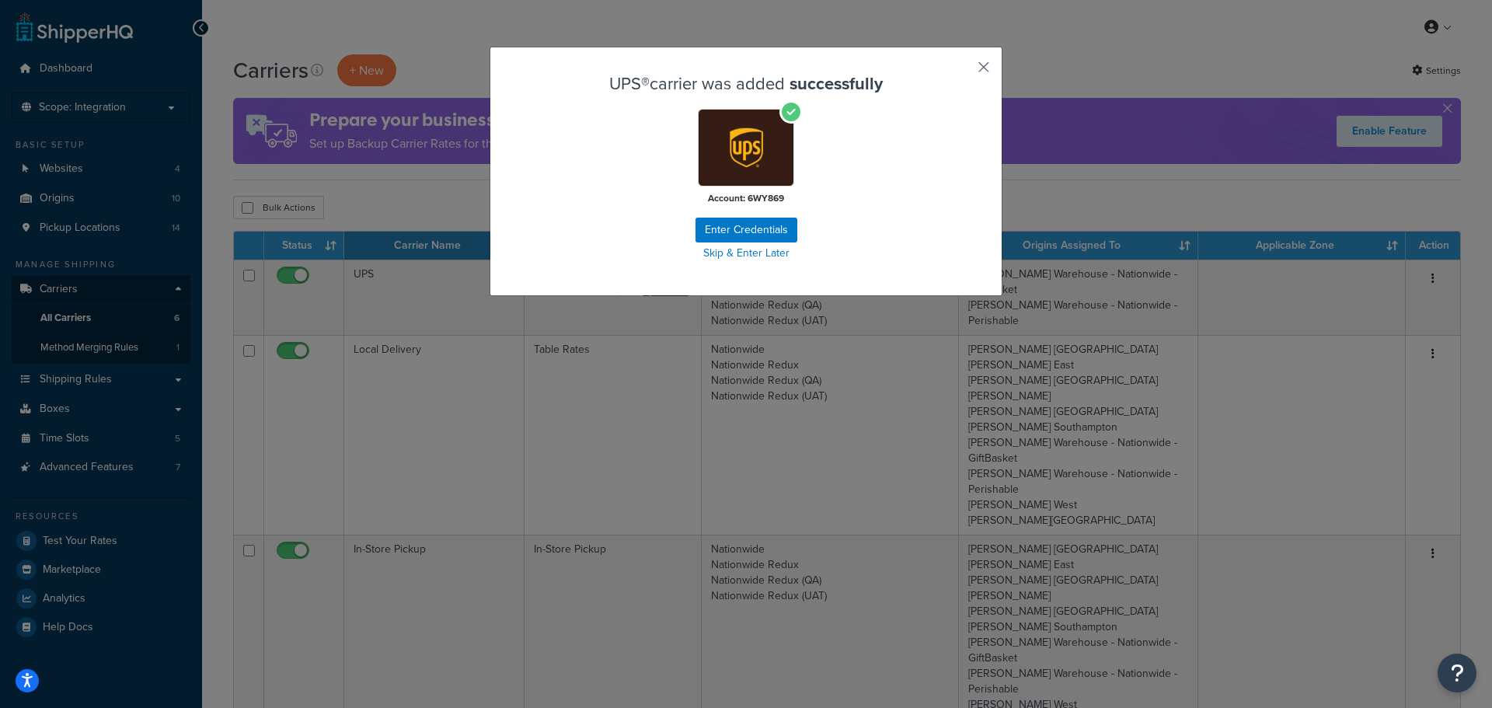
click at [963, 71] on button "button" at bounding box center [961, 73] width 4 height 4
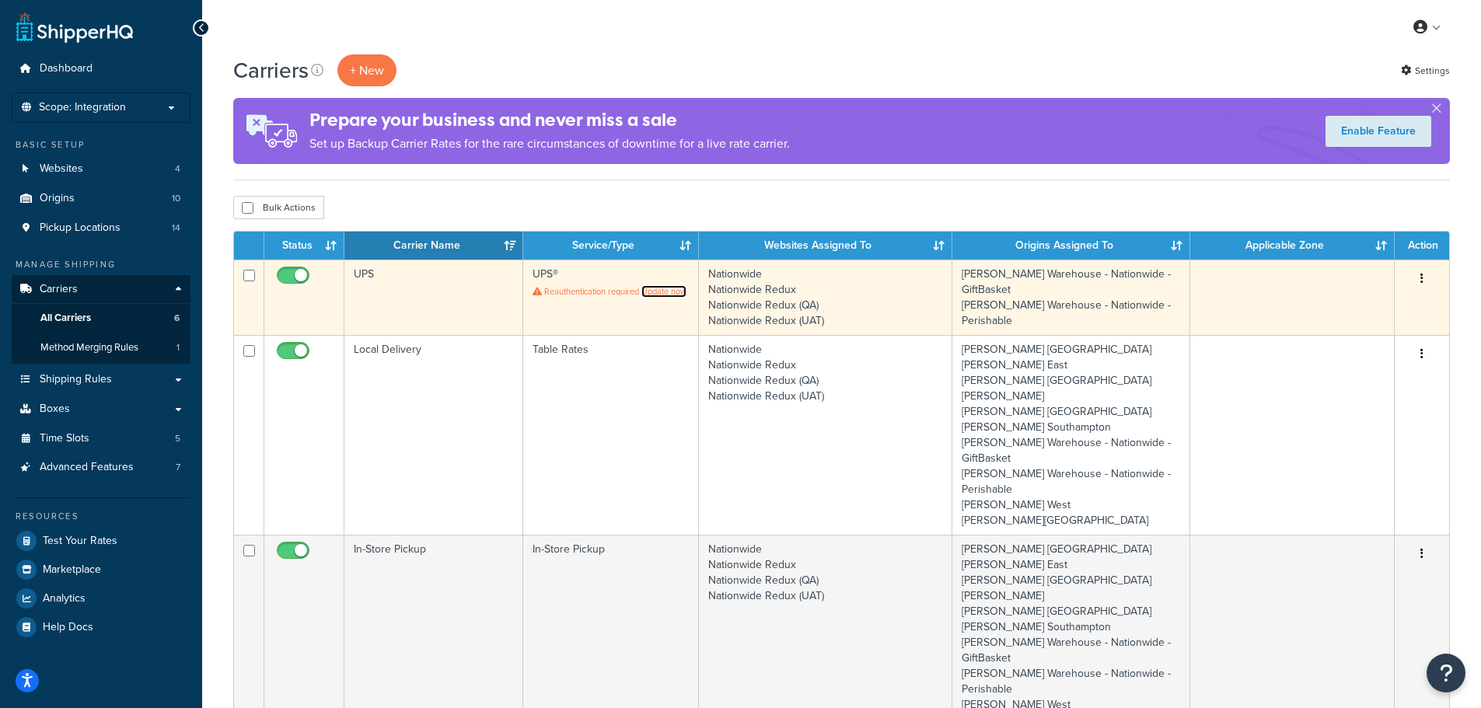
click at [656, 288] on link "Update now" at bounding box center [663, 291] width 45 height 12
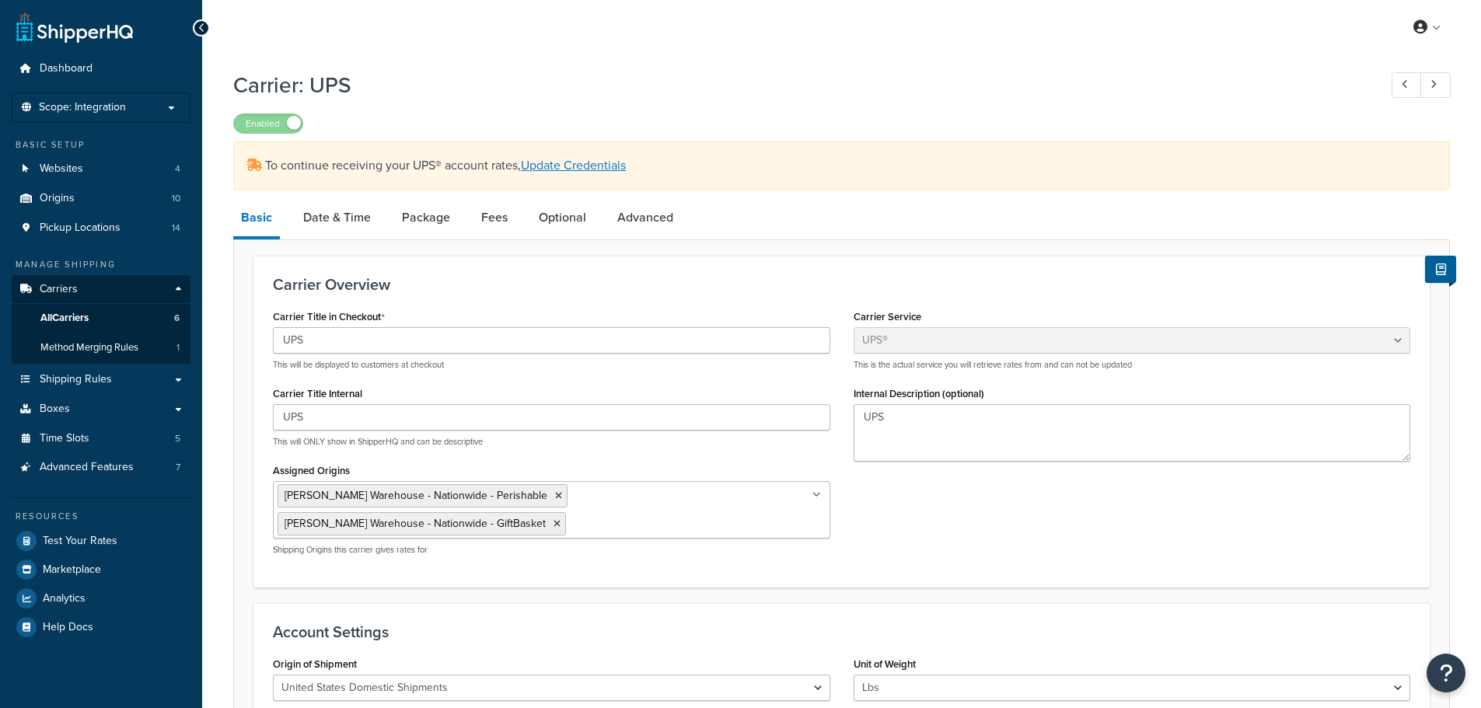
select select "ups"
select select "2"
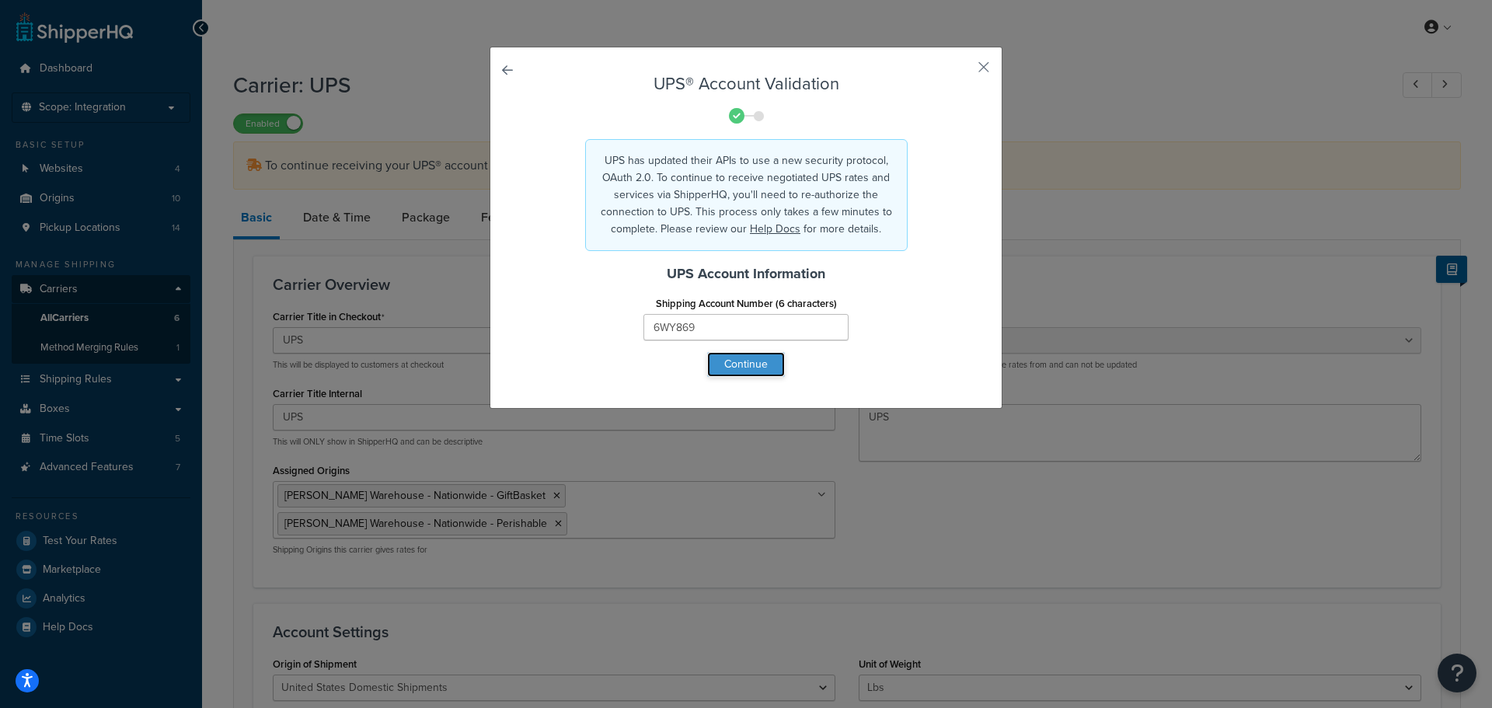
click at [761, 365] on button "Continue" at bounding box center [746, 364] width 78 height 25
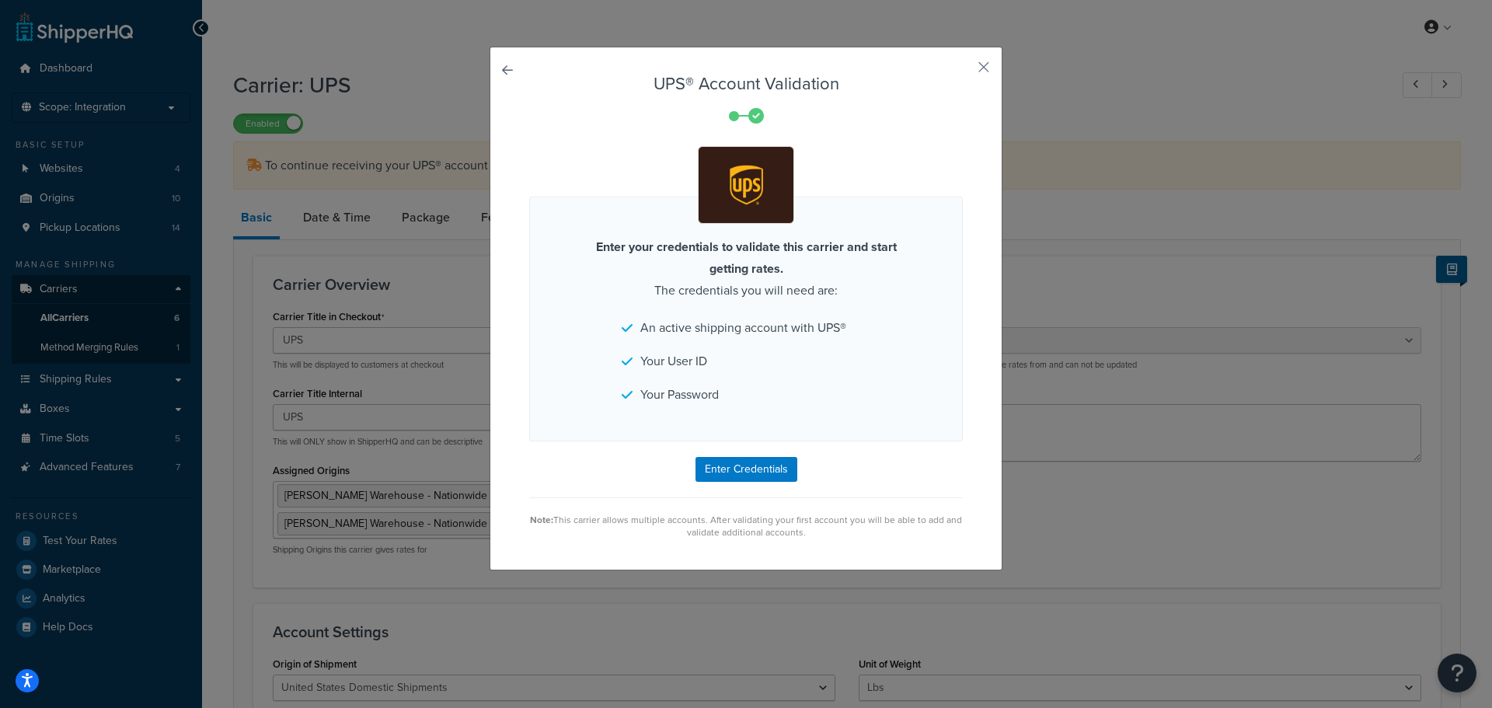
drag, startPoint x: 732, startPoint y: 532, endPoint x: 823, endPoint y: 532, distance: 90.9
click at [823, 532] on div "Note: This carrier allows multiple accounts. After validating your first accoun…" at bounding box center [746, 526] width 434 height 25
click at [784, 464] on button "Enter Credentials" at bounding box center [747, 469] width 102 height 25
click at [850, 365] on li "Your User ID" at bounding box center [746, 362] width 249 height 22
drag, startPoint x: 972, startPoint y: 66, endPoint x: 1104, endPoint y: 31, distance: 136.7
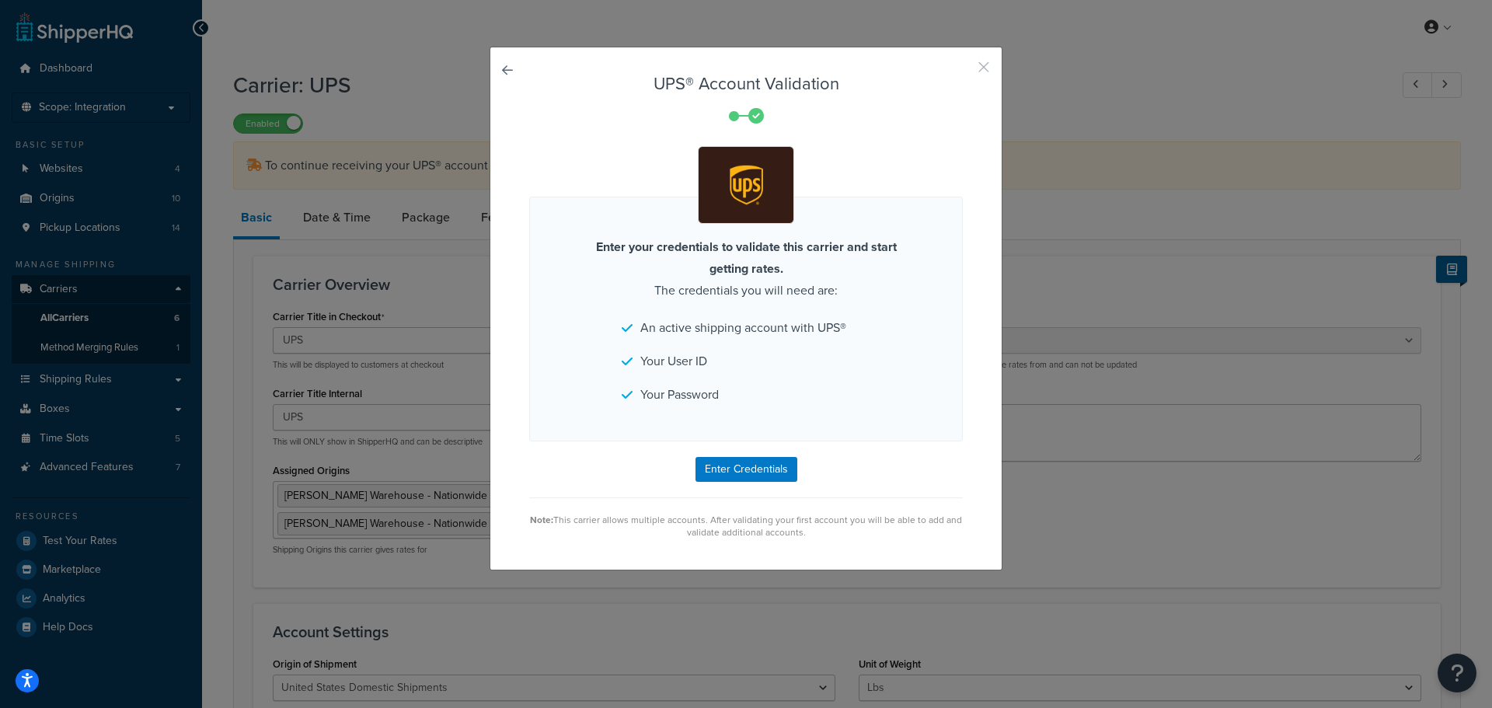
click at [963, 71] on button "button" at bounding box center [961, 73] width 4 height 4
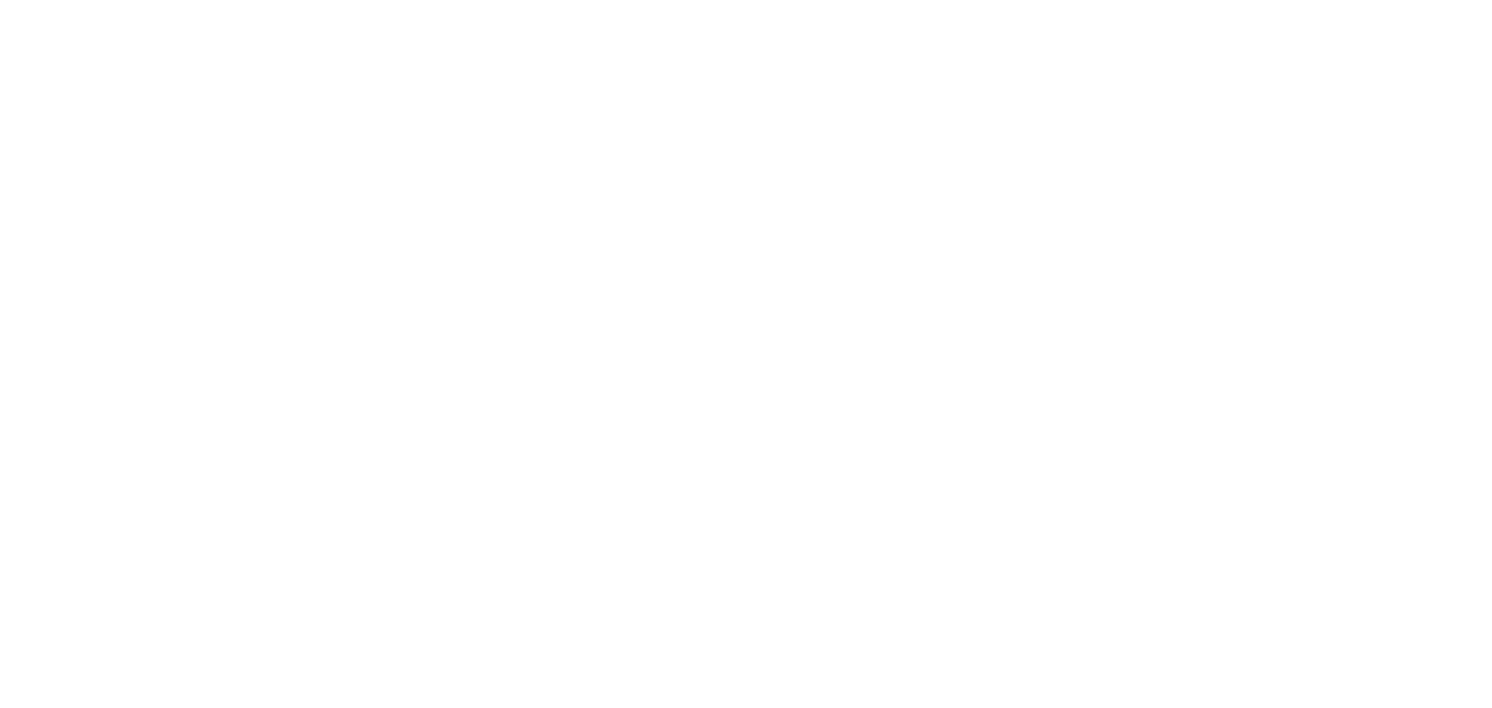
select select "ups"
select select "2"
